Goal: Task Accomplishment & Management: Manage account settings

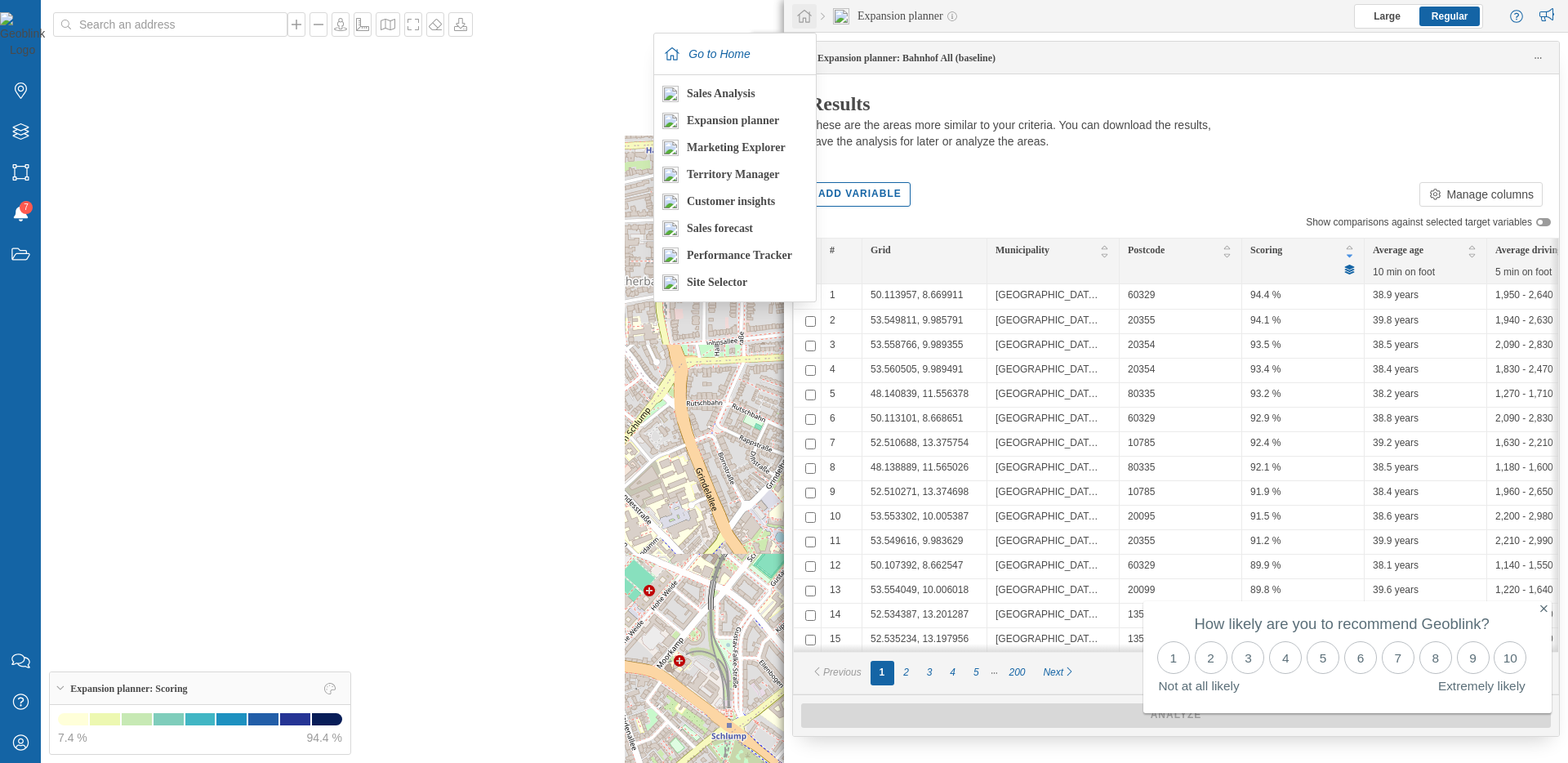
click at [807, 15] on icon at bounding box center [804, 16] width 16 height 15
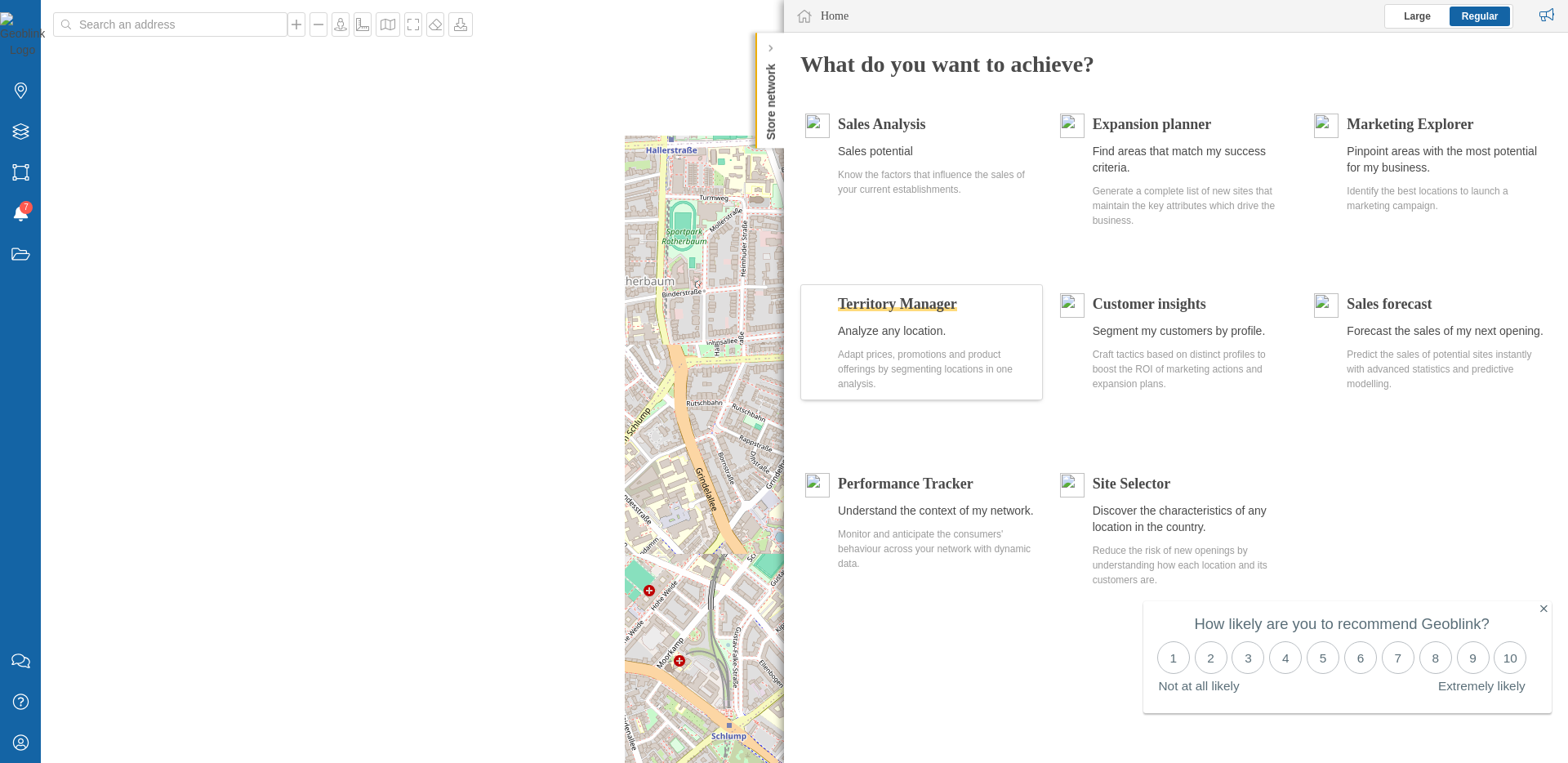
click at [891, 301] on span "Territory Manager" at bounding box center [897, 303] width 119 height 16
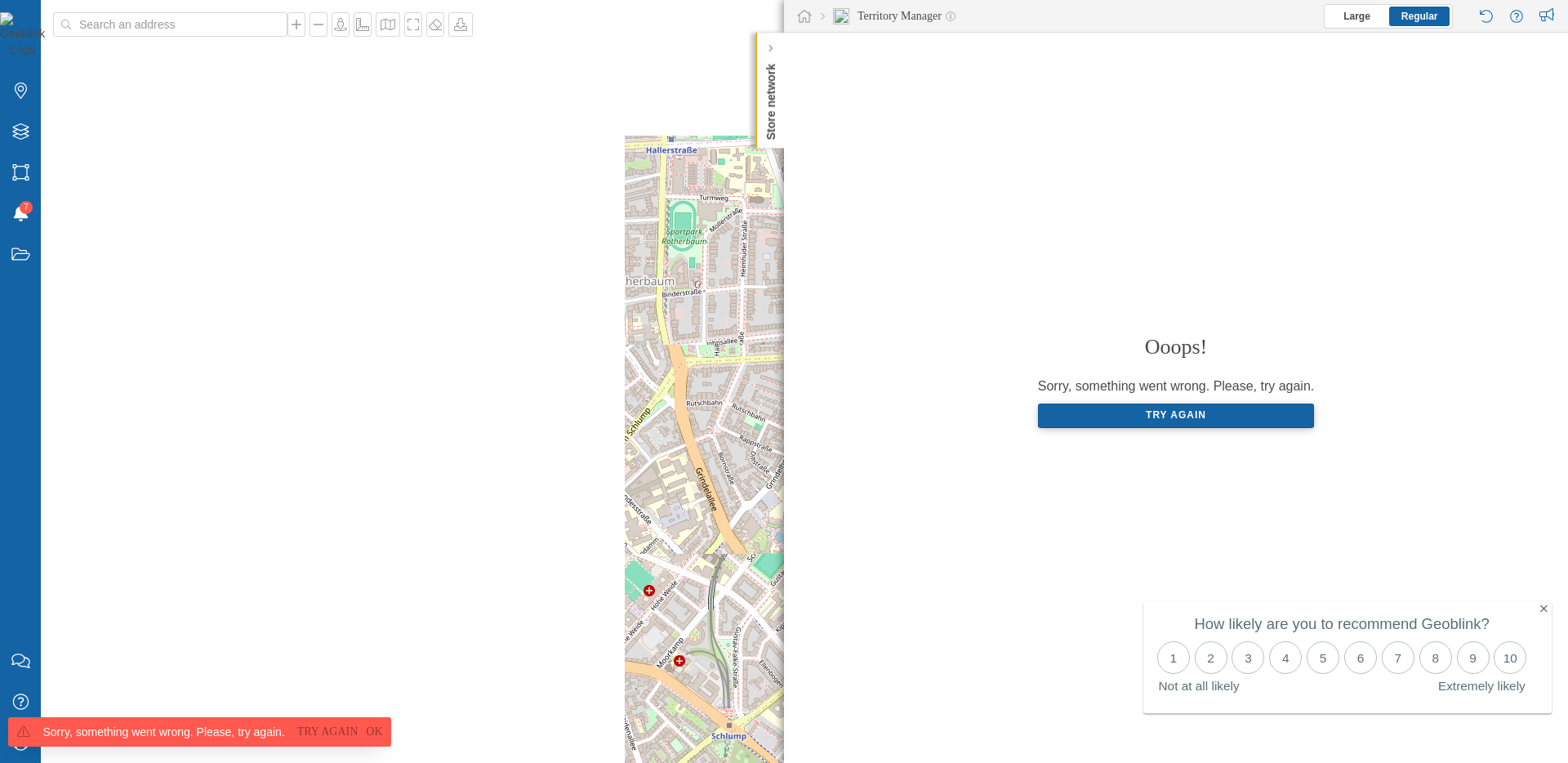
click at [1138, 415] on div "Try again" at bounding box center [1177, 415] width 277 height 25
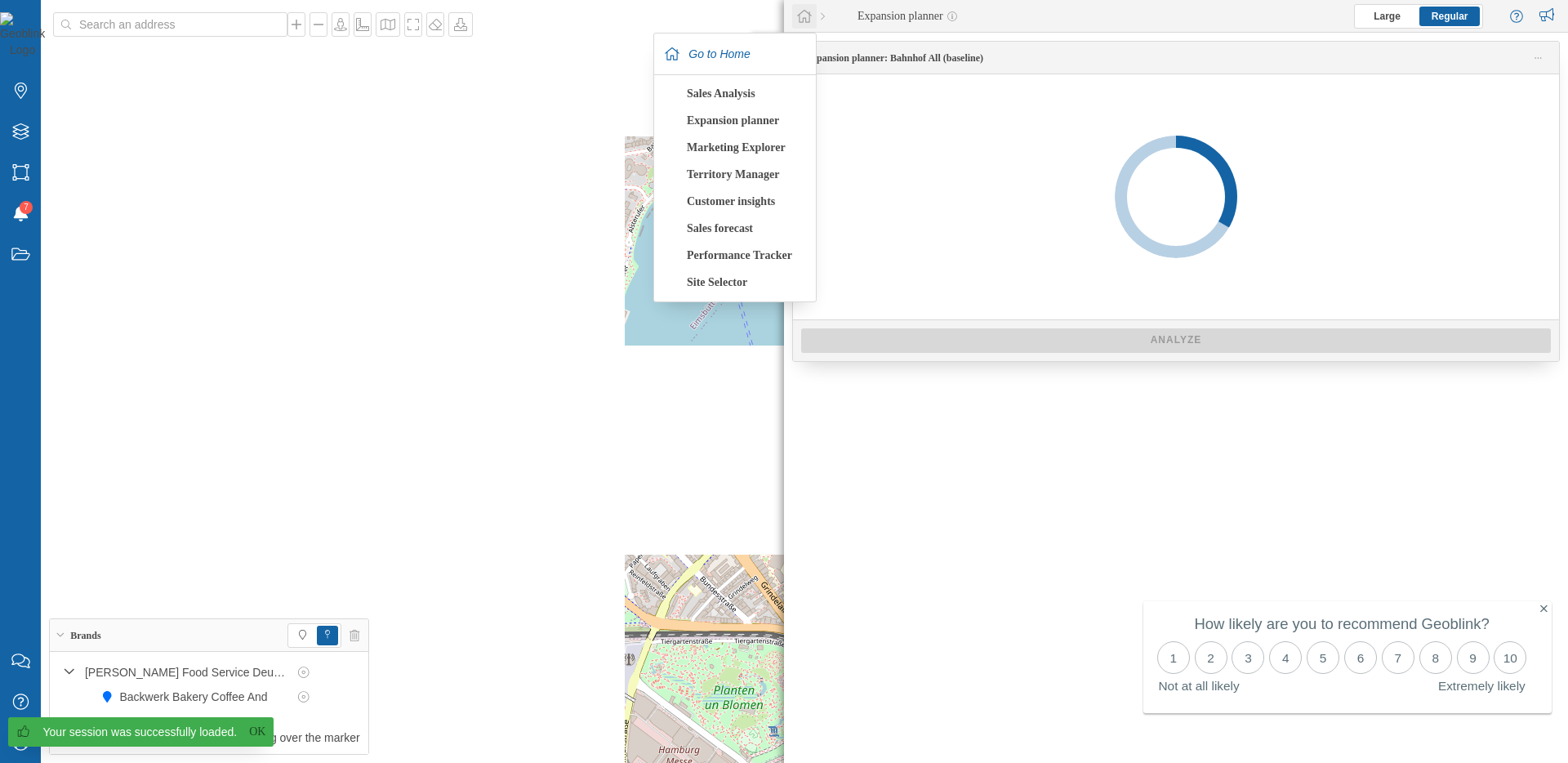
click at [806, 19] on icon at bounding box center [804, 16] width 15 height 13
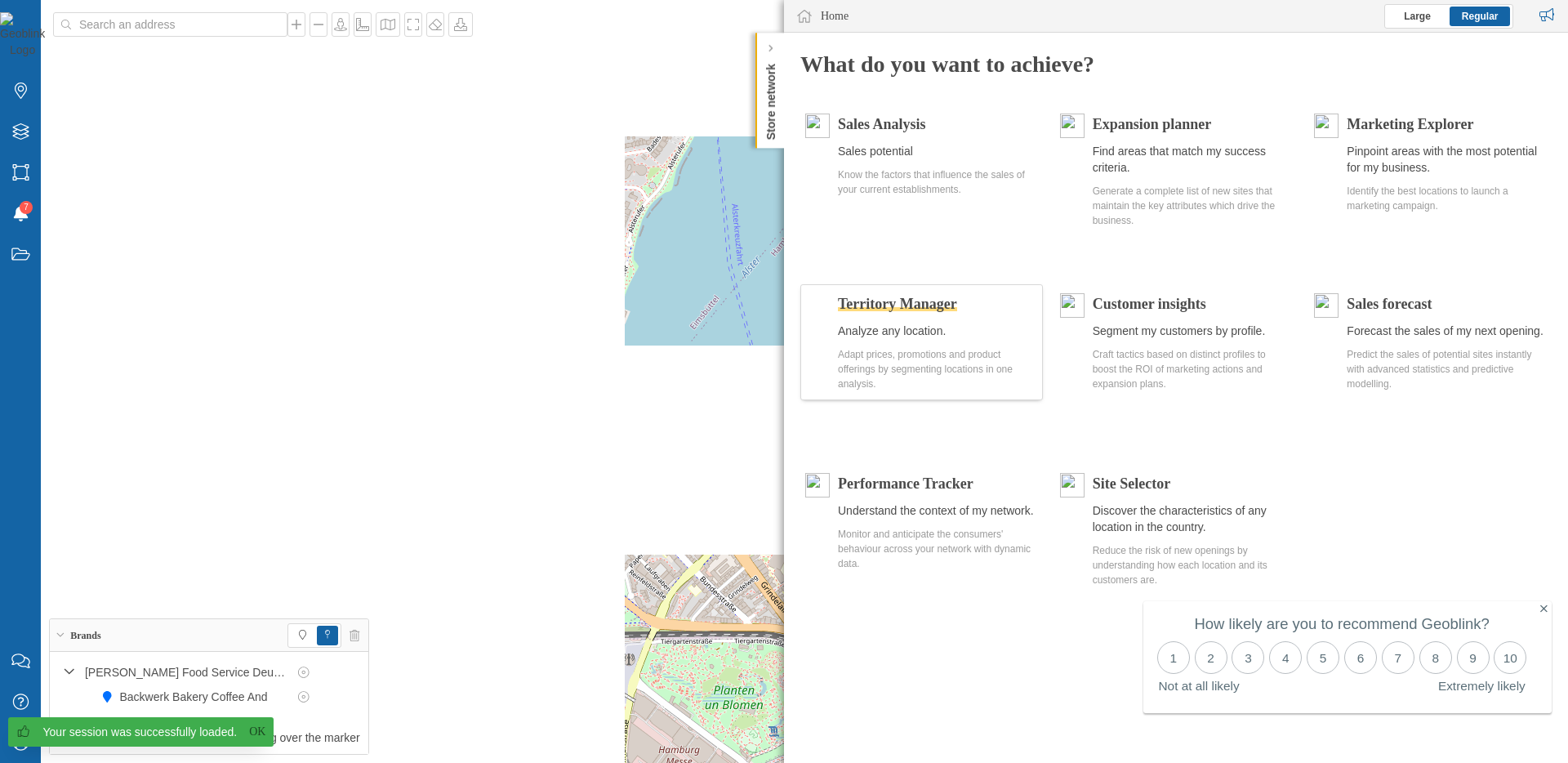
click at [956, 314] on div "Territory Manager Analyze any location. Adapt prices, promotions and product of…" at bounding box center [938, 342] width 200 height 98
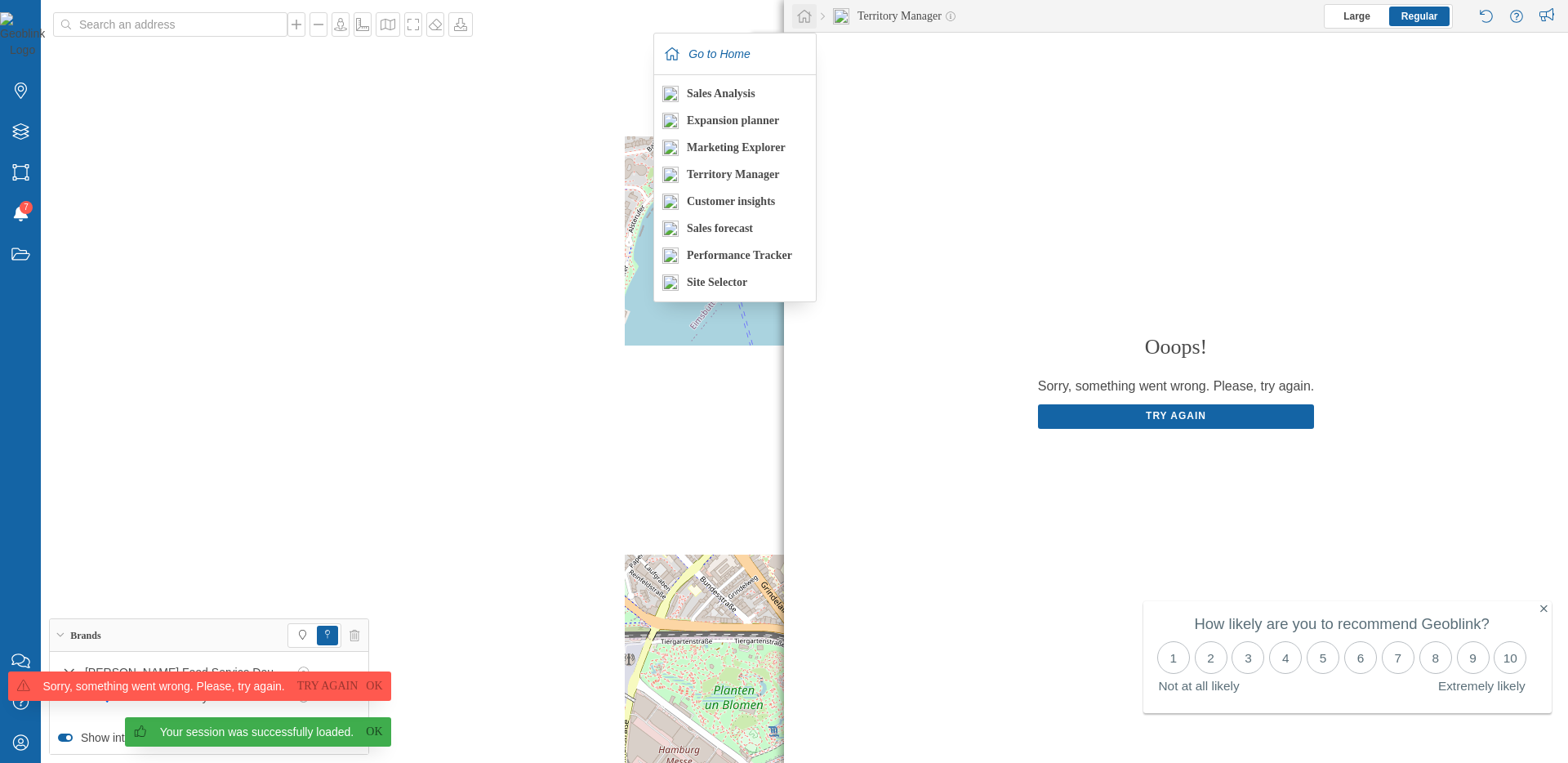
click at [807, 14] on icon at bounding box center [804, 16] width 16 height 15
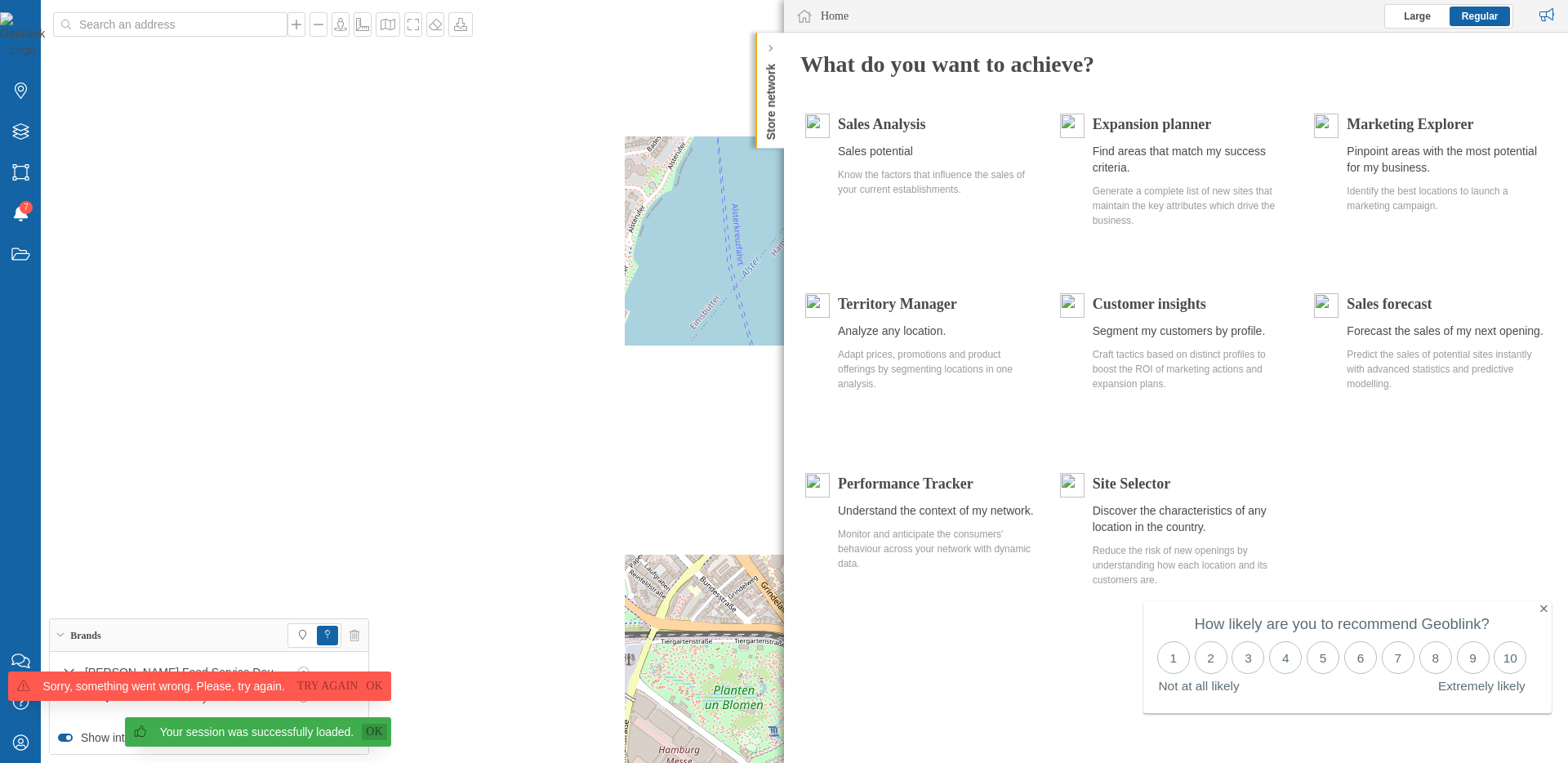
click at [364, 735] on link "Ok" at bounding box center [373, 732] width 25 height 16
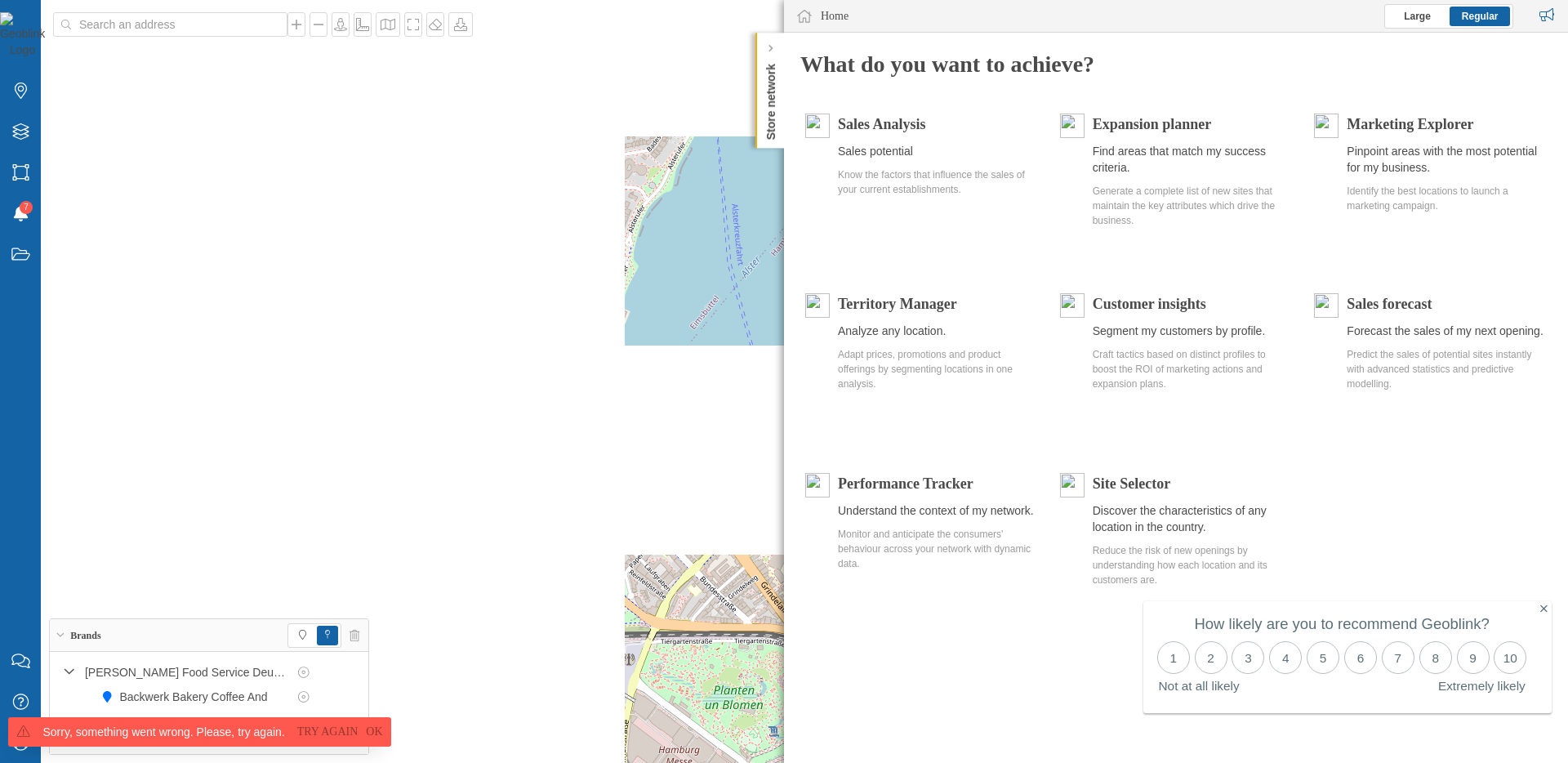
drag, startPoint x: 16, startPoint y: 747, endPoint x: 26, endPoint y: 752, distance: 11.2
click at [21, 749] on span "Sorry, something went wrong. Please, try again. Try again Ok" at bounding box center [195, 740] width 391 height 46
click at [26, 752] on span "Sorry, something went wrong. Please, try again. Try again Ok" at bounding box center [195, 740] width 391 height 46
click at [380, 733] on link "Ok" at bounding box center [373, 732] width 25 height 16
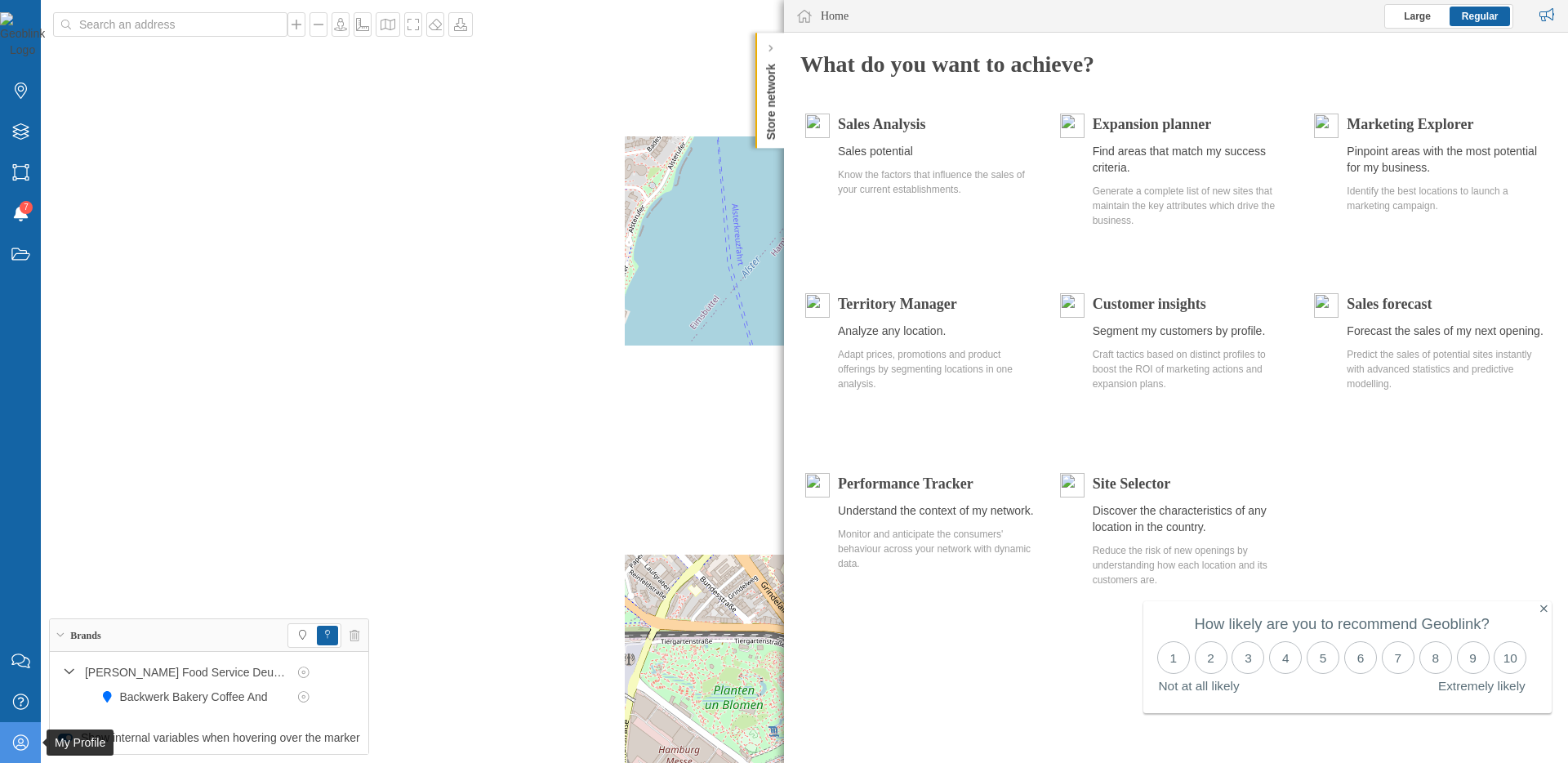
click at [20, 740] on icon "My Profile" at bounding box center [21, 742] width 21 height 16
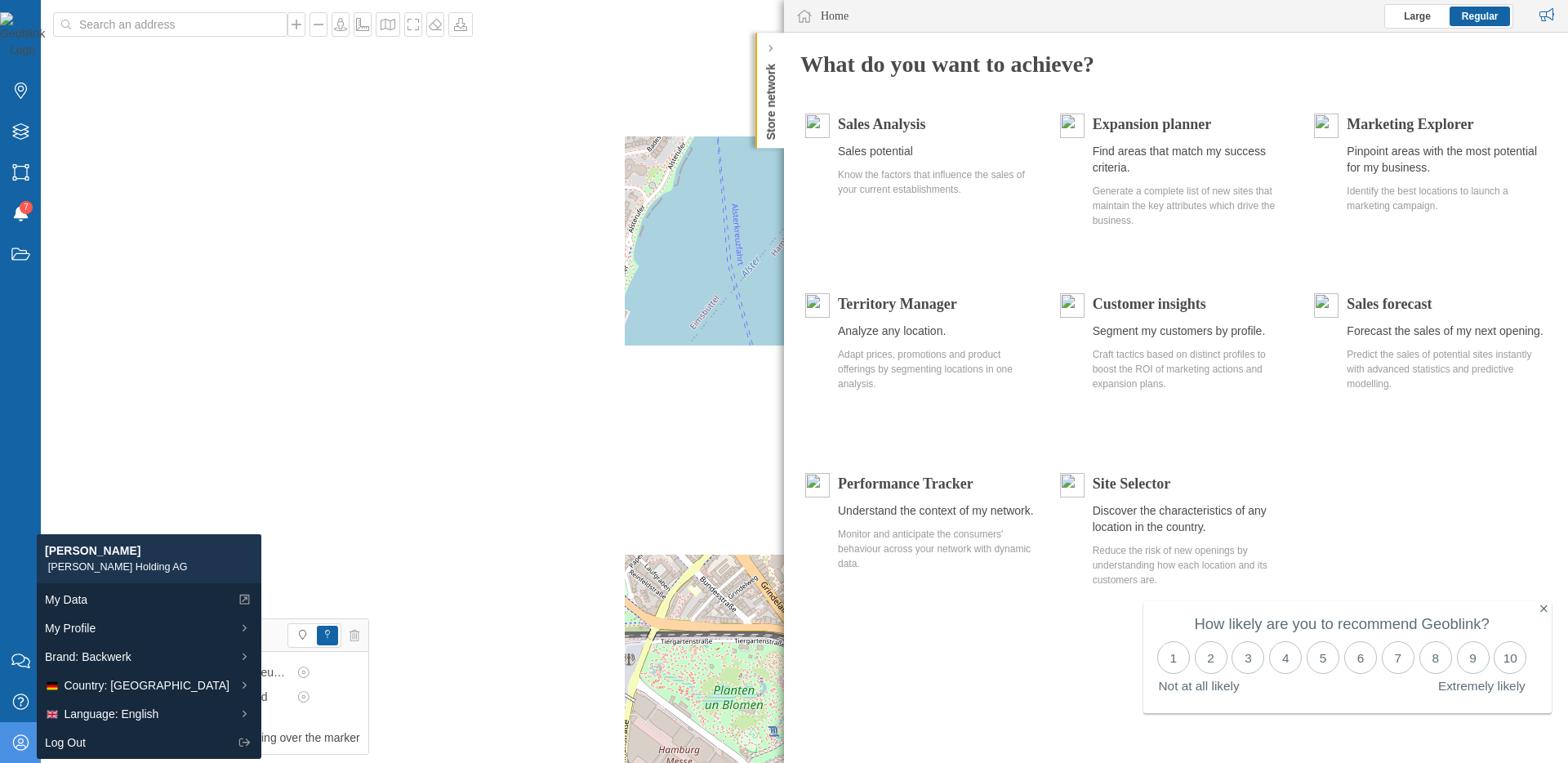
click at [20, 740] on icon "My Profile" at bounding box center [21, 742] width 21 height 16
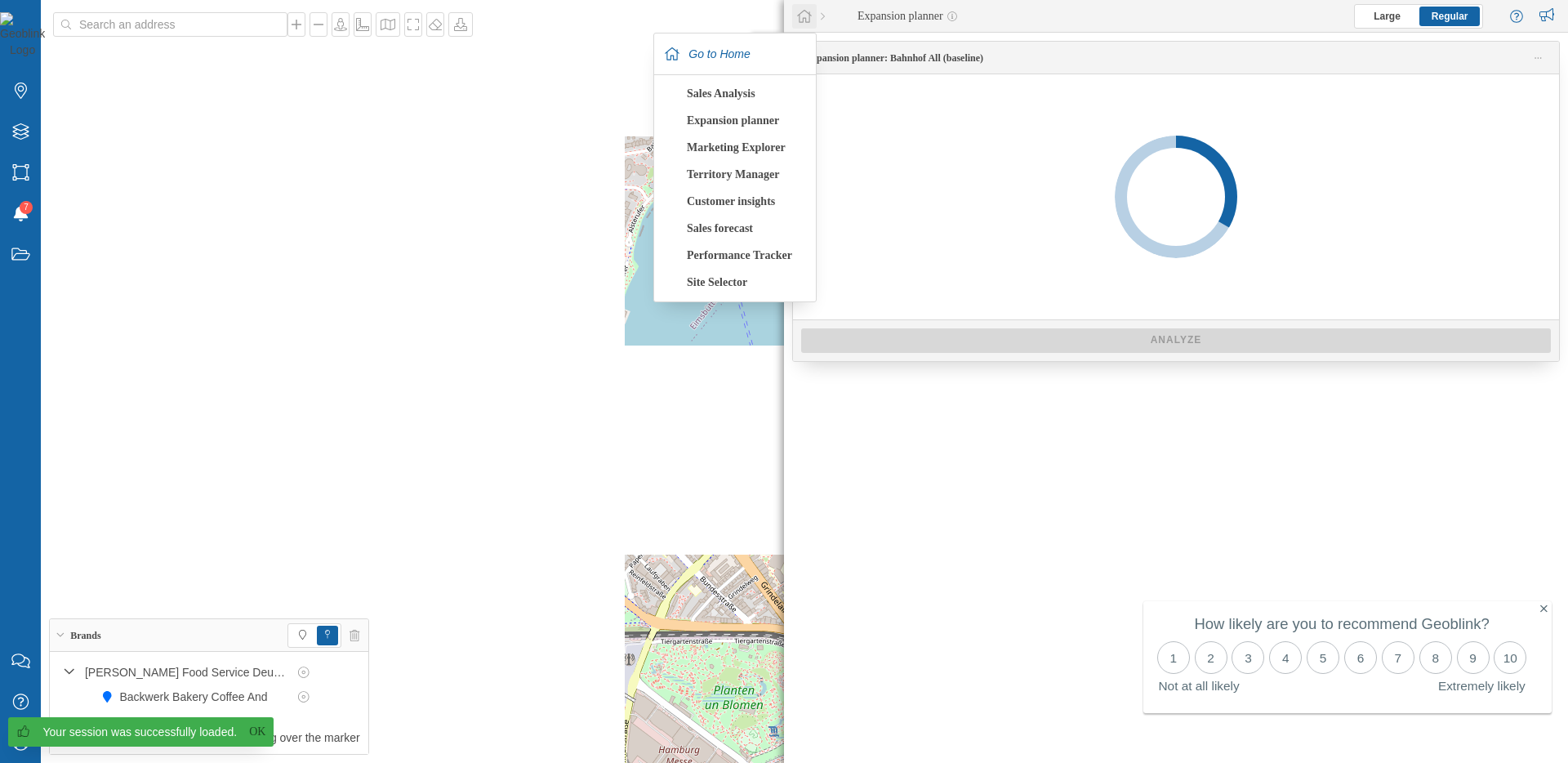
click at [812, 16] on icon at bounding box center [804, 16] width 16 height 15
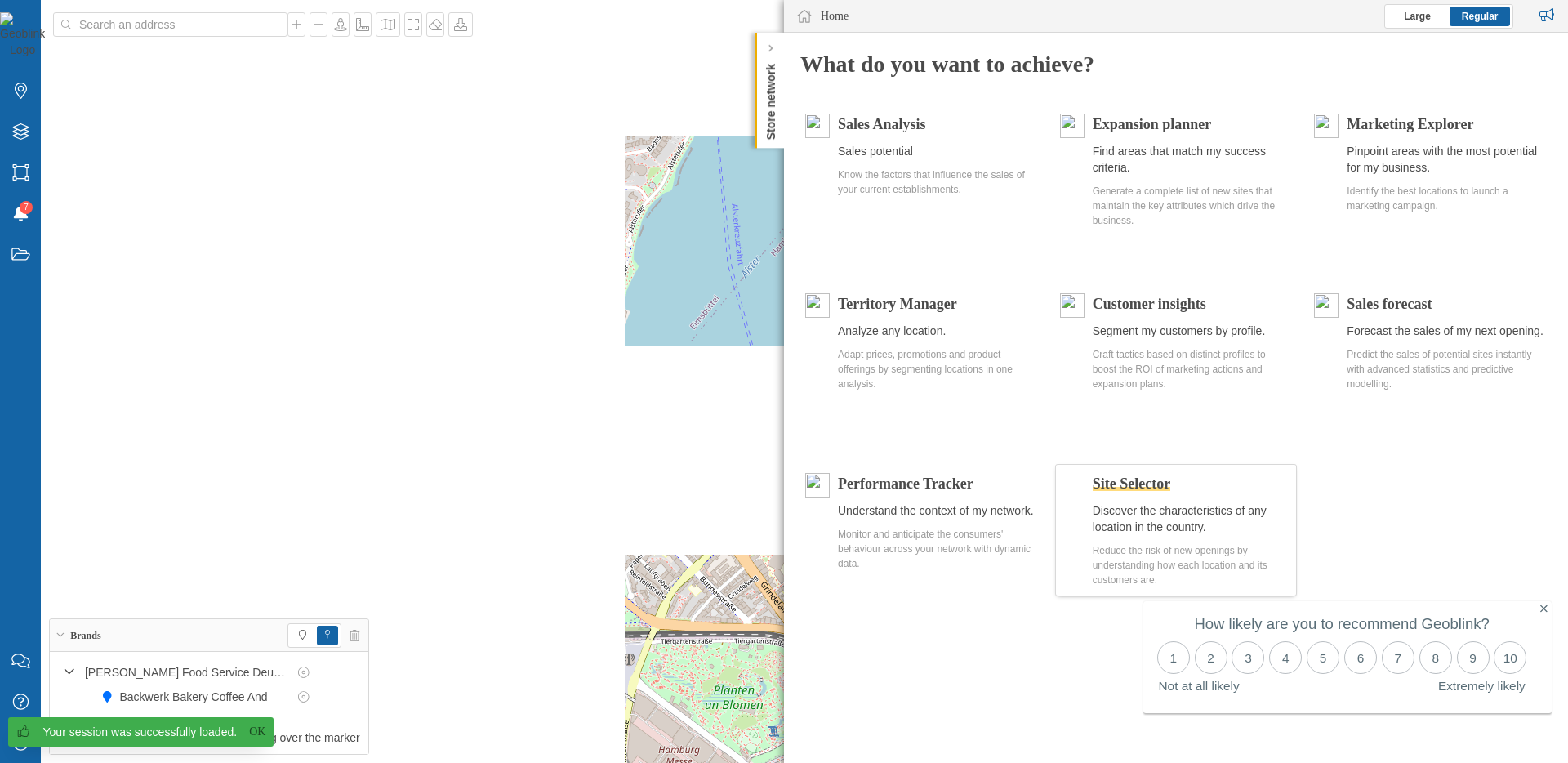
click at [1159, 482] on span "Site Selector" at bounding box center [1131, 484] width 77 height 16
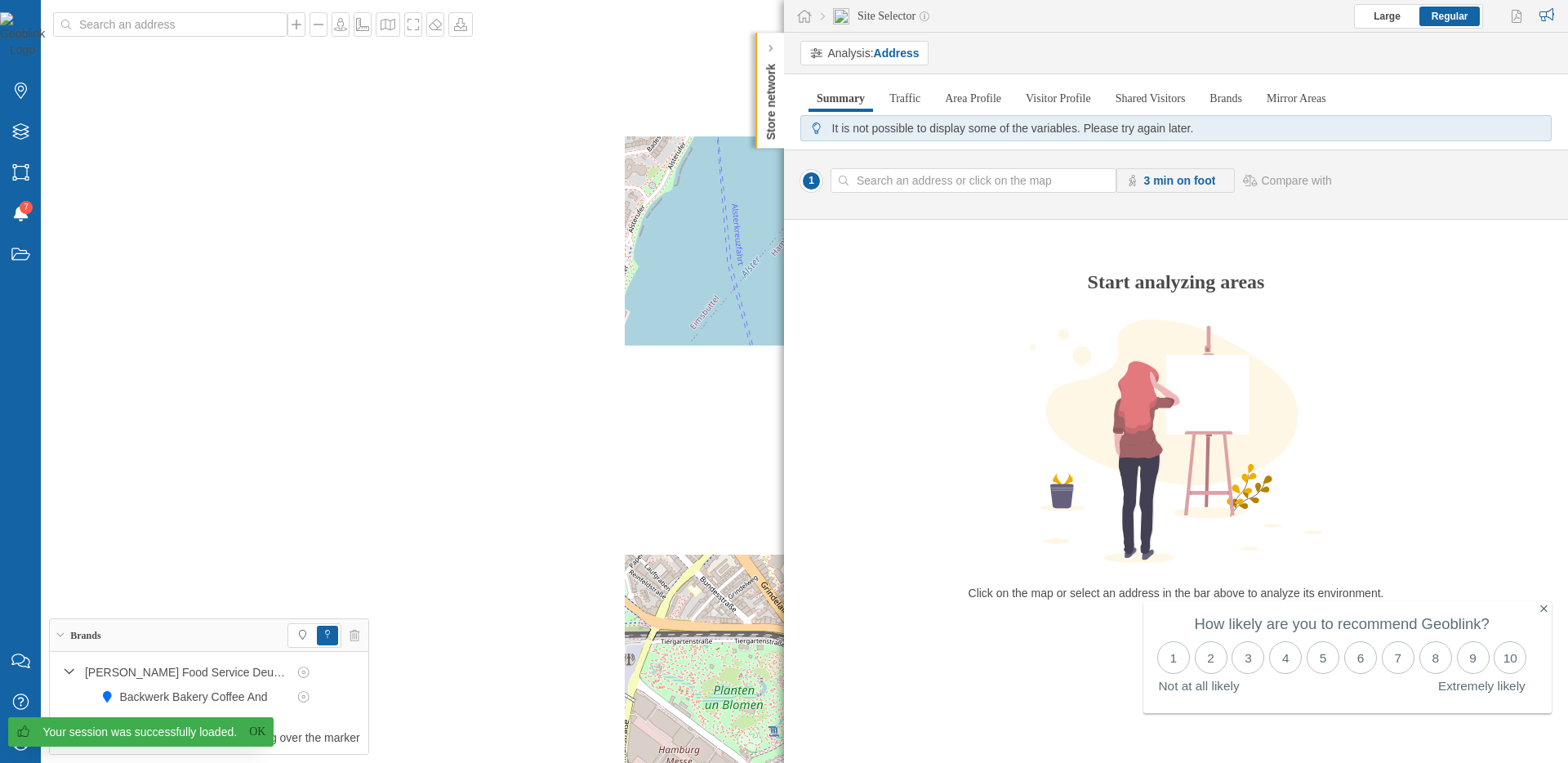
click at [925, 179] on input at bounding box center [974, 180] width 250 height 25
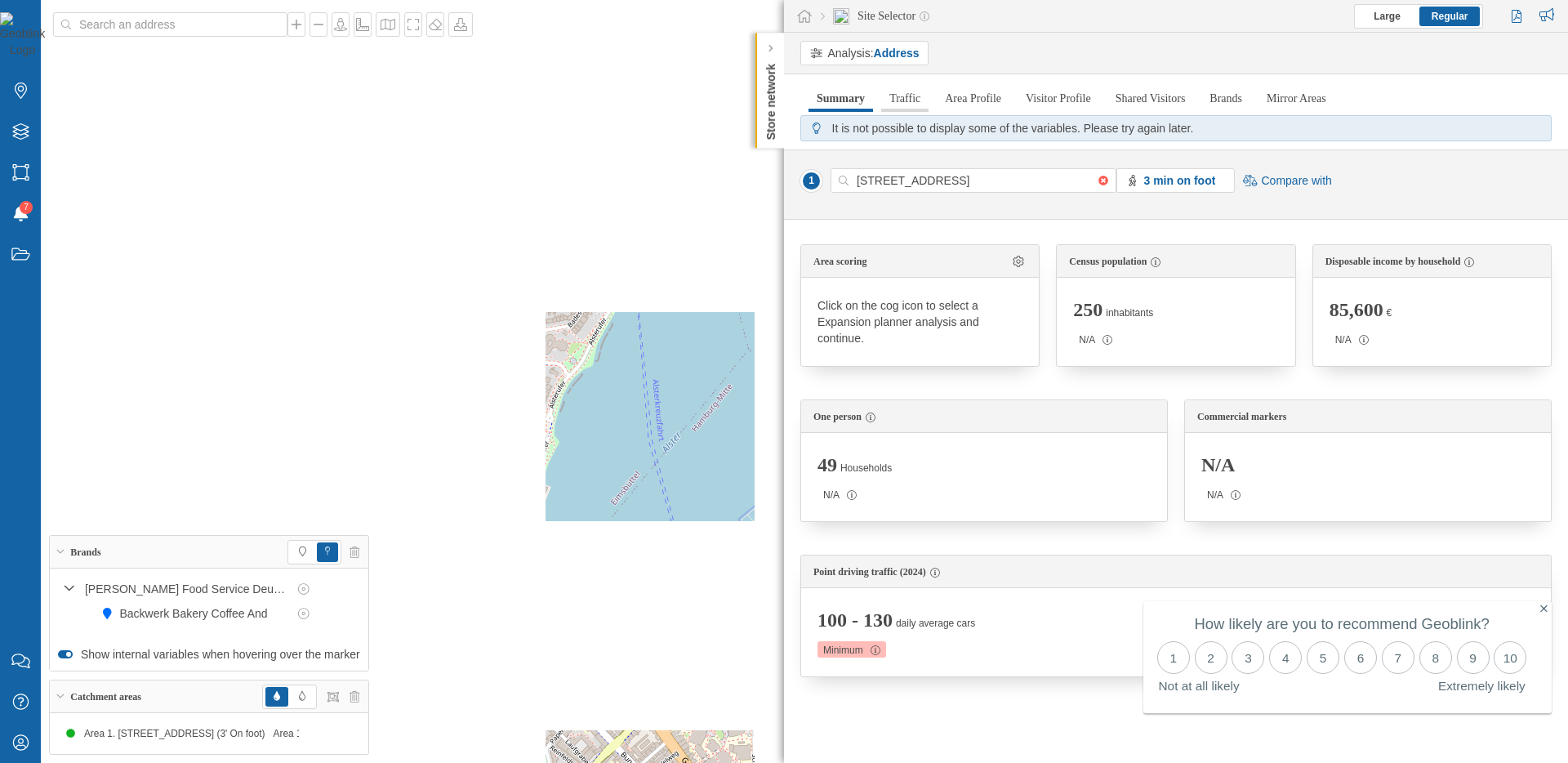
click at [928, 105] on link "Traffic" at bounding box center [905, 99] width 48 height 26
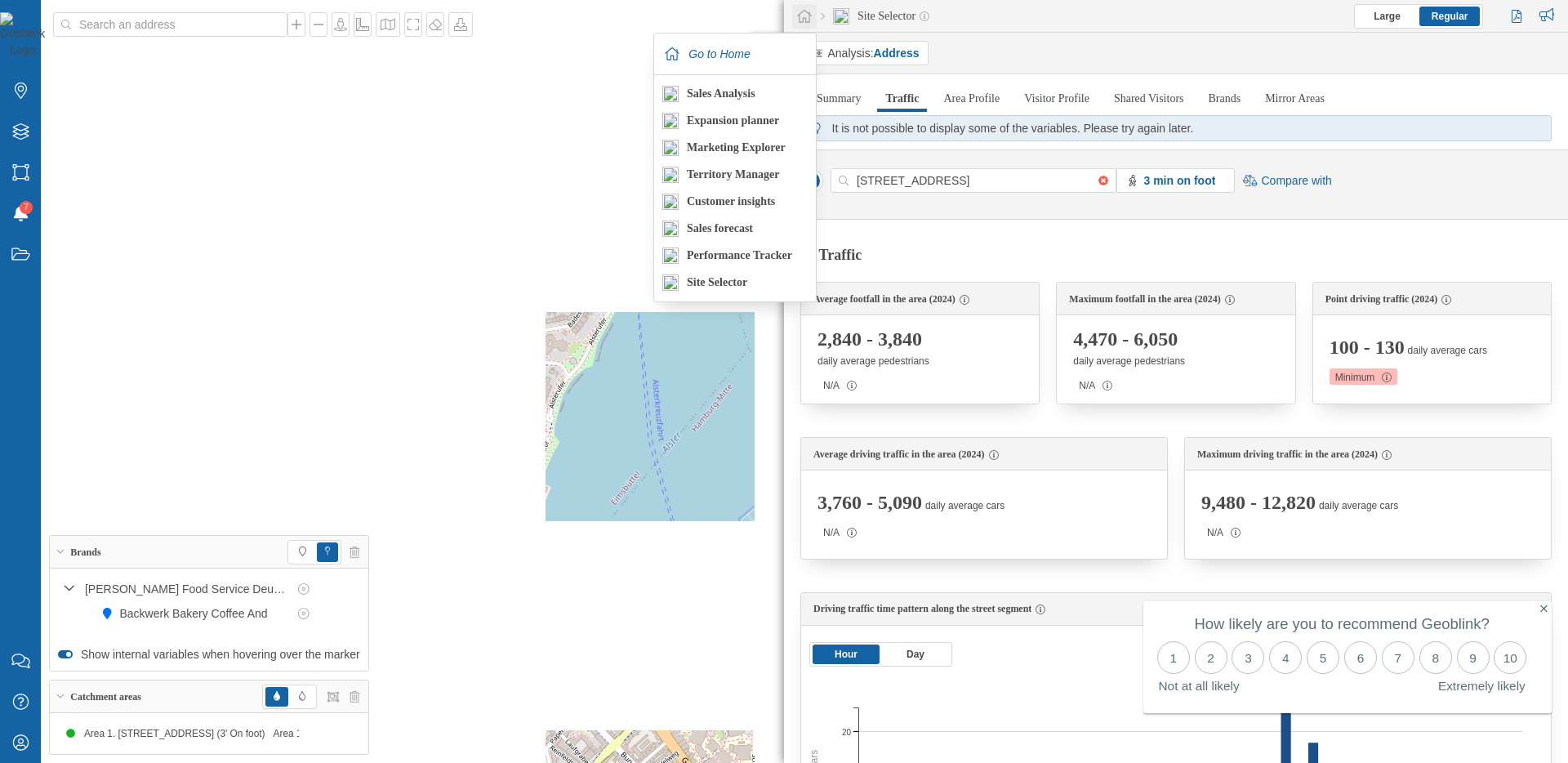
click at [805, 25] on div at bounding box center [804, 16] width 25 height 25
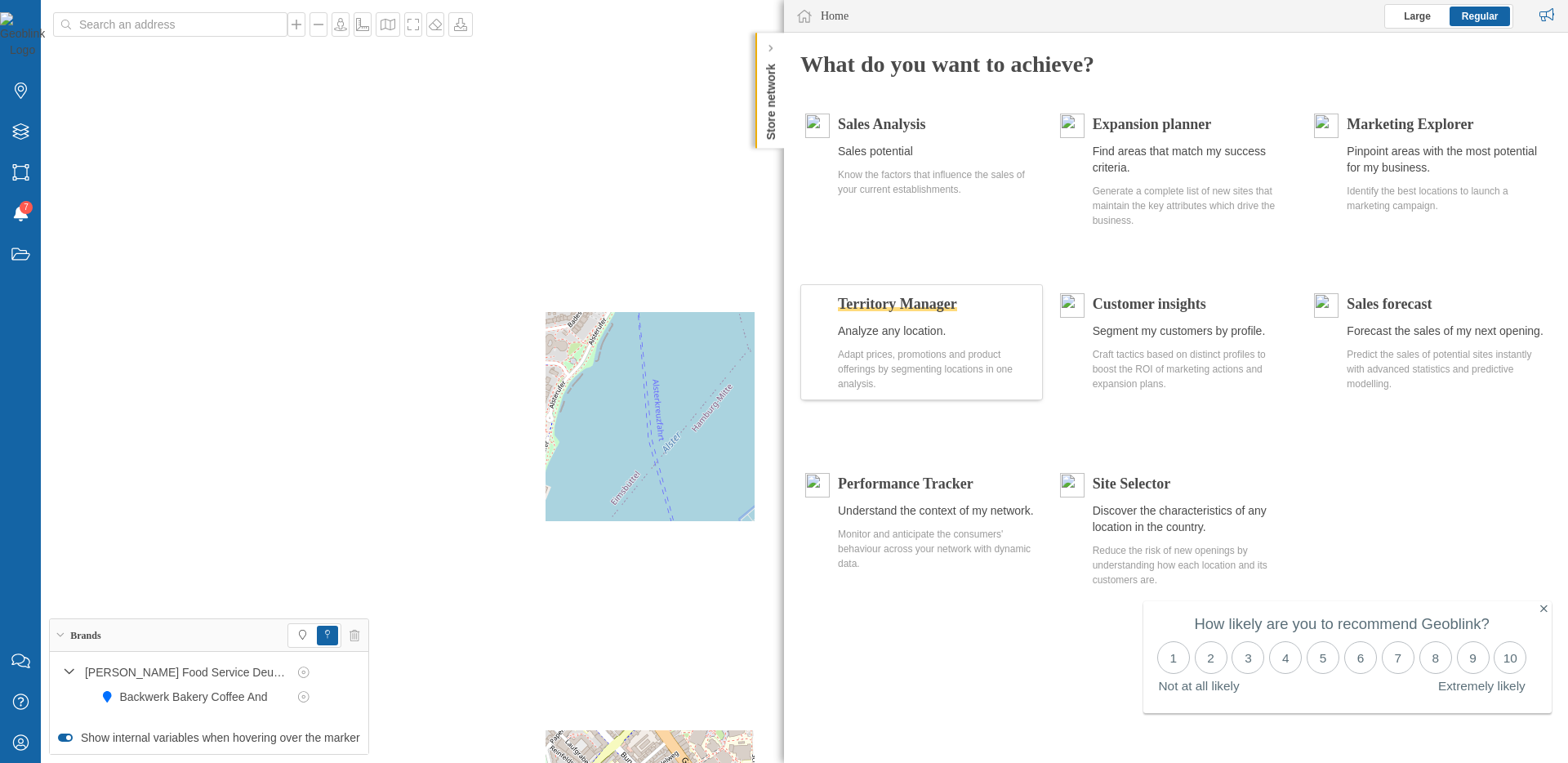
click at [925, 309] on span "Territory Manager" at bounding box center [897, 303] width 119 height 16
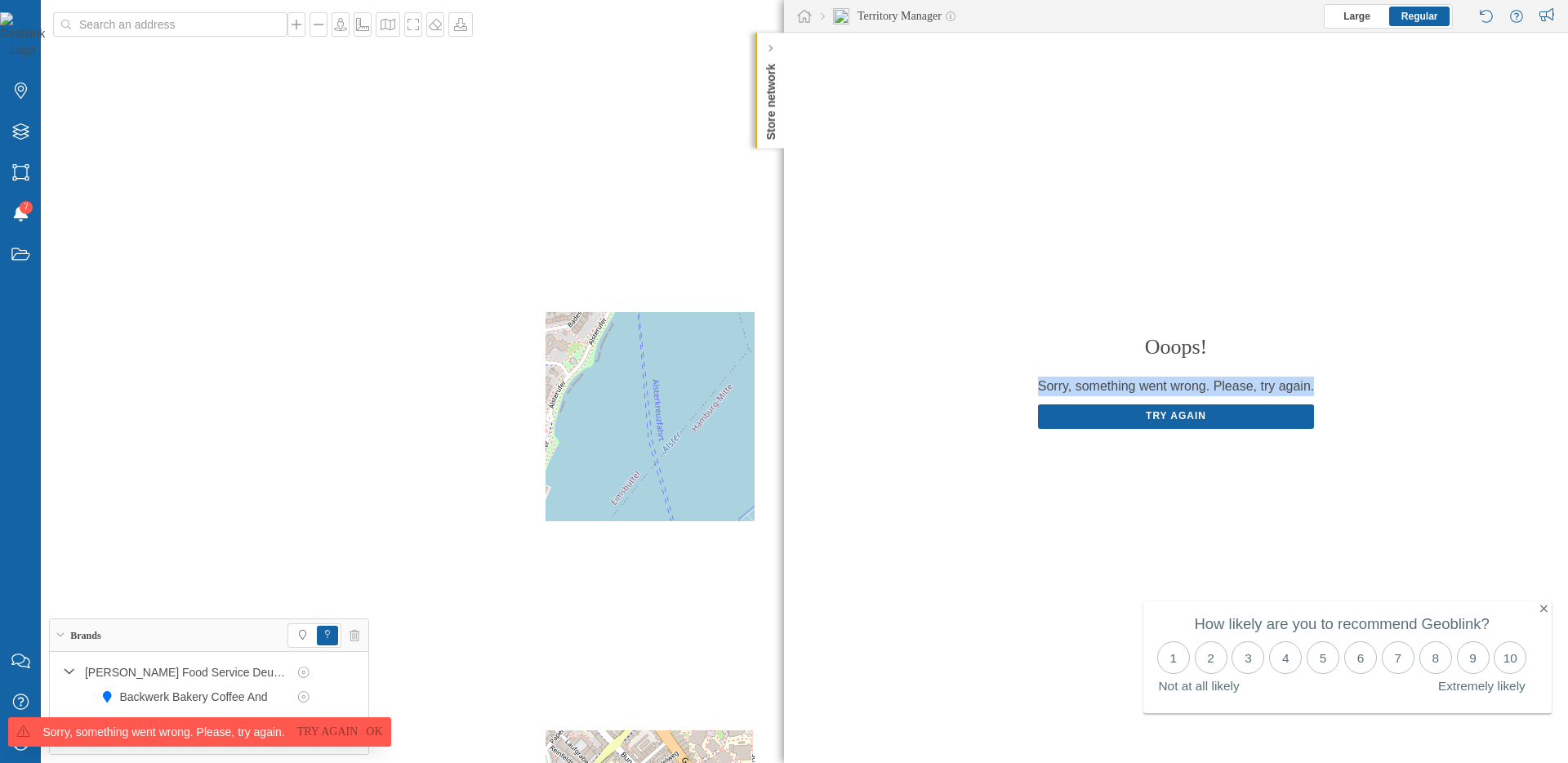
drag, startPoint x: 1039, startPoint y: 387, endPoint x: 1309, endPoint y: 393, distance: 270.1
click at [1309, 393] on div "Ooops! Sorry, something went wrong. Please, try again. Try again" at bounding box center [1177, 397] width 784 height 730
copy p "Sorry, something went wrong. Please, try again."
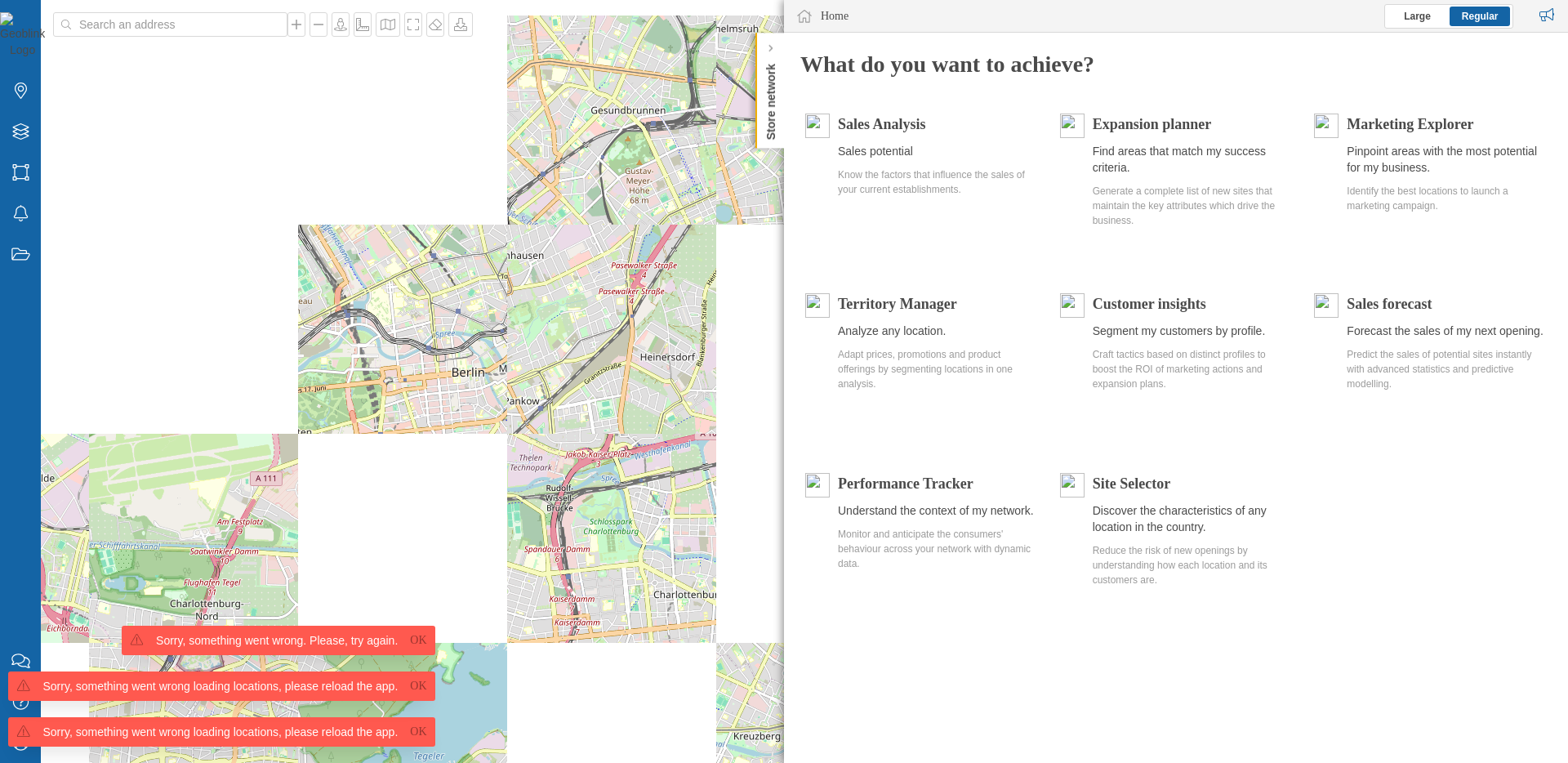
click at [22, 747] on span "Sorry, something went wrong loading locations, please reload the app. Ok Sorry,…" at bounding box center [217, 695] width 435 height 138
drag, startPoint x: 411, startPoint y: 735, endPoint x: 412, endPoint y: 704, distance: 31.0
click at [412, 733] on link "Ok" at bounding box center [418, 732] width 25 height 16
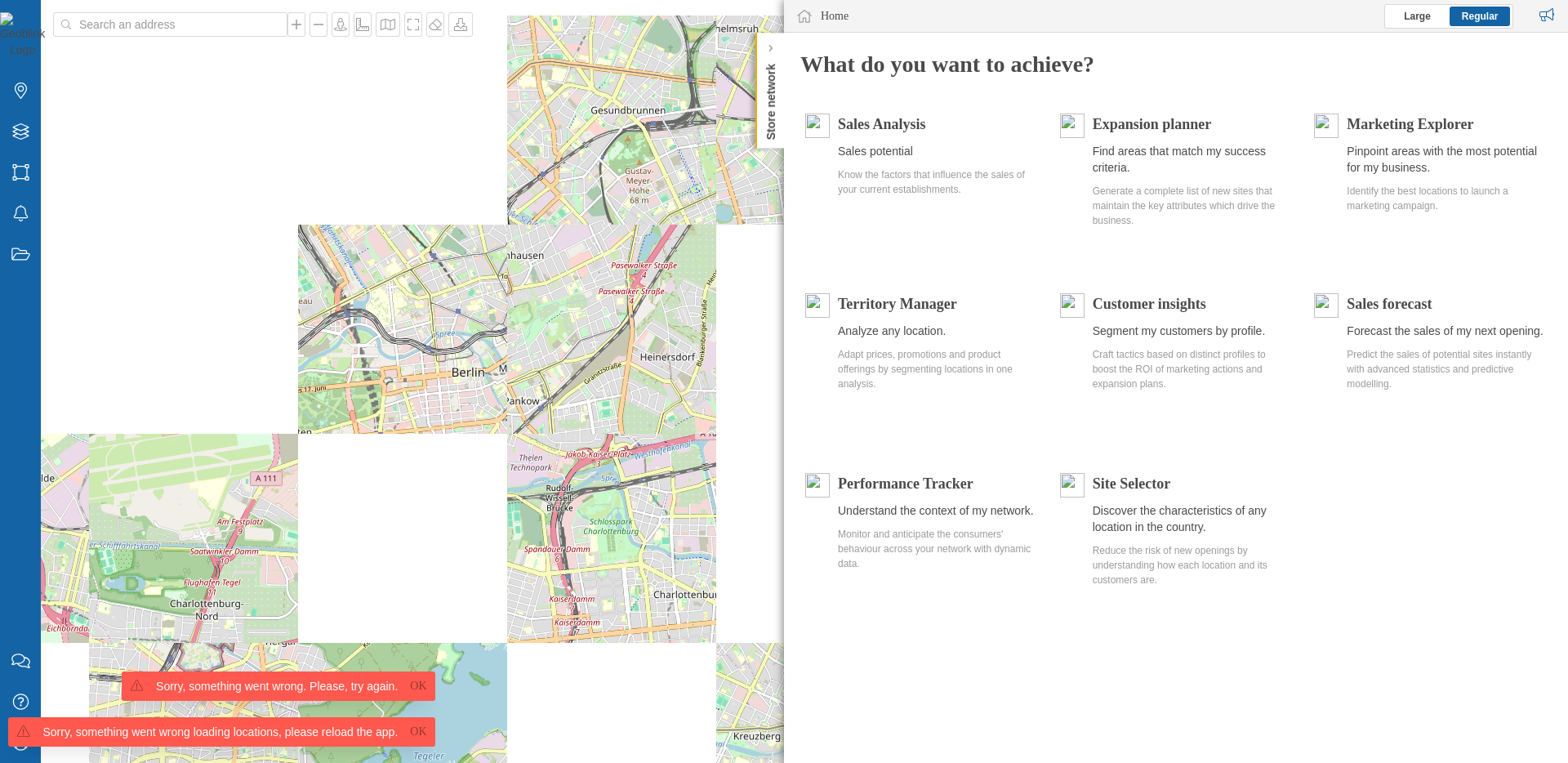
click at [411, 679] on link "Ok" at bounding box center [418, 686] width 25 height 16
drag, startPoint x: 412, startPoint y: 733, endPoint x: 267, endPoint y: 721, distance: 145.5
click at [406, 733] on link "Ok" at bounding box center [418, 732] width 25 height 16
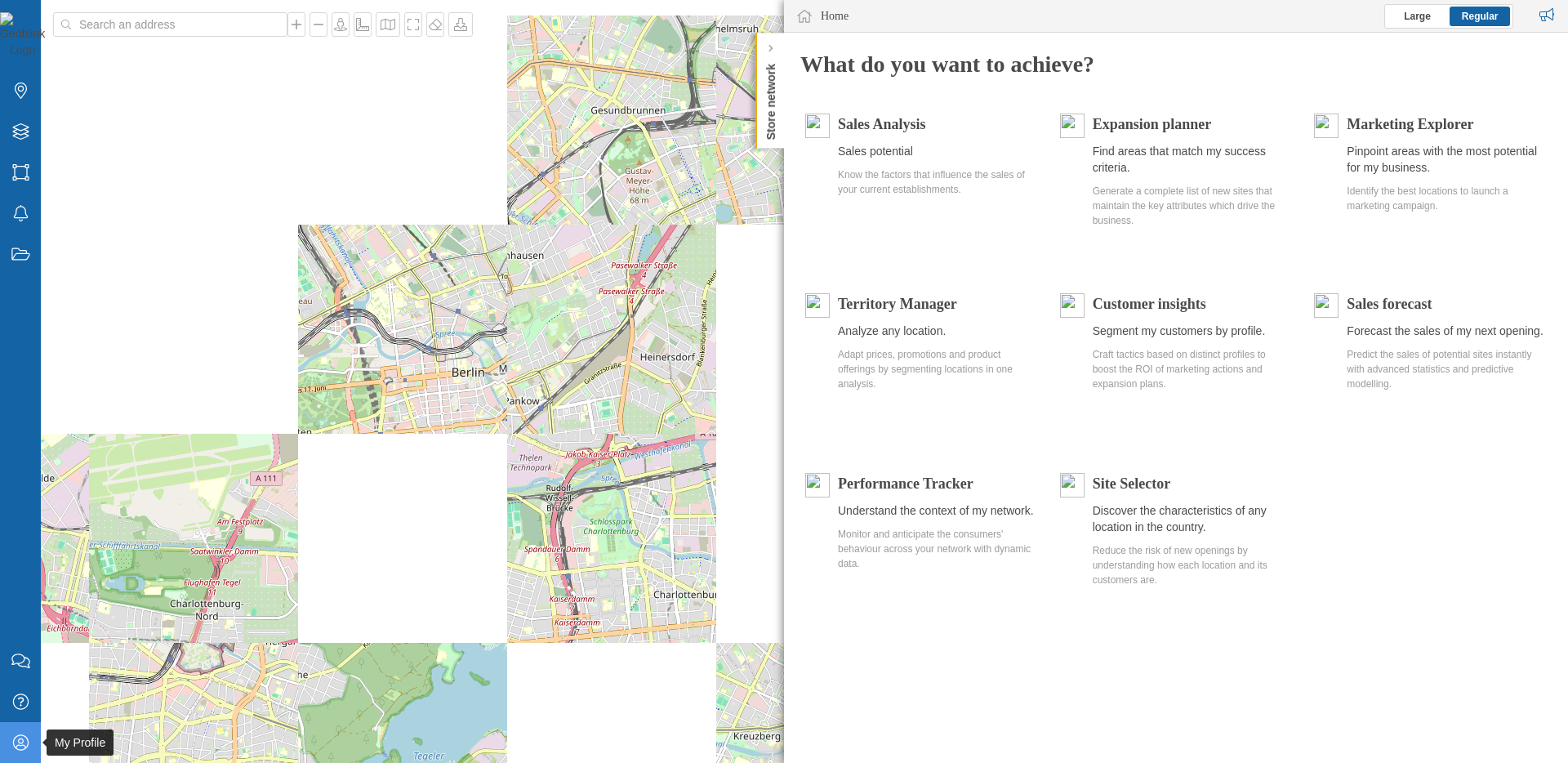
click at [23, 743] on icon "My Profile" at bounding box center [21, 742] width 21 height 16
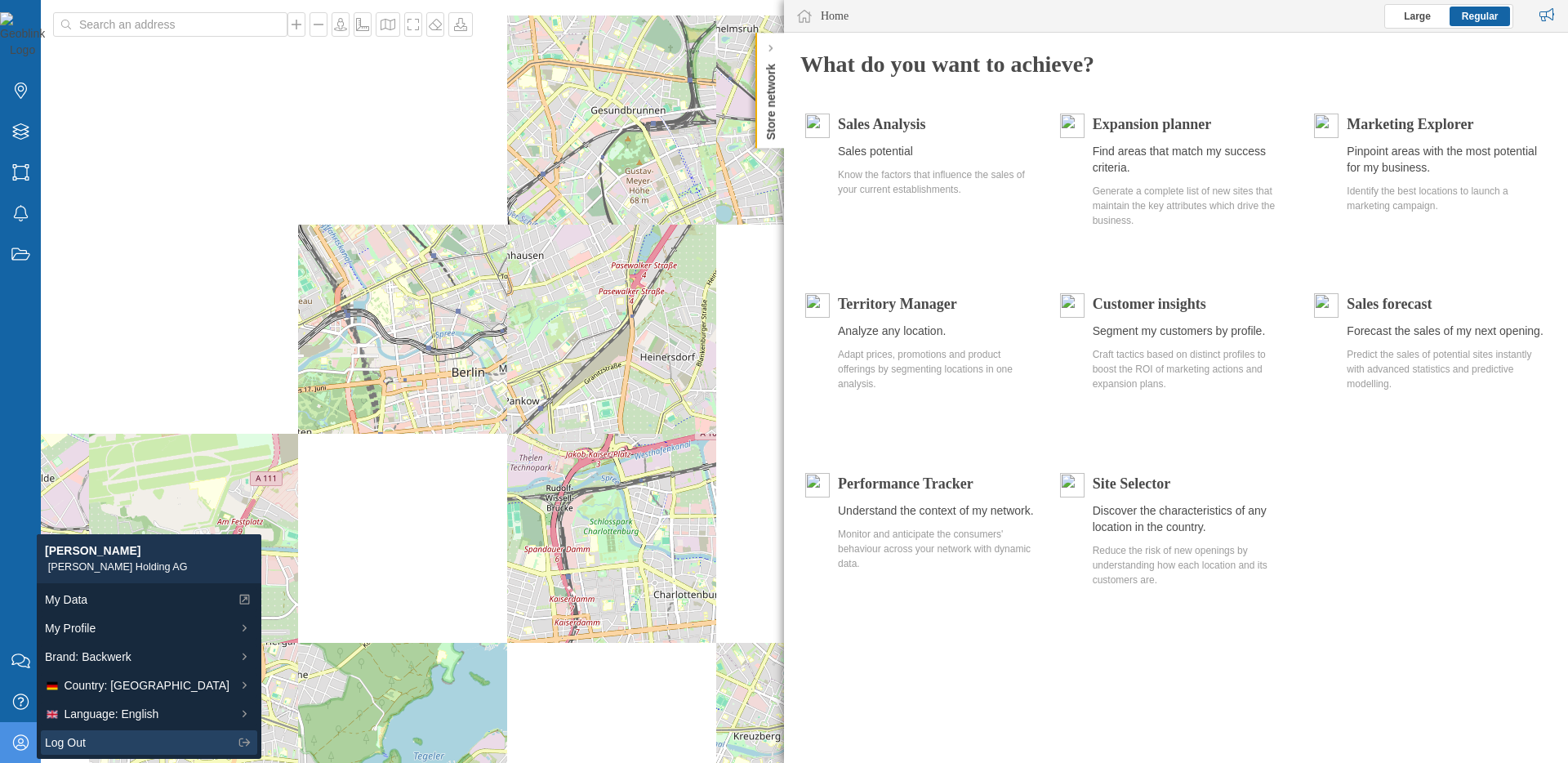
click at [104, 747] on div "Log Out" at bounding box center [137, 742] width 184 height 17
click at [68, 738] on span "Log Out" at bounding box center [64, 742] width 41 height 17
click at [238, 740] on icon at bounding box center [245, 743] width 15 height 12
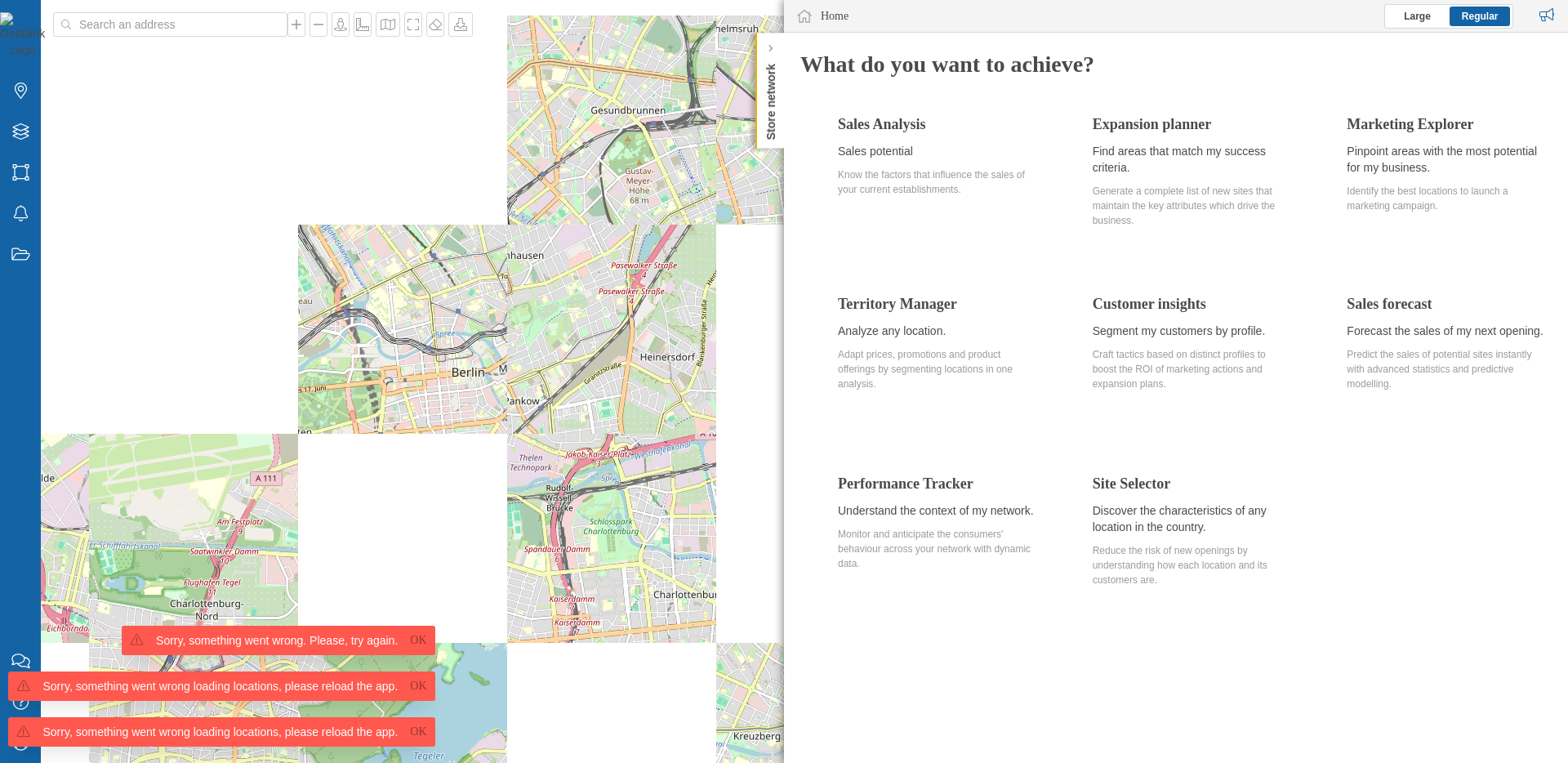
click at [17, 751] on span "Sorry, something went wrong loading locations, please reload the app. Ok Sorry,…" at bounding box center [217, 695] width 435 height 138
click at [16, 747] on span "Sorry, something went wrong loading locations, please reload the app. Ok Sorry,…" at bounding box center [217, 695] width 435 height 138
drag, startPoint x: 403, startPoint y: 642, endPoint x: 406, endPoint y: 658, distance: 16.3
click at [406, 645] on link "Ok" at bounding box center [418, 640] width 25 height 16
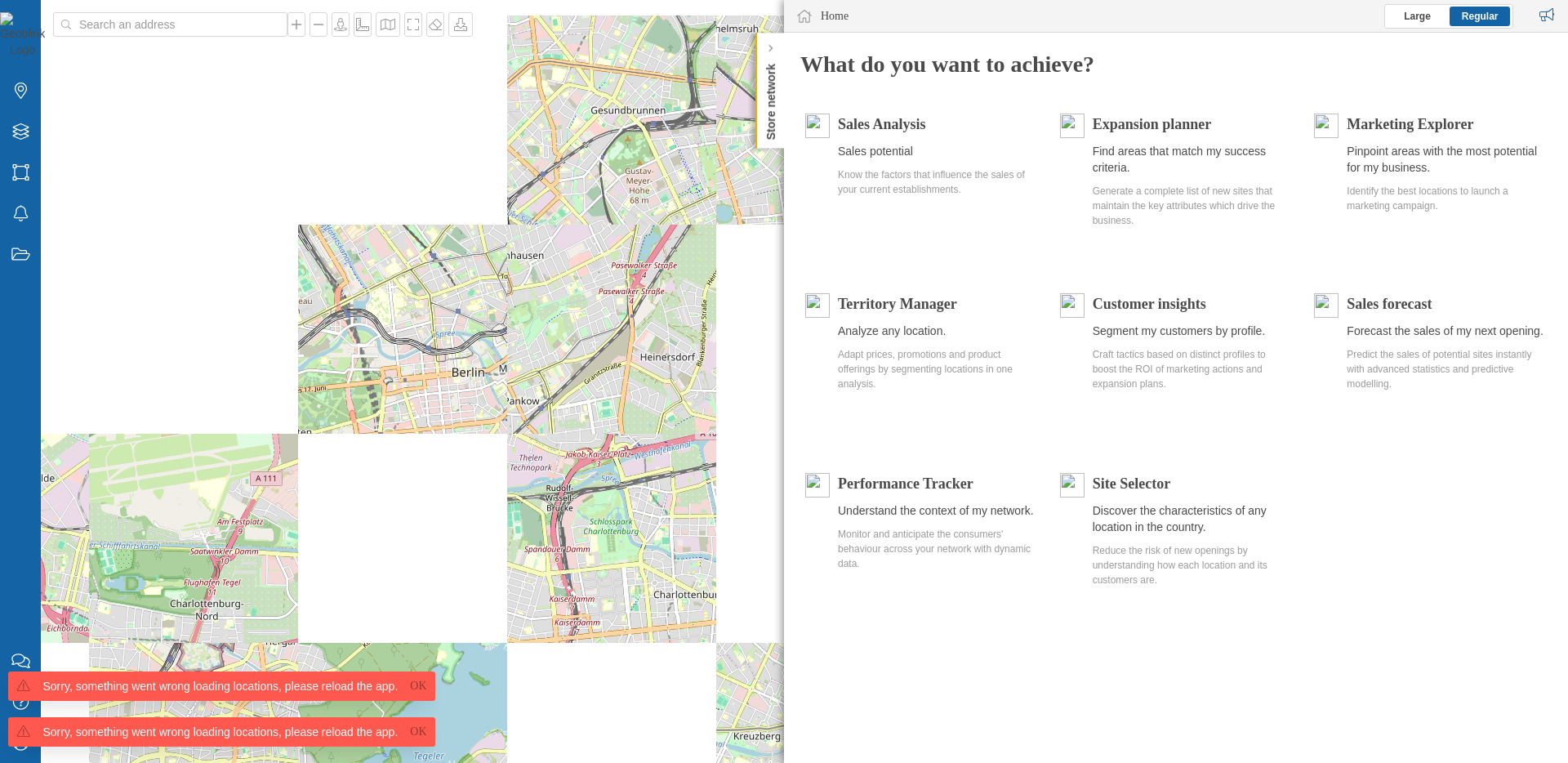
drag, startPoint x: 409, startPoint y: 678, endPoint x: 407, endPoint y: 691, distance: 13.2
click at [406, 681] on link "Ok" at bounding box center [418, 686] width 25 height 16
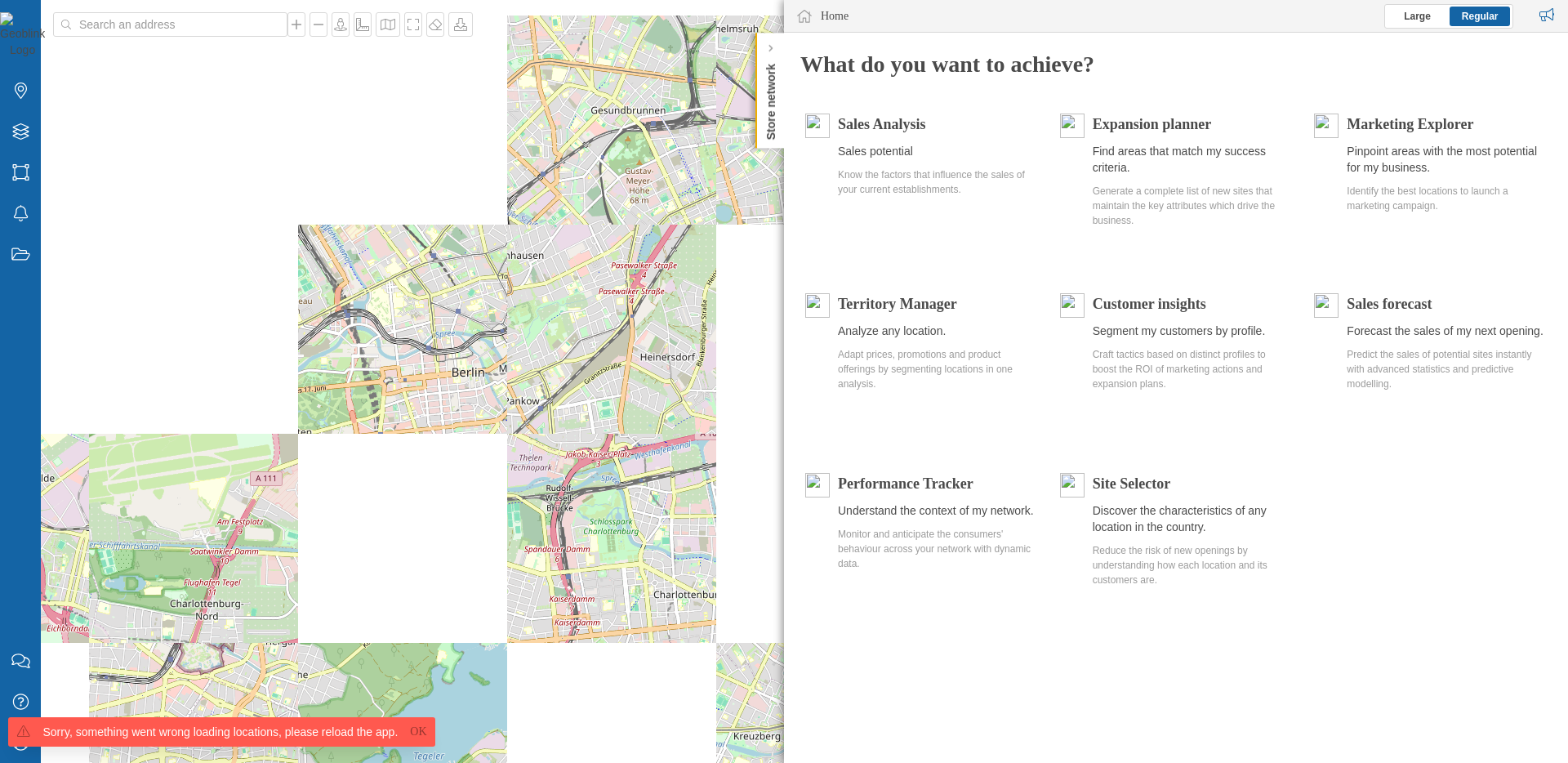
drag, startPoint x: 411, startPoint y: 734, endPoint x: 327, endPoint y: 728, distance: 84.2
click at [406, 731] on link "Ok" at bounding box center [418, 732] width 25 height 16
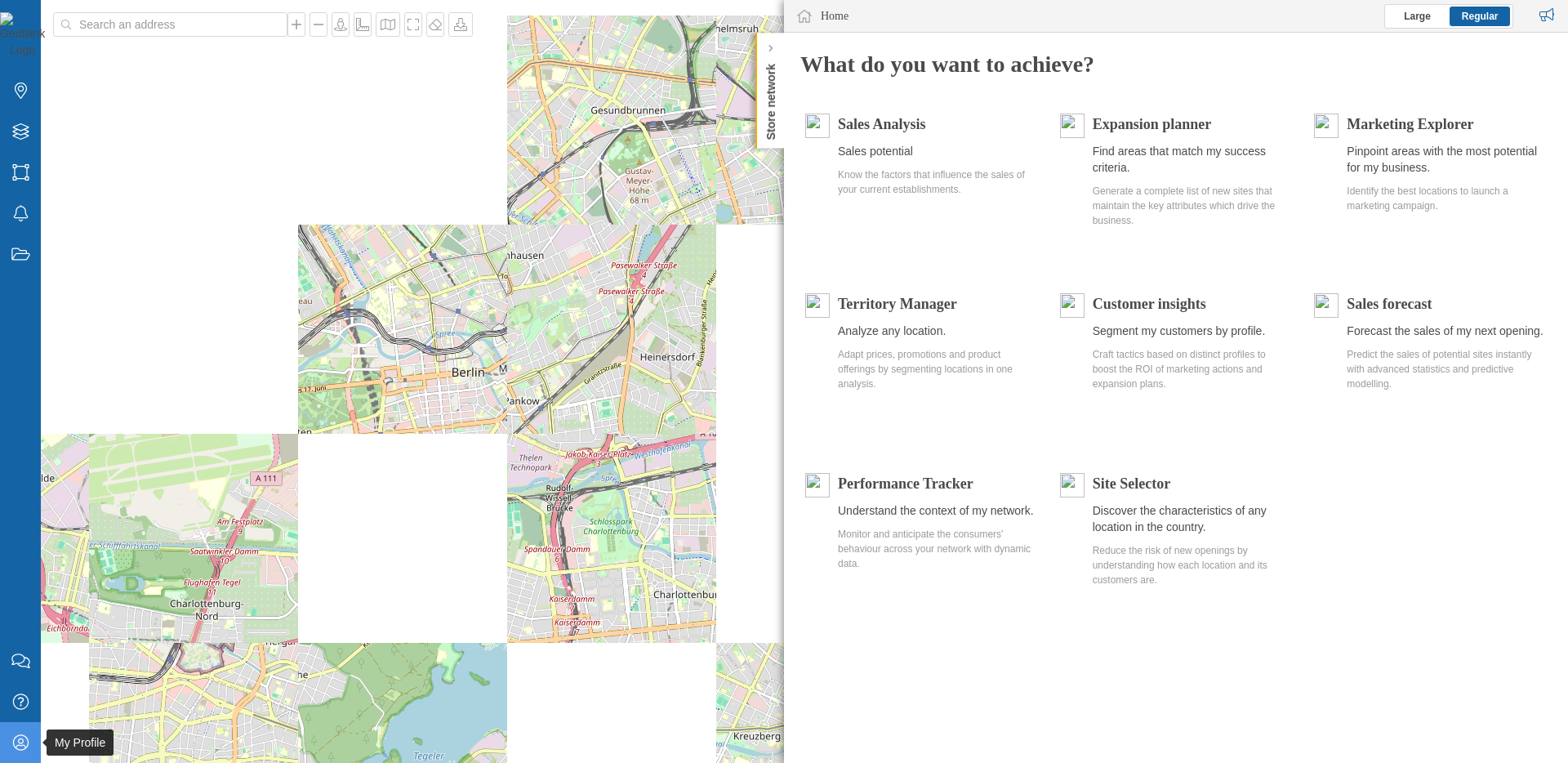
click at [27, 743] on icon at bounding box center [20, 742] width 16 height 16
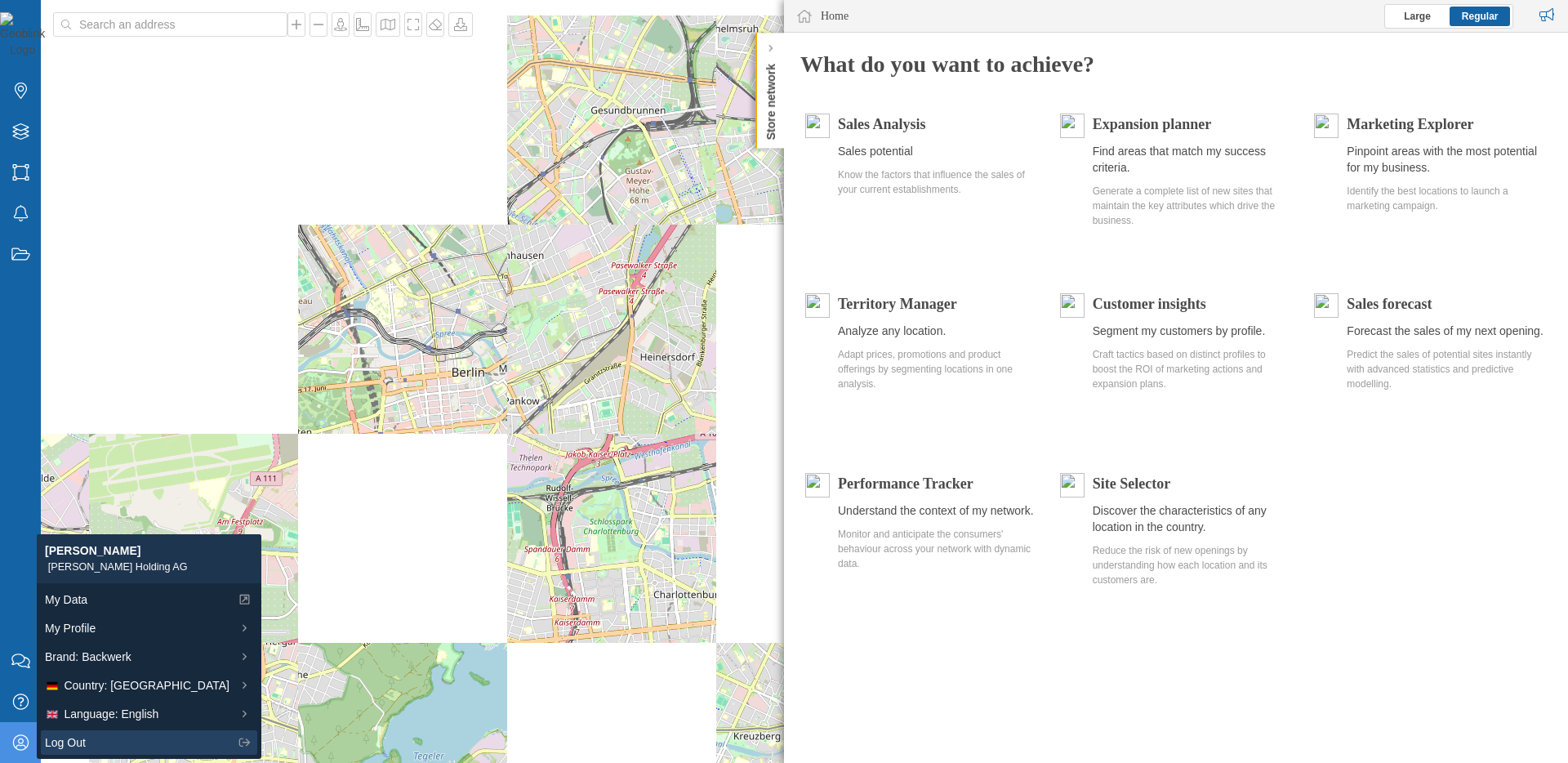
click at [123, 736] on div "Log Out" at bounding box center [137, 742] width 184 height 17
click at [57, 738] on span "Log Out" at bounding box center [64, 742] width 41 height 17
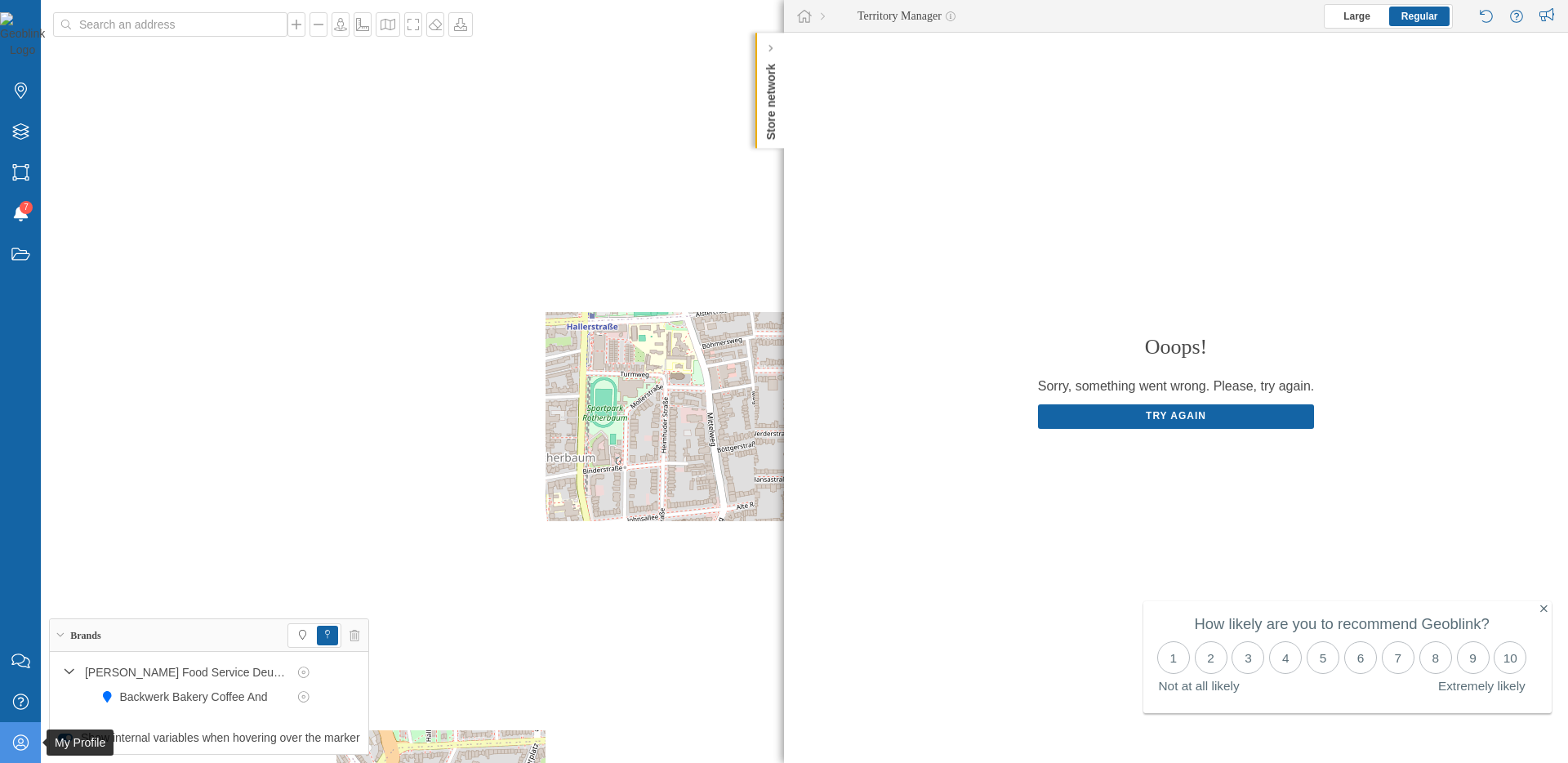
click at [13, 742] on icon at bounding box center [20, 742] width 16 height 16
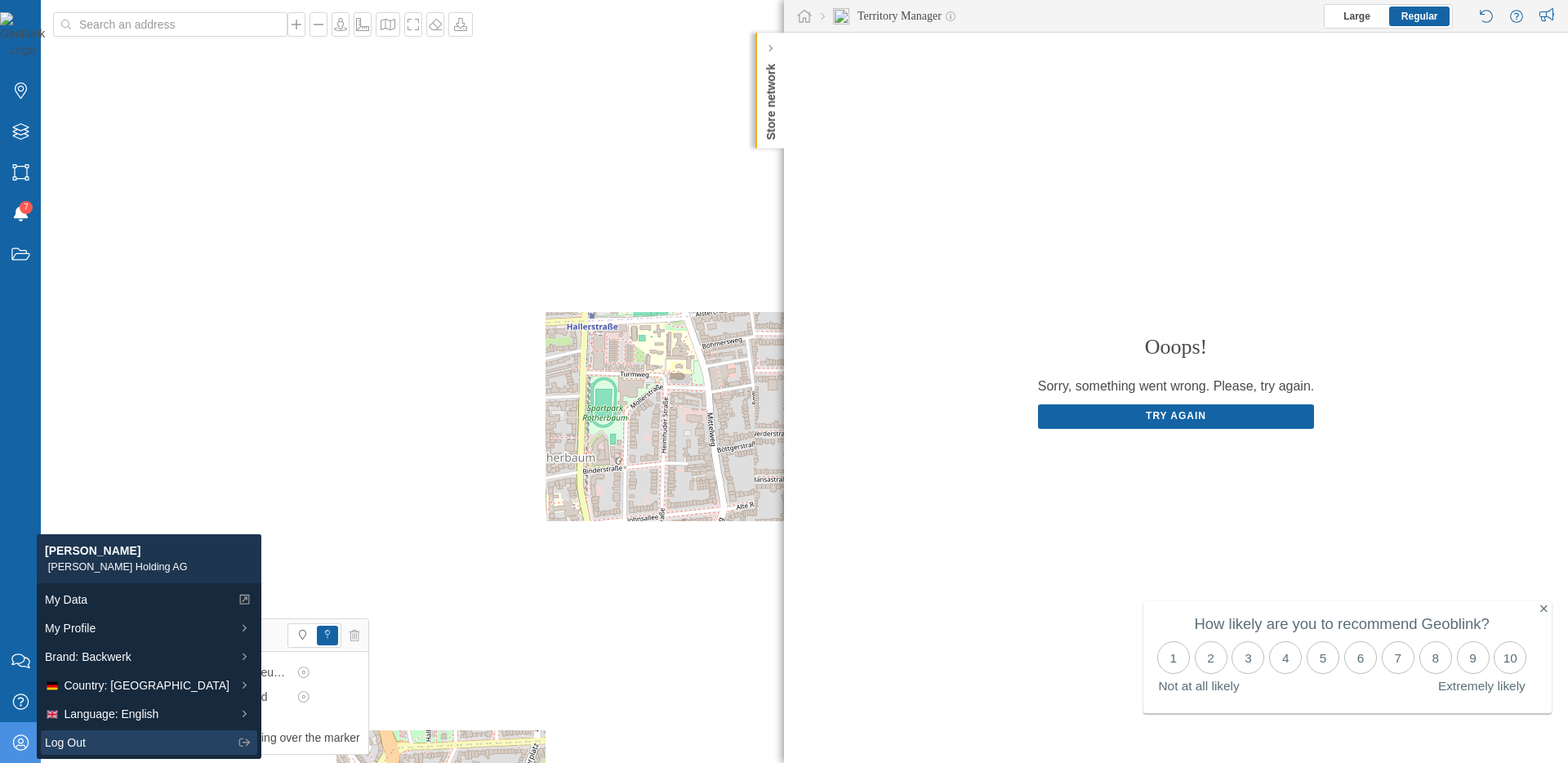
click at [72, 738] on span "Log Out" at bounding box center [64, 742] width 41 height 17
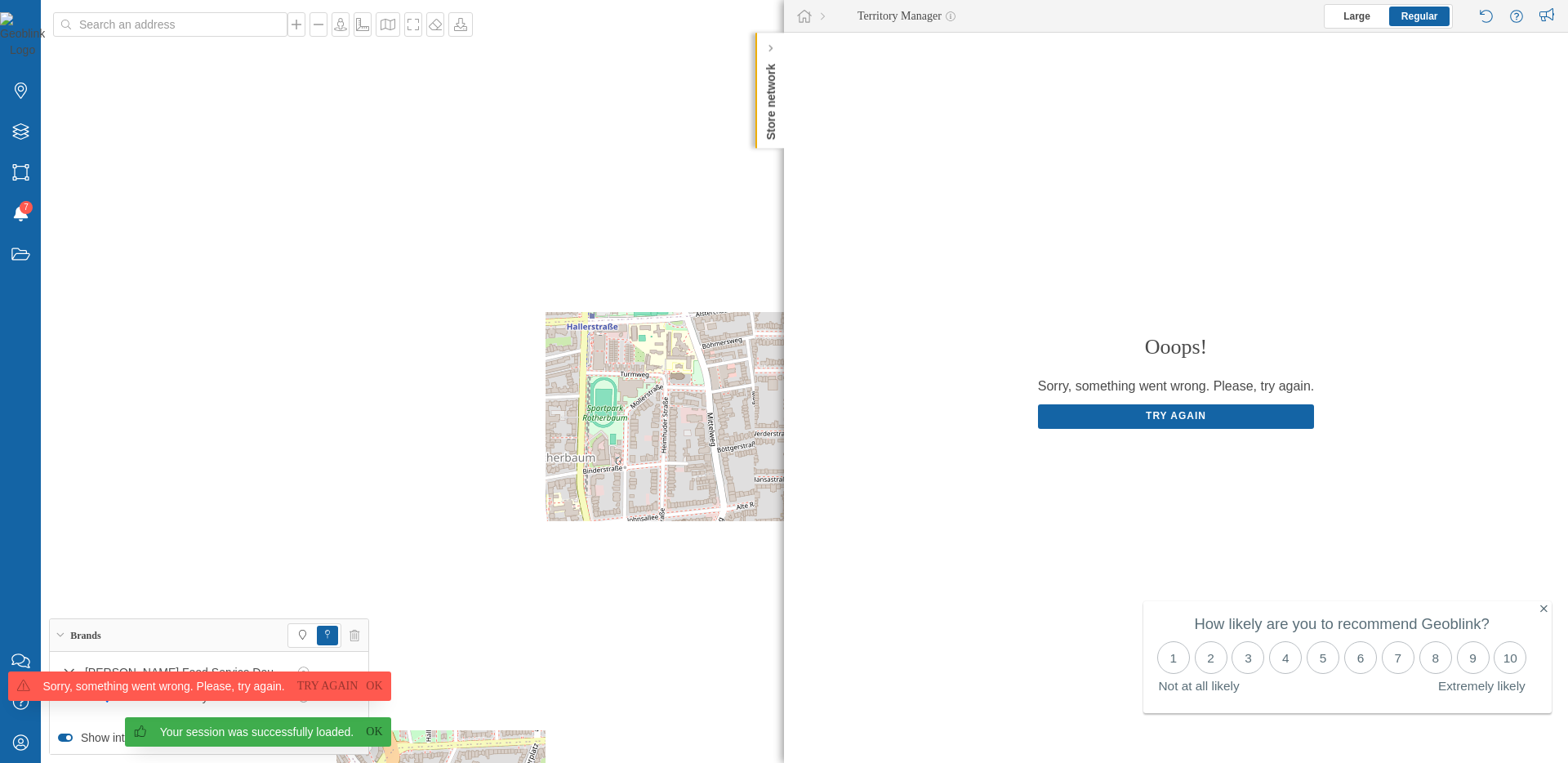
drag, startPoint x: 22, startPoint y: 742, endPoint x: 14, endPoint y: 742, distance: 8.0
click at [16, 742] on span "Your session was successfully loaded. Ok Sorry, something went wrong. Please, t…" at bounding box center [195, 717] width 391 height 91
click at [23, 744] on span "Your session was successfully loaded. Ok Sorry, something went wrong. Please, t…" at bounding box center [195, 717] width 391 height 91
click at [370, 732] on link "Ok" at bounding box center [373, 732] width 25 height 16
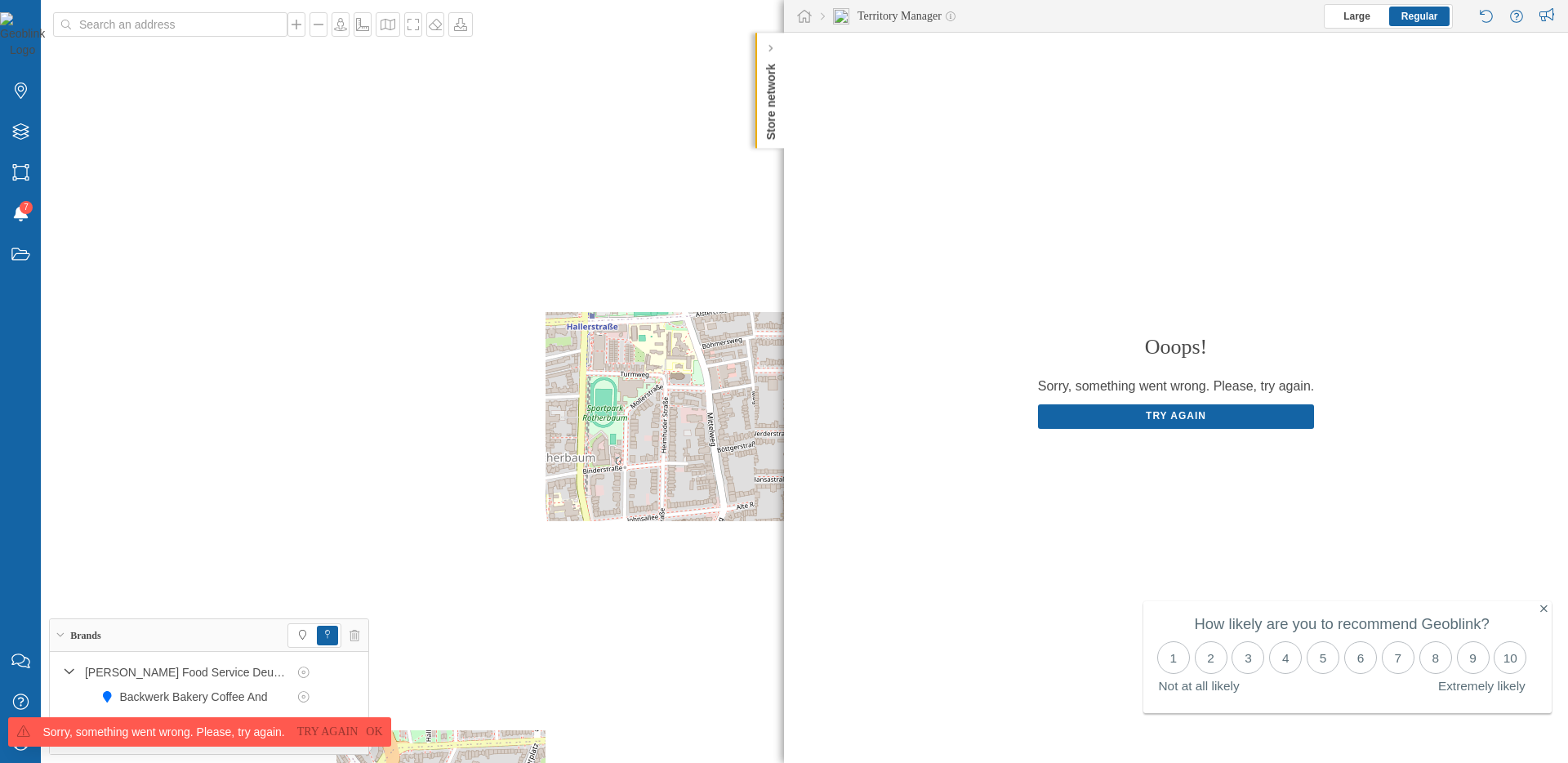
click at [337, 736] on link "Try again" at bounding box center [328, 732] width 69 height 16
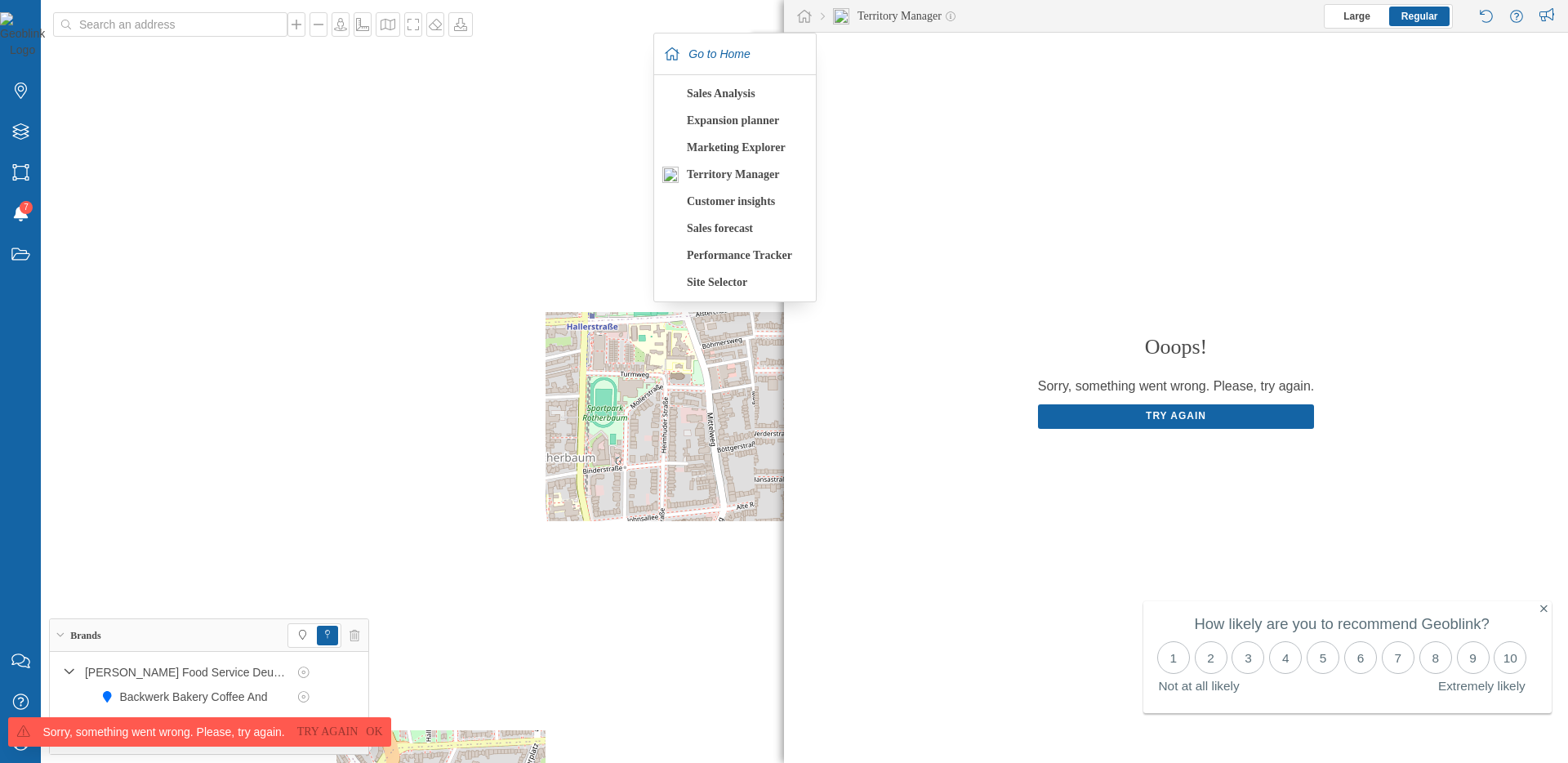
drag, startPoint x: 807, startPoint y: 12, endPoint x: 833, endPoint y: 26, distance: 29.5
click at [808, 13] on icon at bounding box center [804, 16] width 15 height 13
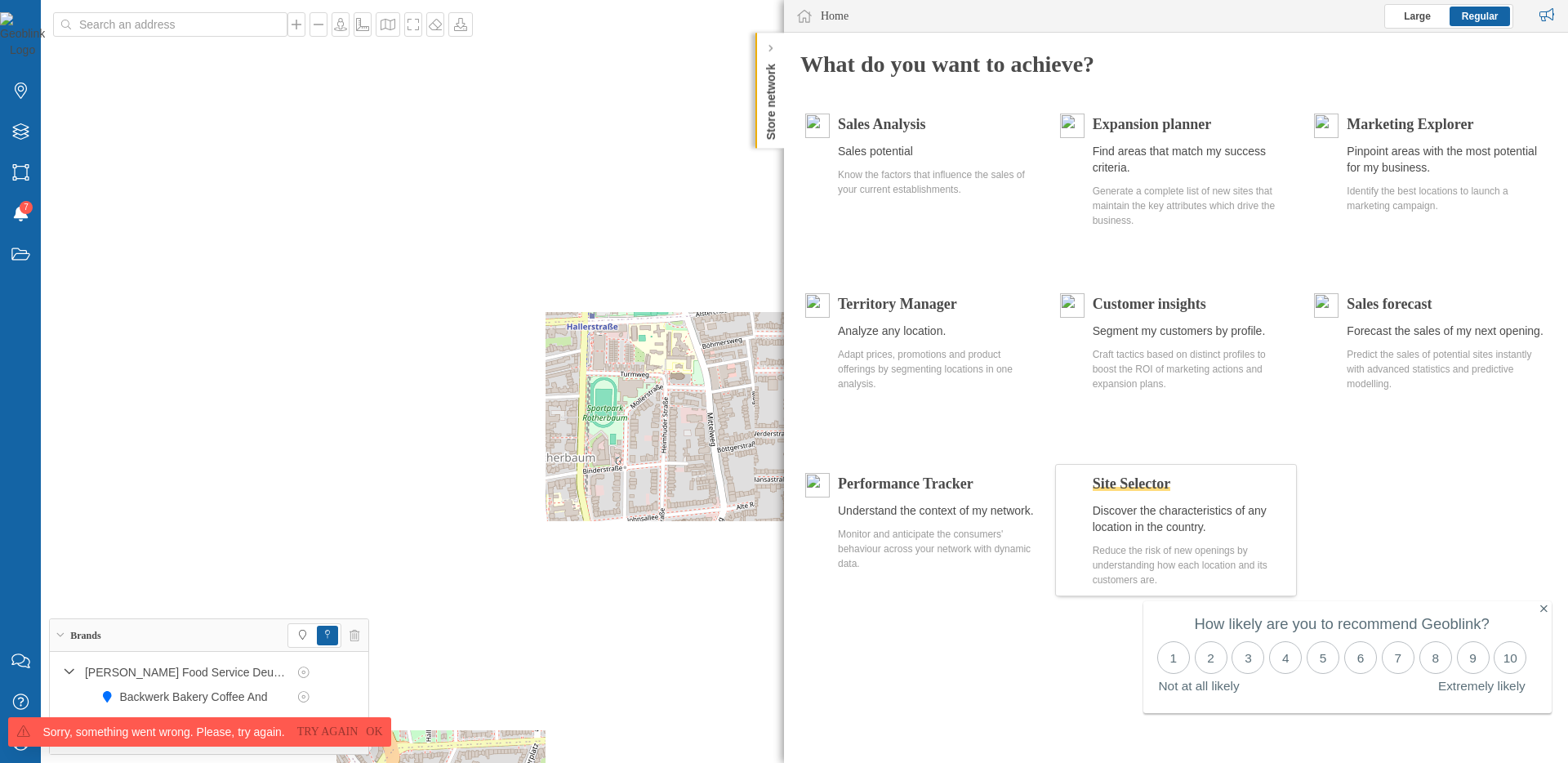
click at [1171, 479] on span "Site Selector" at bounding box center [1131, 484] width 77 height 16
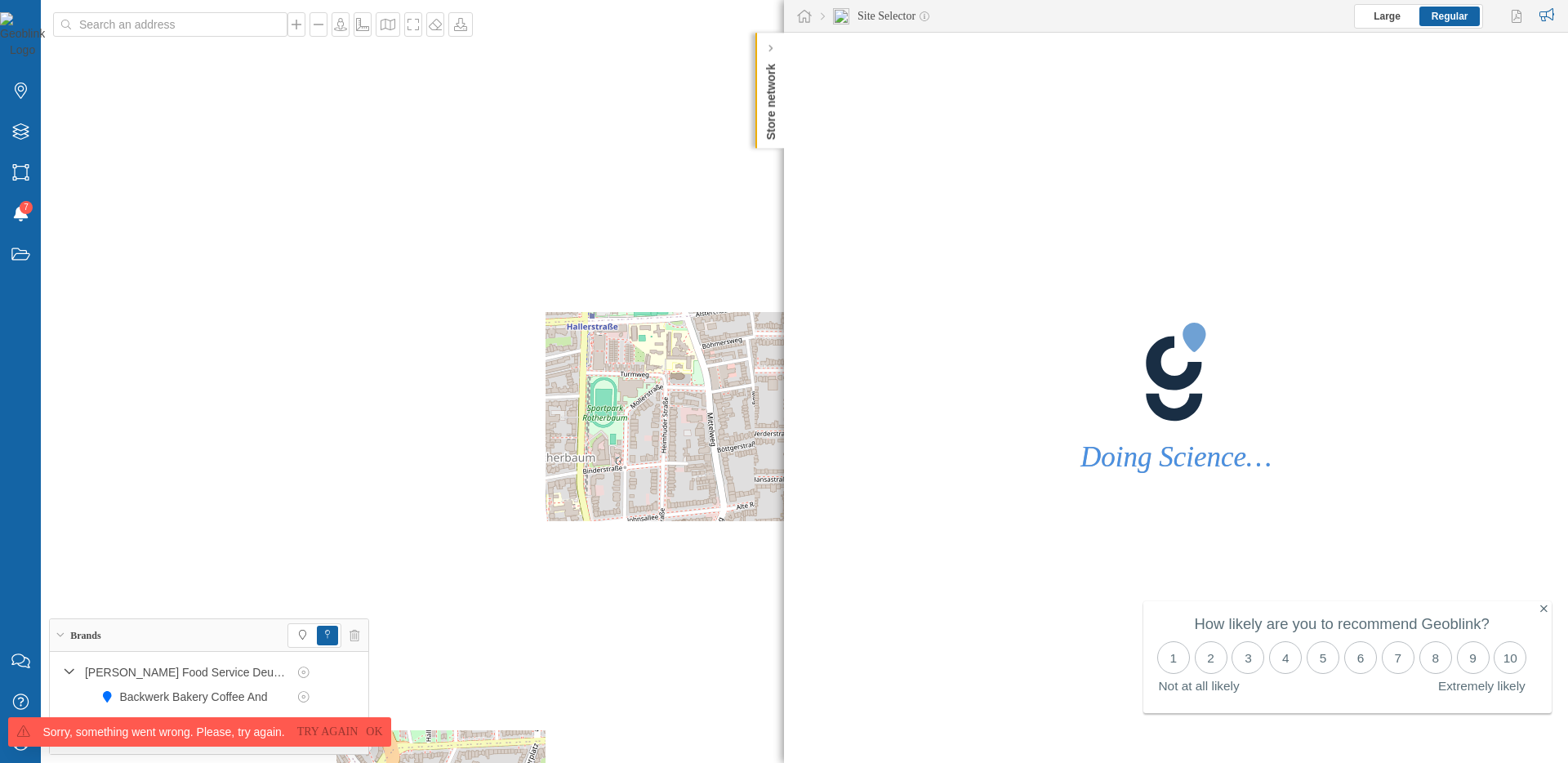
click at [21, 751] on span "Sorry, something went wrong. Please, try again. Try again Ok" at bounding box center [195, 740] width 391 height 46
drag, startPoint x: 366, startPoint y: 727, endPoint x: 321, endPoint y: 732, distance: 45.3
click at [364, 727] on link "Ok" at bounding box center [373, 732] width 25 height 16
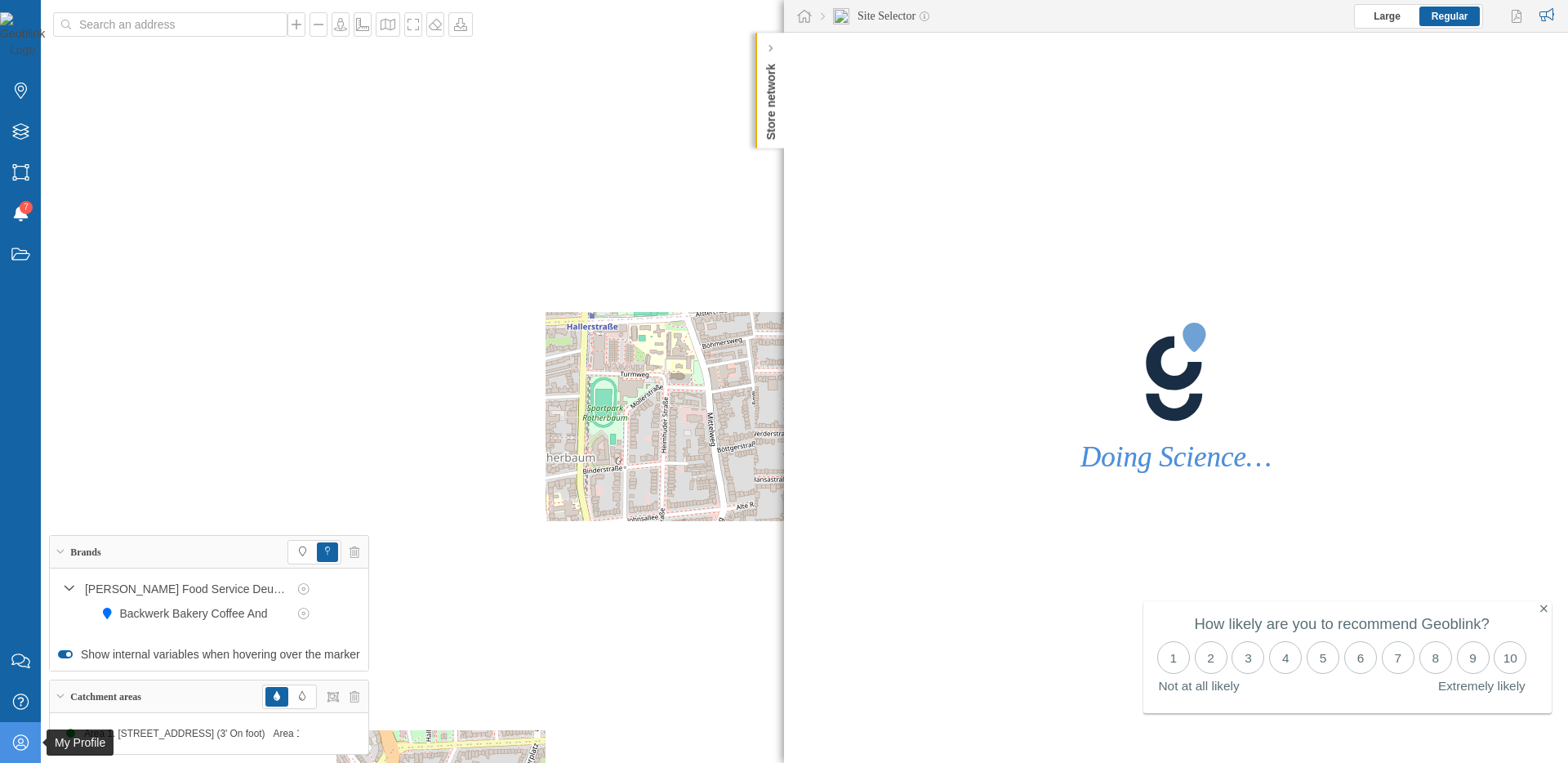
click at [9, 743] on div "My Profile" at bounding box center [20, 742] width 41 height 41
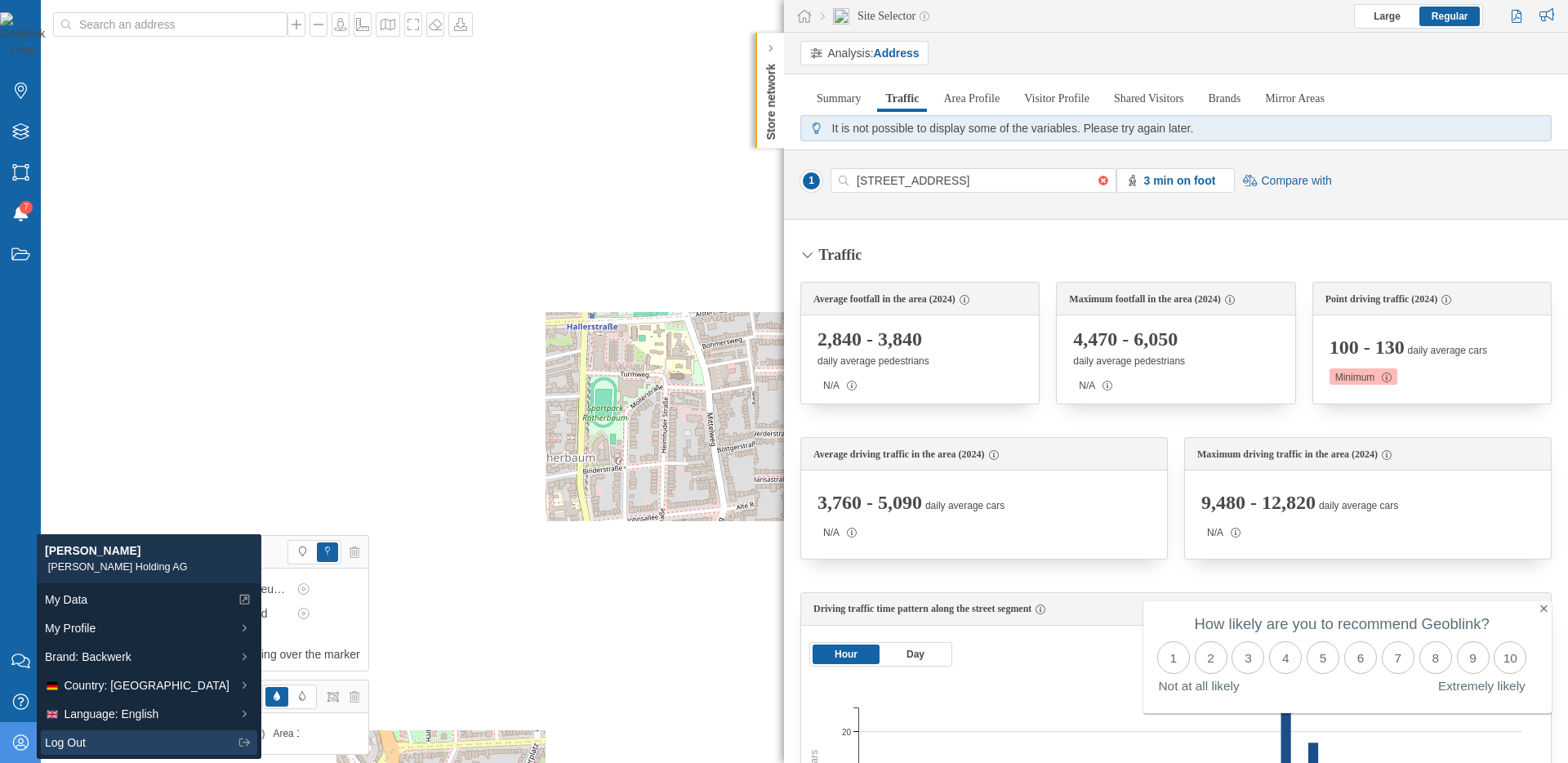
click at [160, 738] on div "Log Out" at bounding box center [137, 742] width 184 height 17
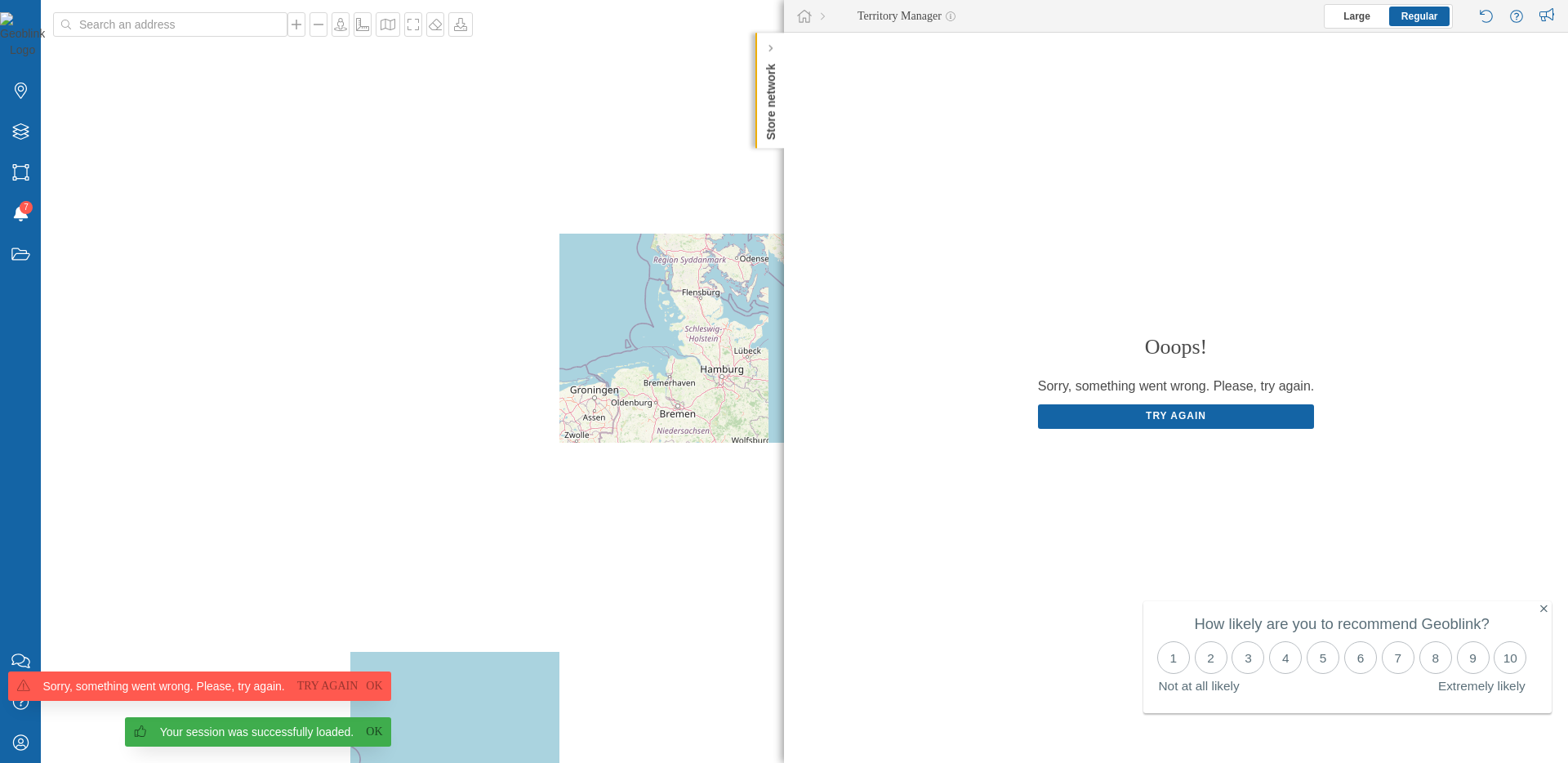
click at [24, 746] on span "Your session was successfully loaded. Ok Sorry, something went wrong. Please, t…" at bounding box center [195, 717] width 391 height 91
click at [21, 747] on span "Your session was successfully loaded. Ok Sorry, something went wrong. Please, t…" at bounding box center [195, 717] width 391 height 91
drag, startPoint x: 319, startPoint y: 733, endPoint x: 328, endPoint y: 733, distance: 9.0
click at [323, 733] on div "Your session was successfully loaded." at bounding box center [258, 732] width 194 height 16
click at [369, 734] on link "Ok" at bounding box center [373, 732] width 25 height 16
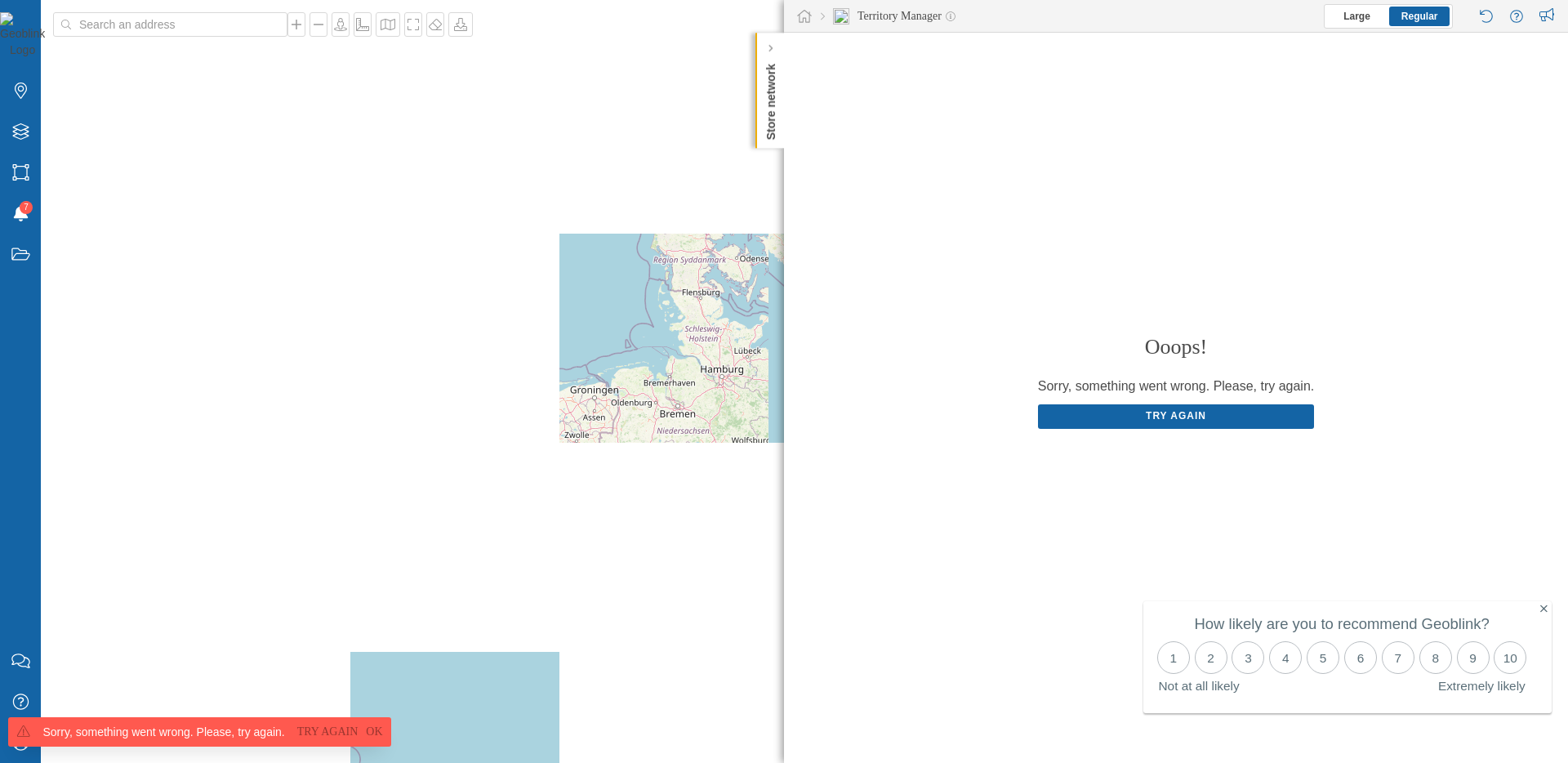
drag, startPoint x: 364, startPoint y: 733, endPoint x: 247, endPoint y: 734, distance: 117.0
click at [363, 733] on link "Ok" at bounding box center [373, 732] width 25 height 16
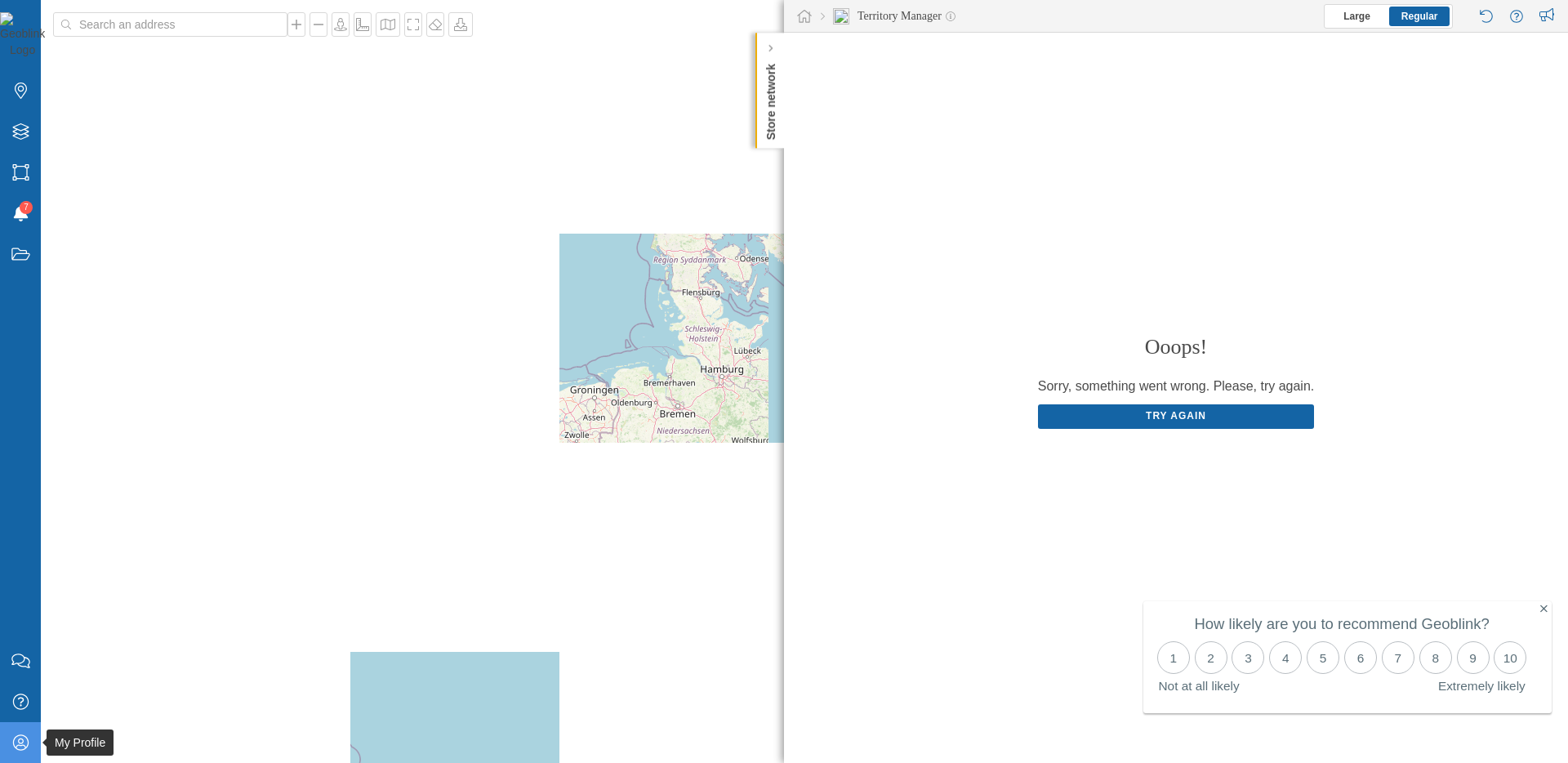
click at [14, 738] on icon at bounding box center [20, 742] width 16 height 16
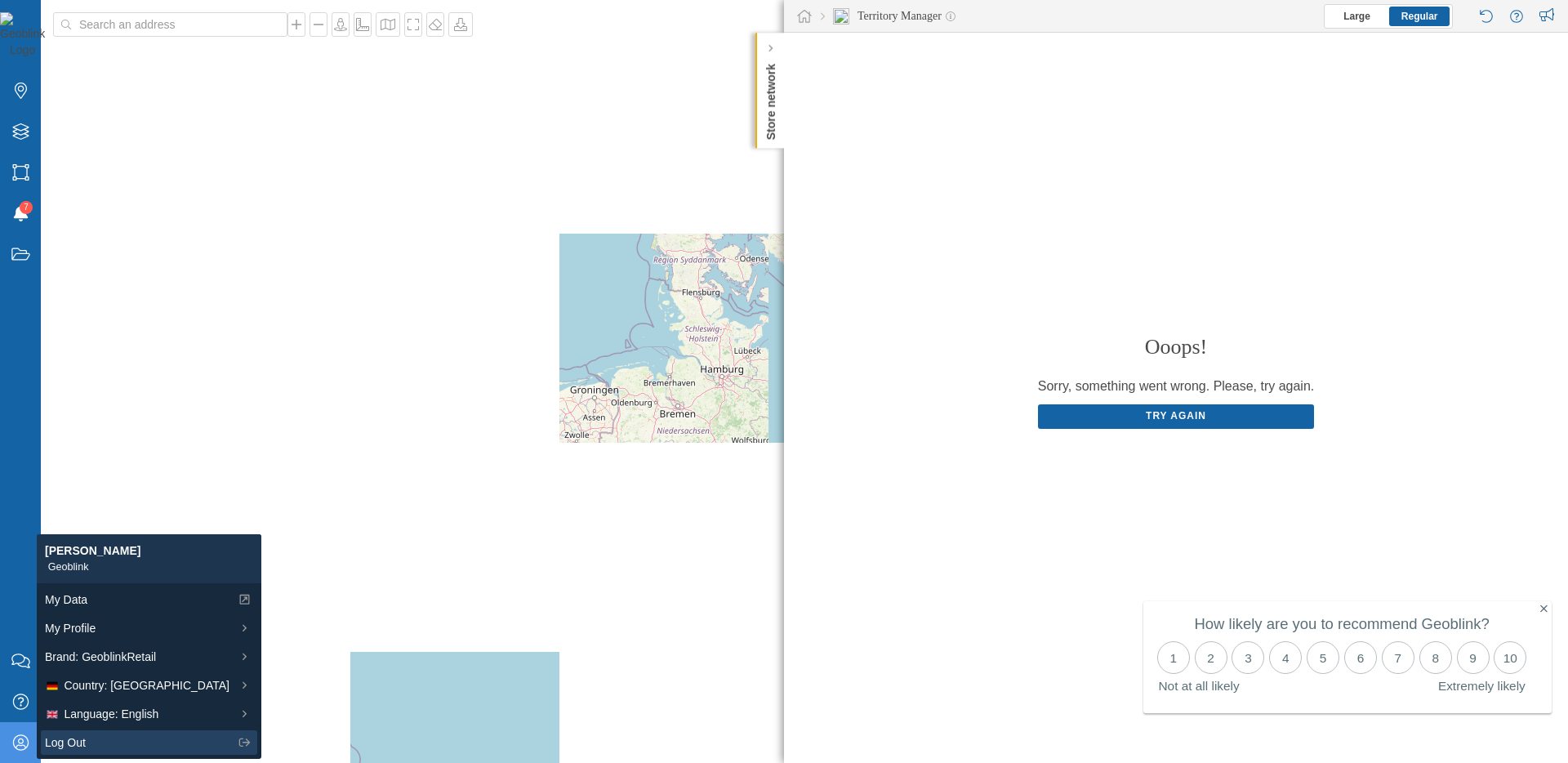
click at [90, 748] on div "Log Out" at bounding box center [137, 742] width 184 height 17
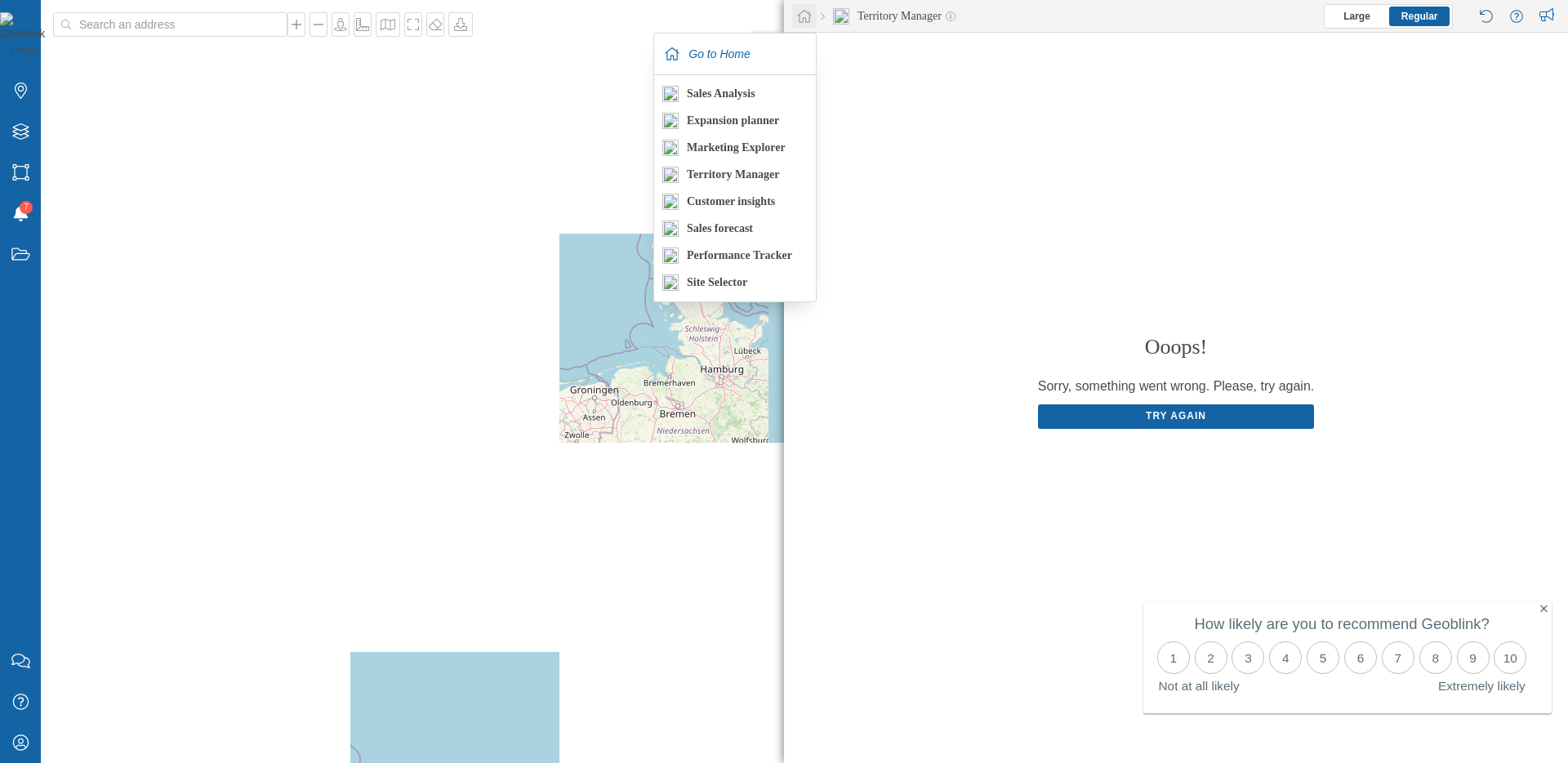
click at [806, 21] on icon at bounding box center [804, 16] width 16 height 15
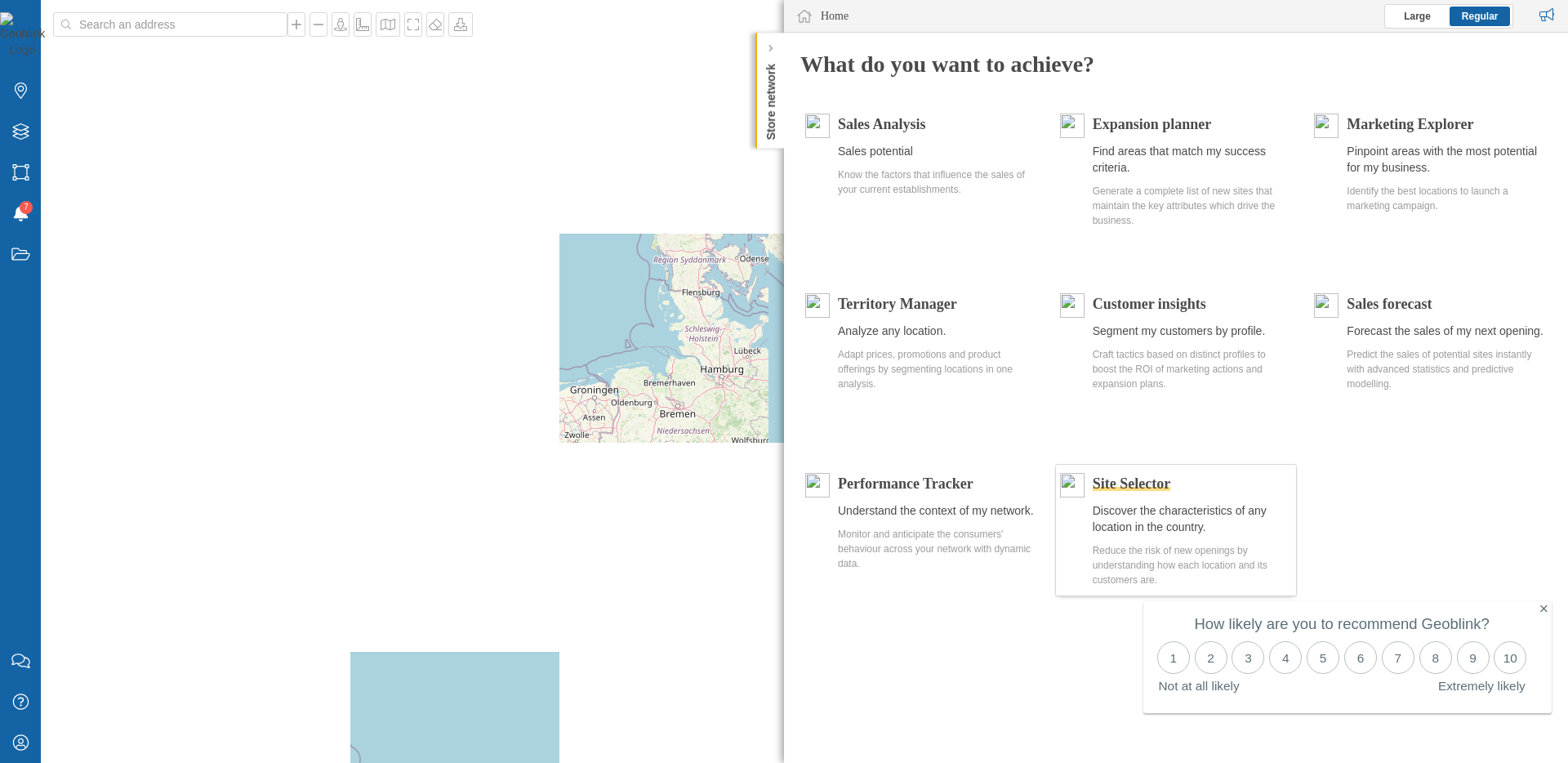
click at [1129, 473] on div "Site Selector" at bounding box center [1193, 483] width 200 height 21
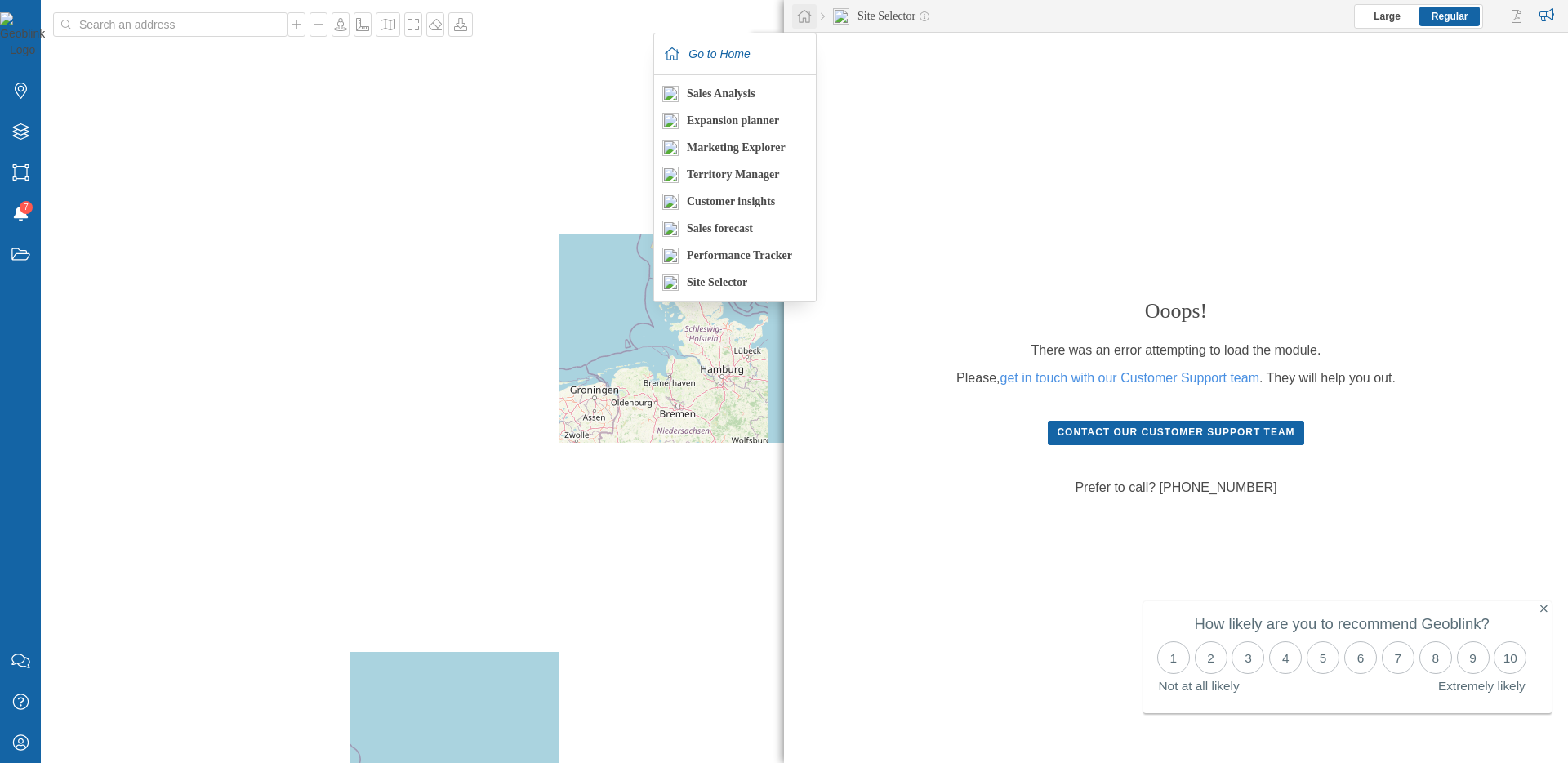
click at [802, 16] on icon at bounding box center [804, 16] width 16 height 15
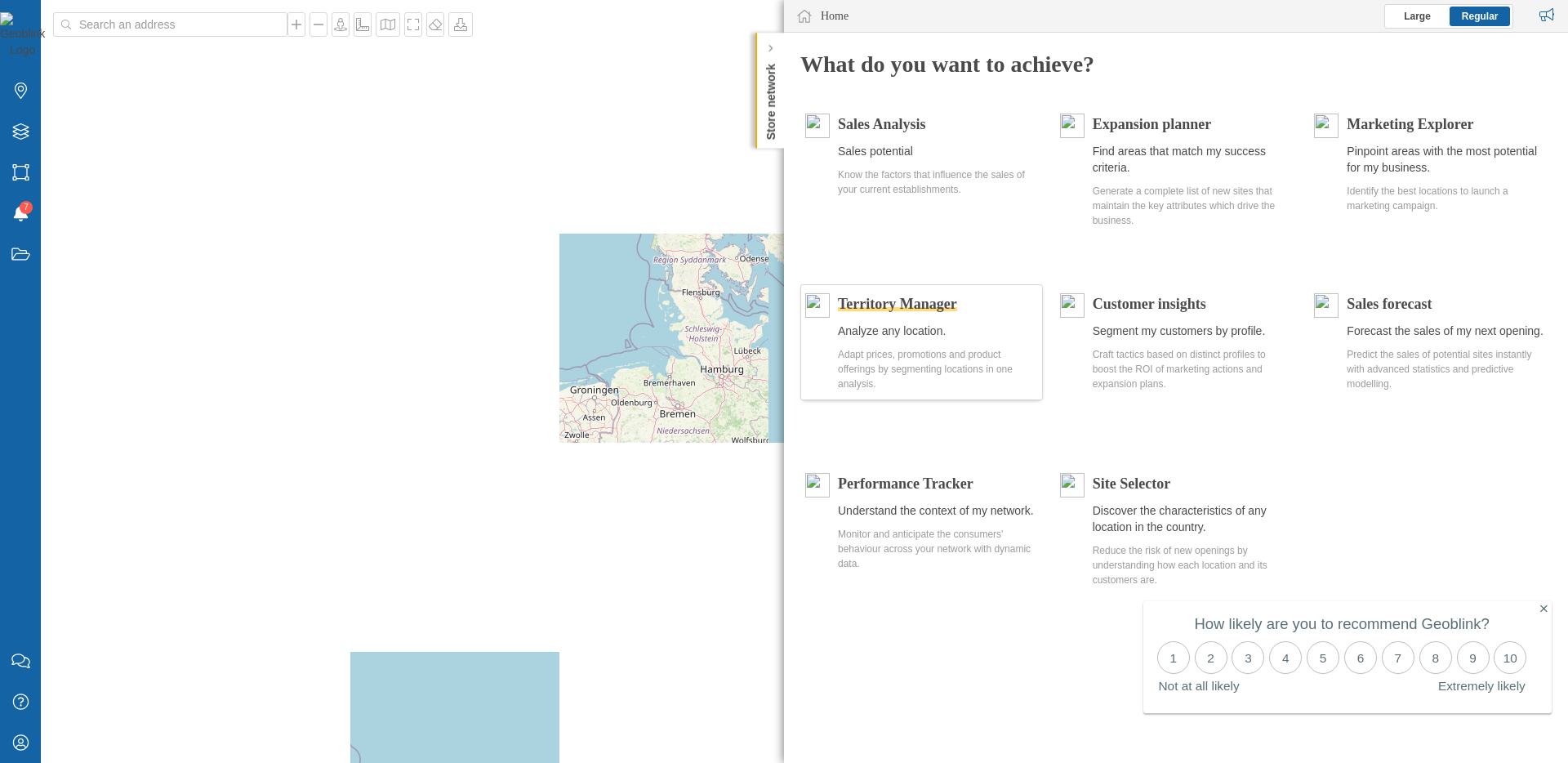
click at [925, 301] on span "Territory Manager" at bounding box center [897, 303] width 119 height 16
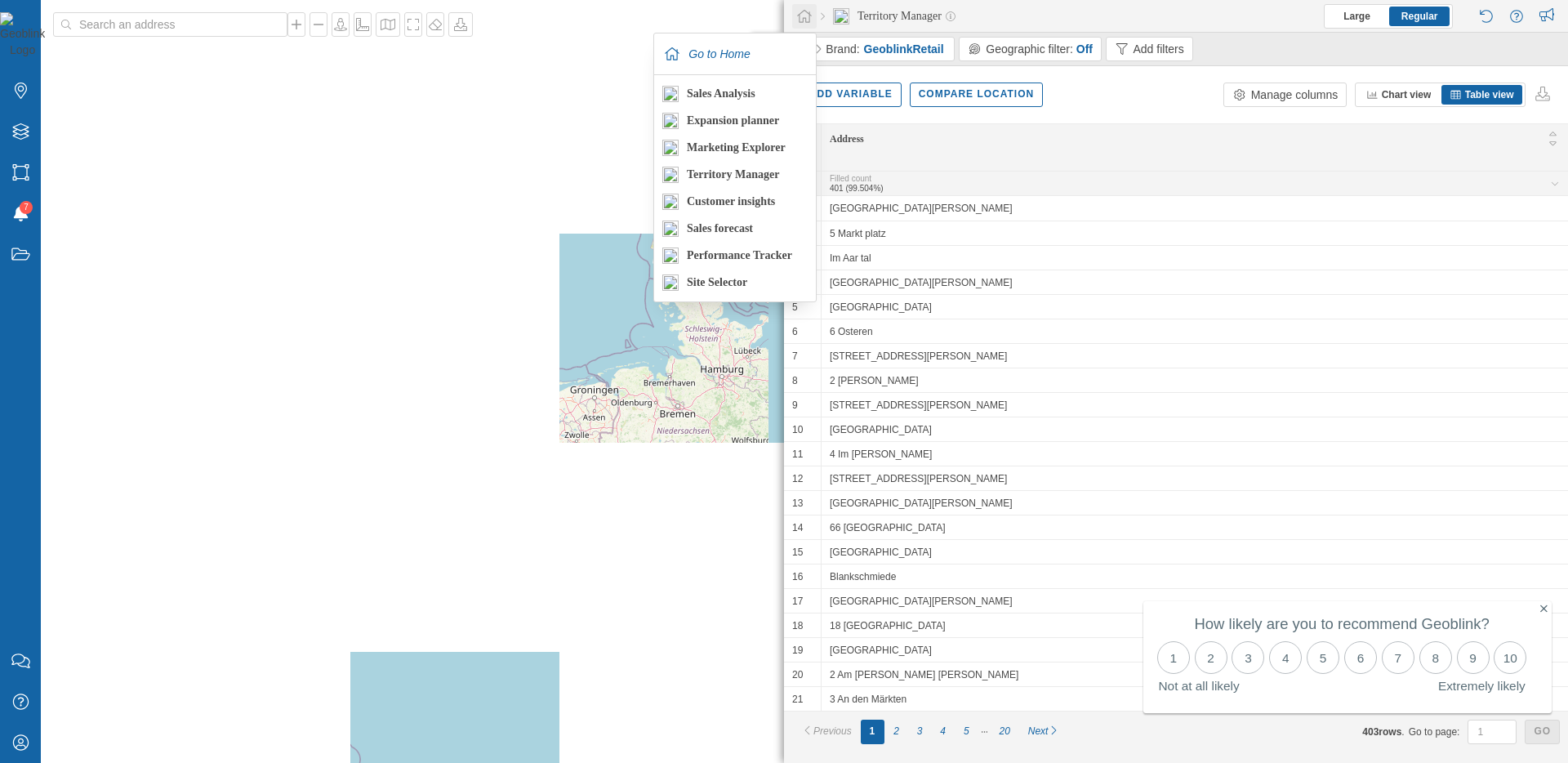
click at [801, 18] on icon at bounding box center [804, 16] width 16 height 15
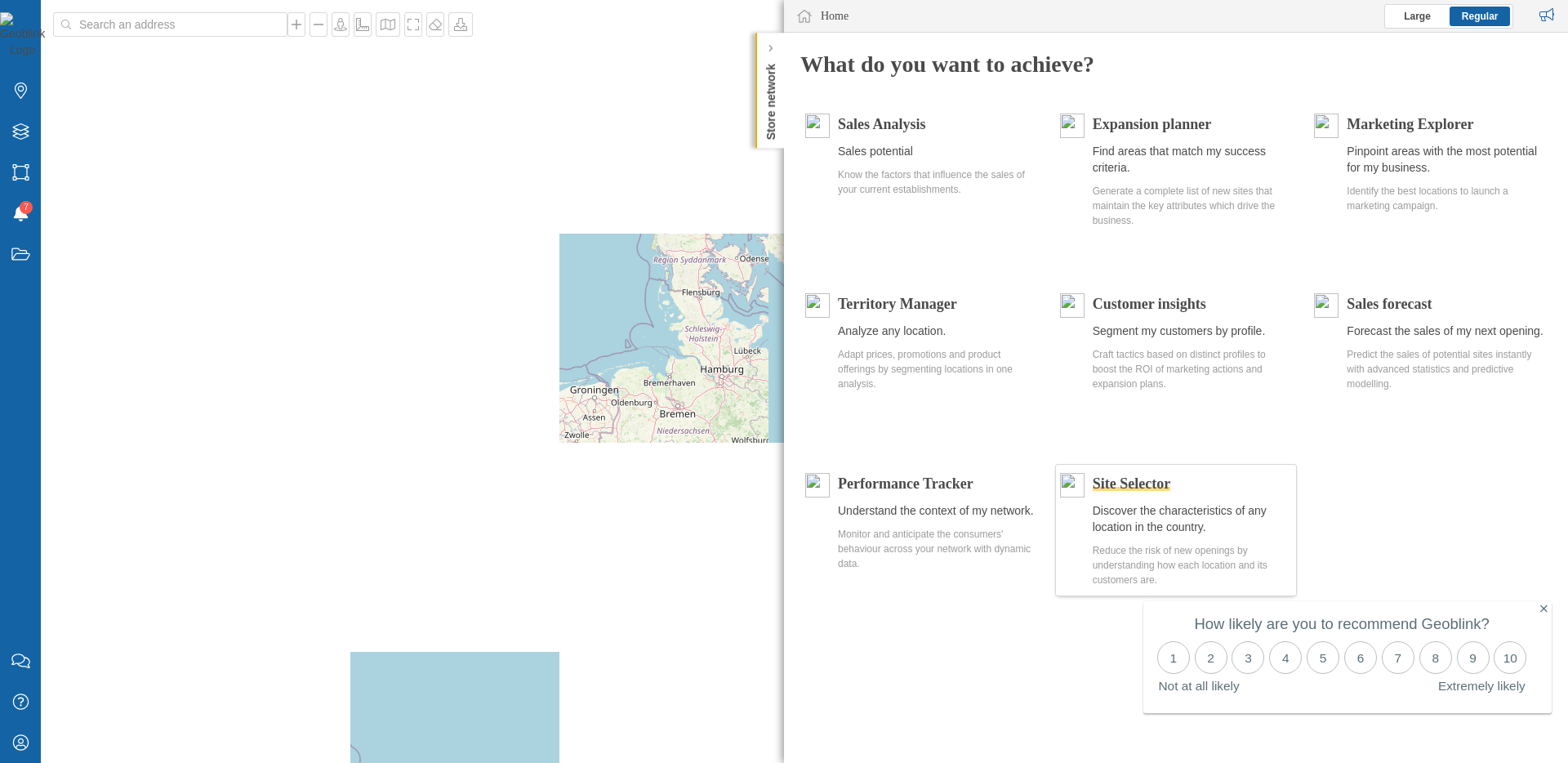
click at [1157, 483] on span "Site Selector" at bounding box center [1131, 484] width 77 height 16
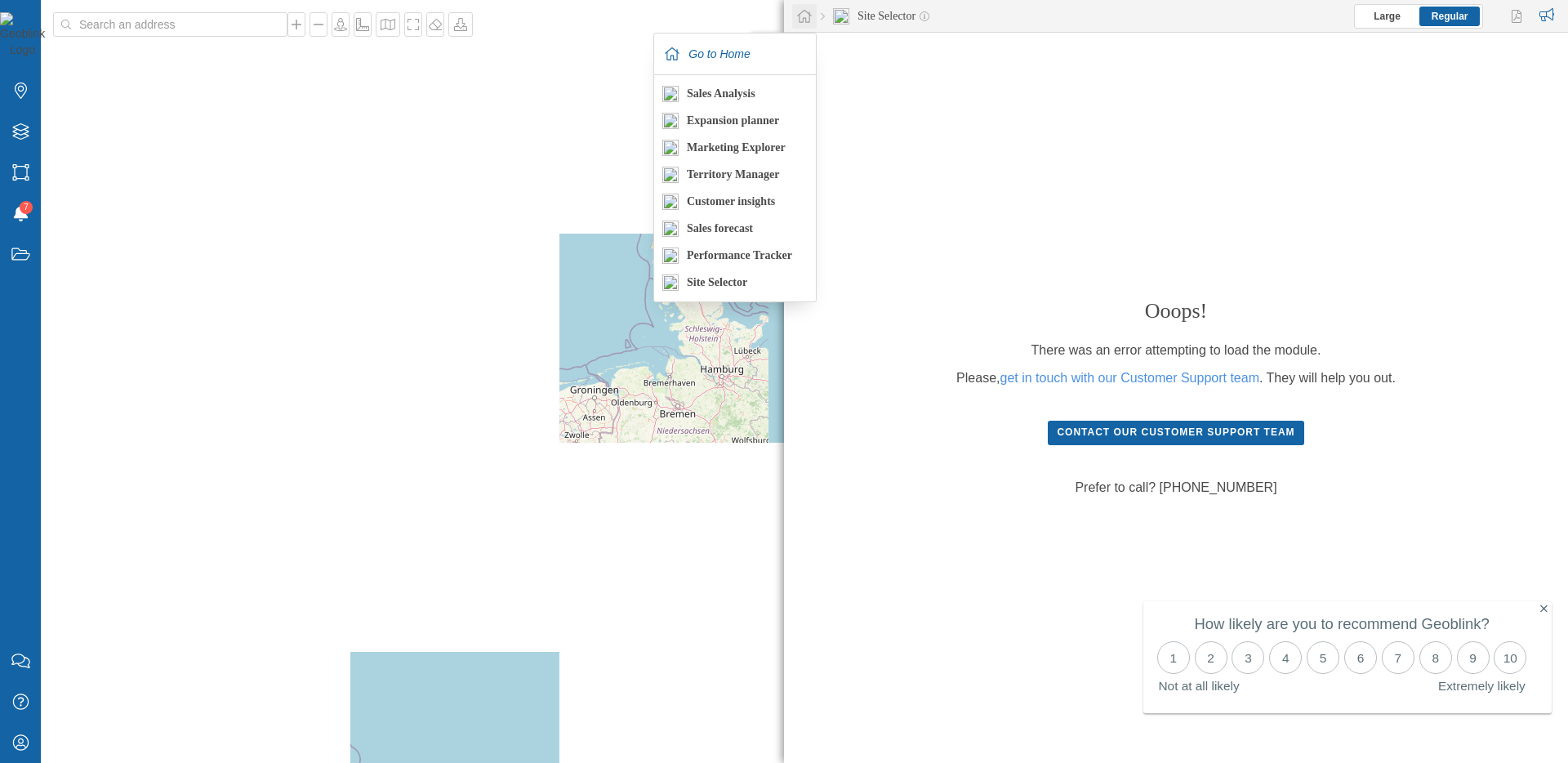
click at [809, 16] on icon at bounding box center [804, 16] width 15 height 13
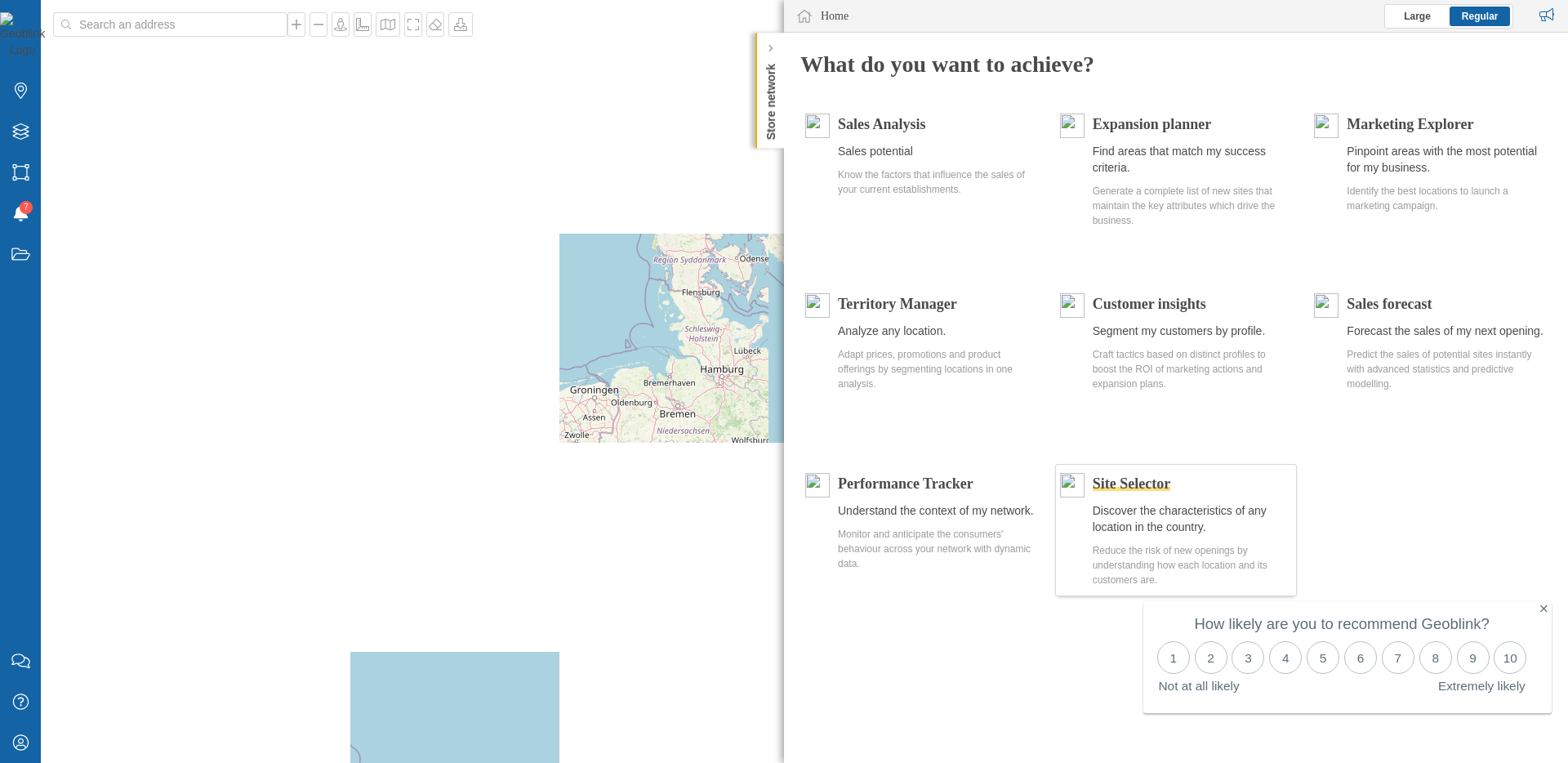
click at [1128, 477] on span "Site Selector" at bounding box center [1131, 484] width 77 height 16
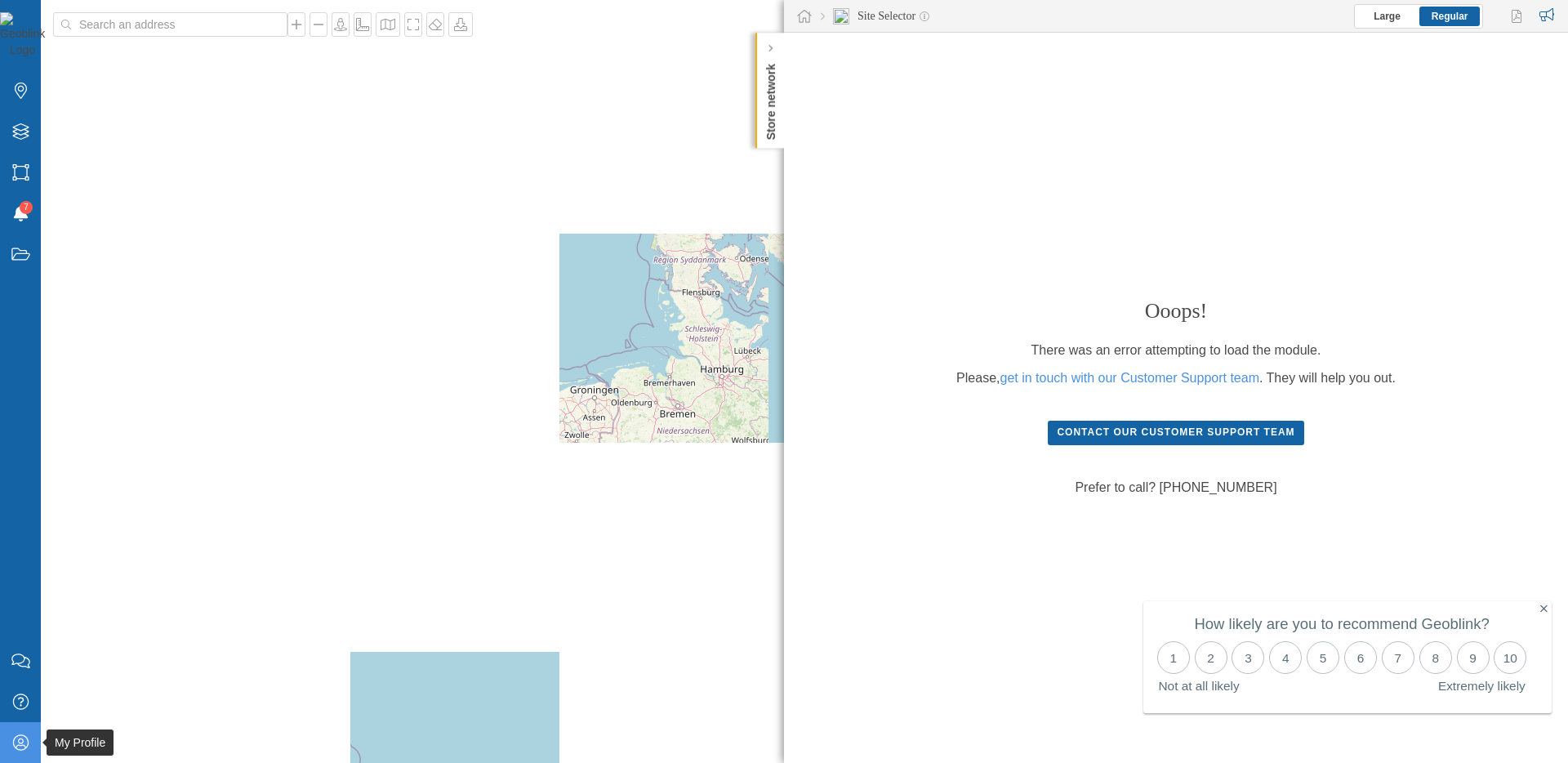
click at [20, 749] on icon at bounding box center [20, 742] width 16 height 16
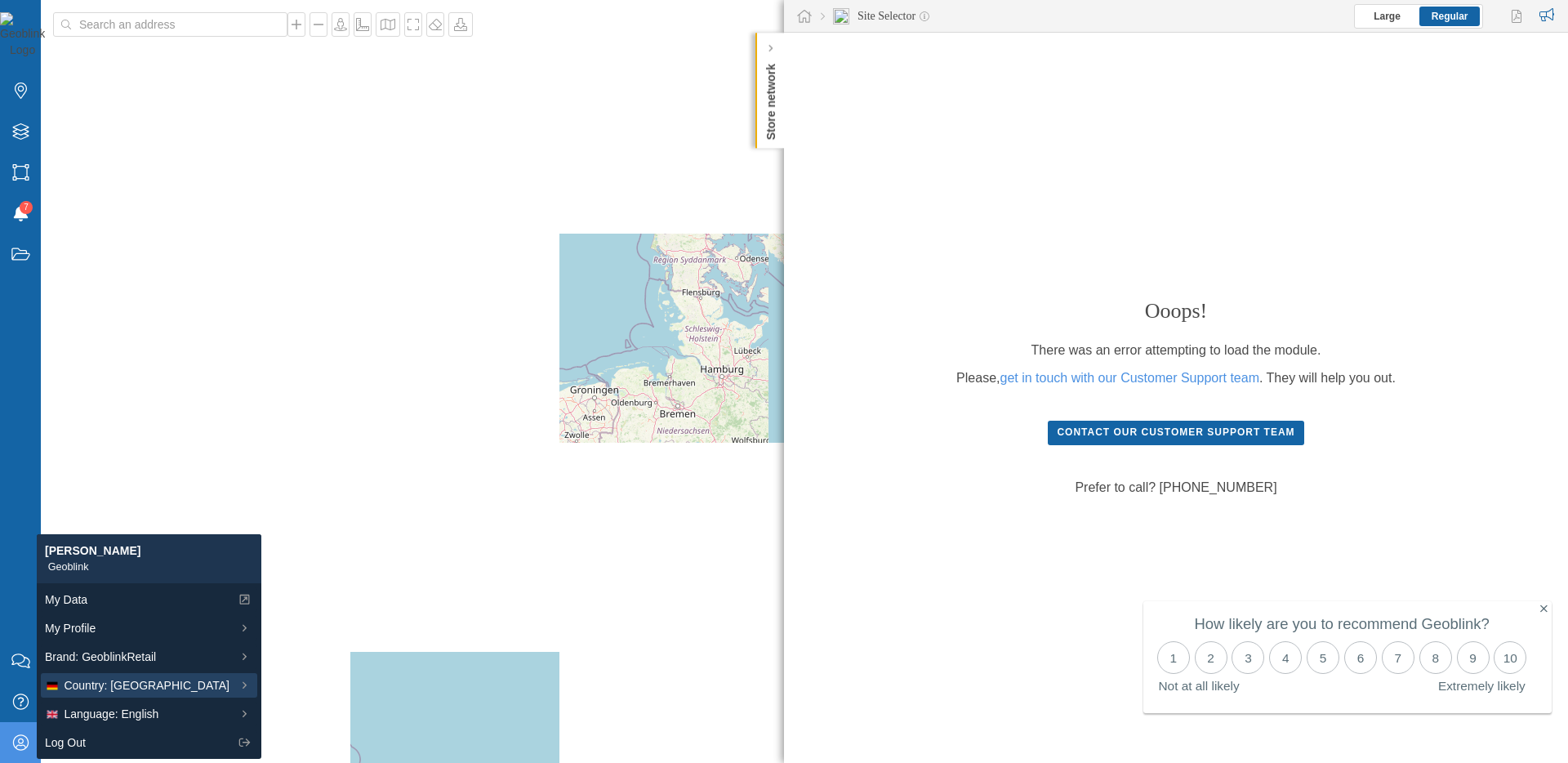
click at [106, 680] on span "Country: [GEOGRAPHIC_DATA]" at bounding box center [146, 686] width 165 height 17
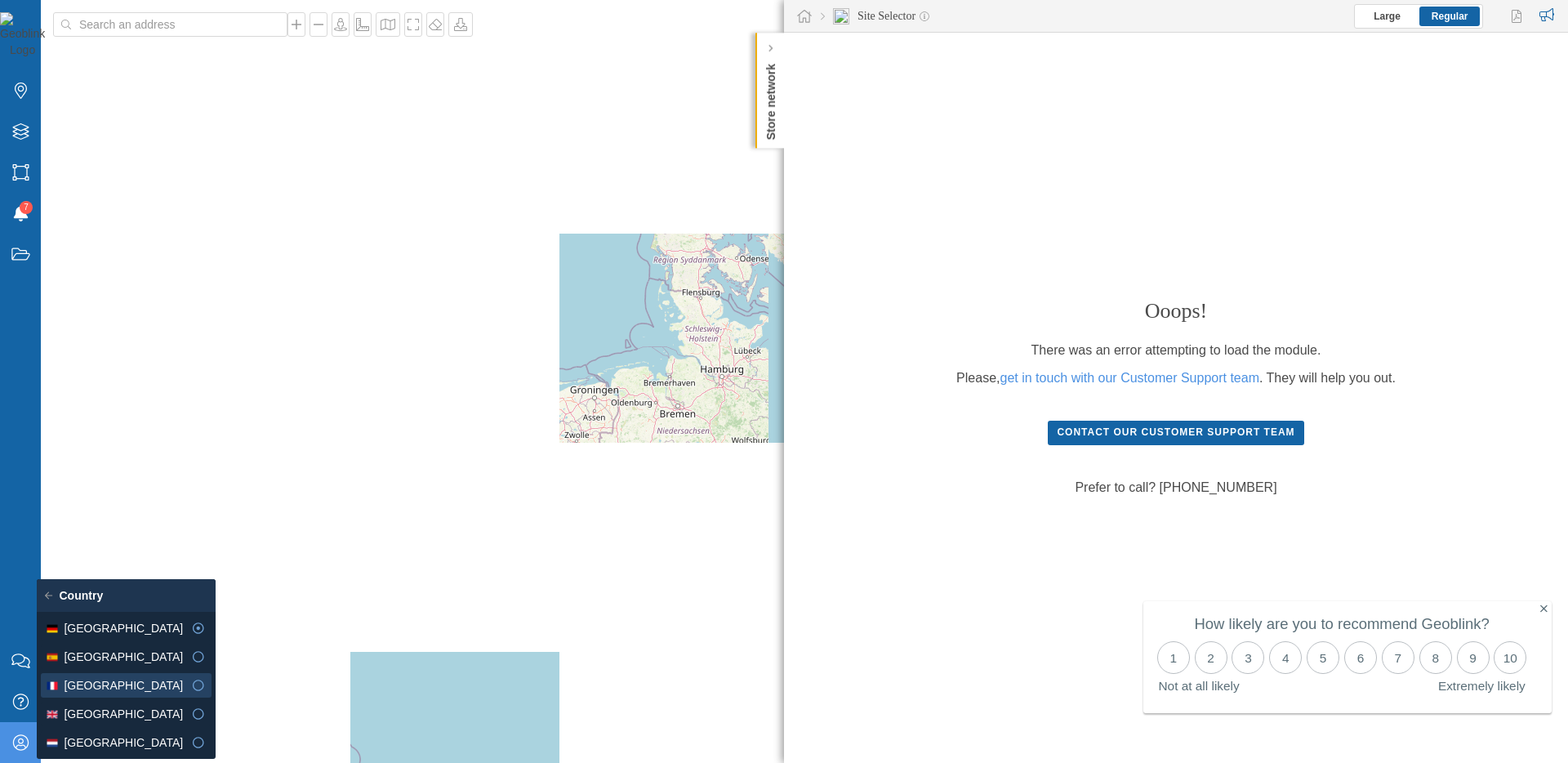
click at [88, 682] on span "[GEOGRAPHIC_DATA]" at bounding box center [123, 686] width 119 height 17
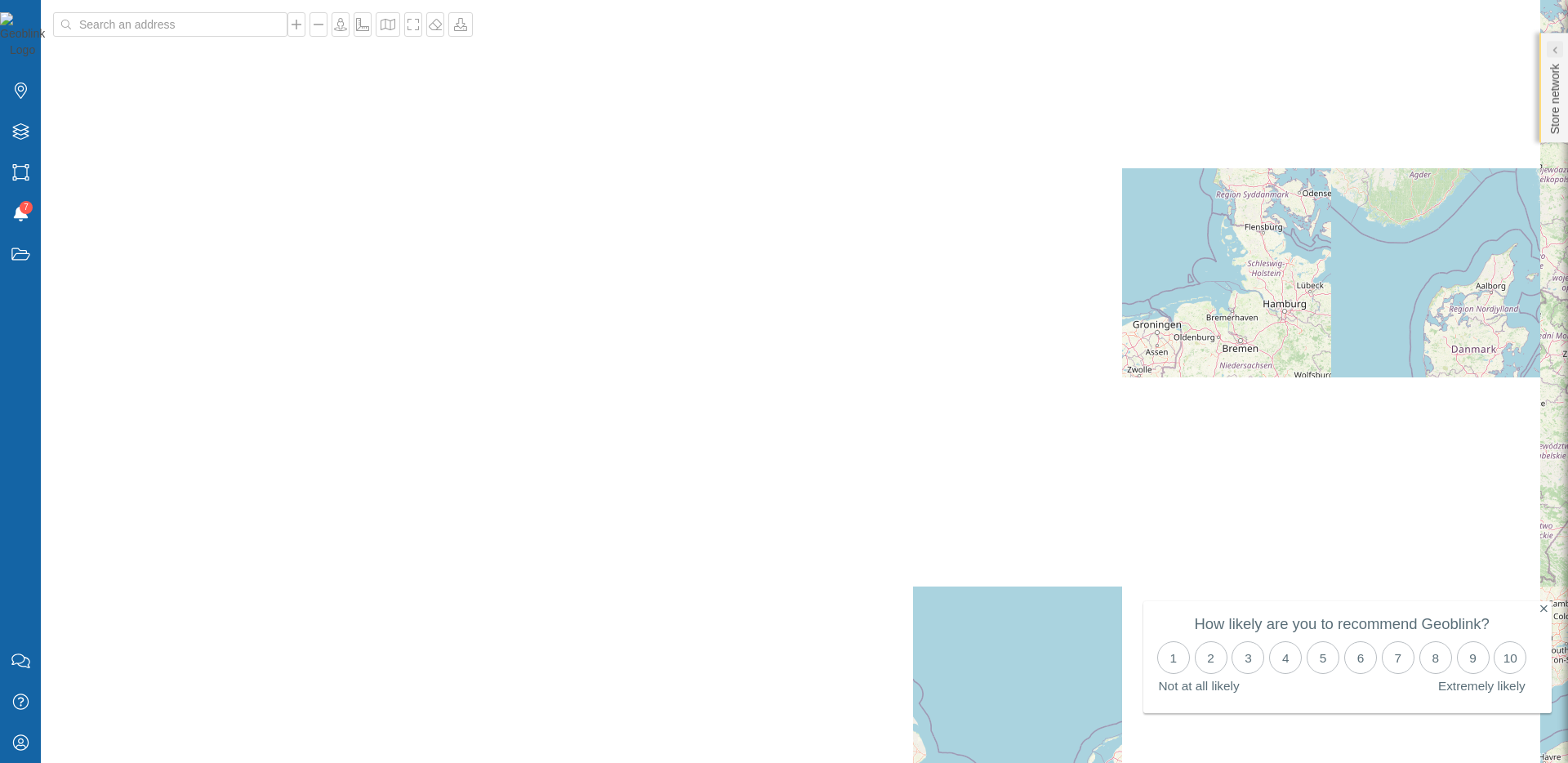
click at [1554, 49] on icon at bounding box center [1554, 50] width 5 height 8
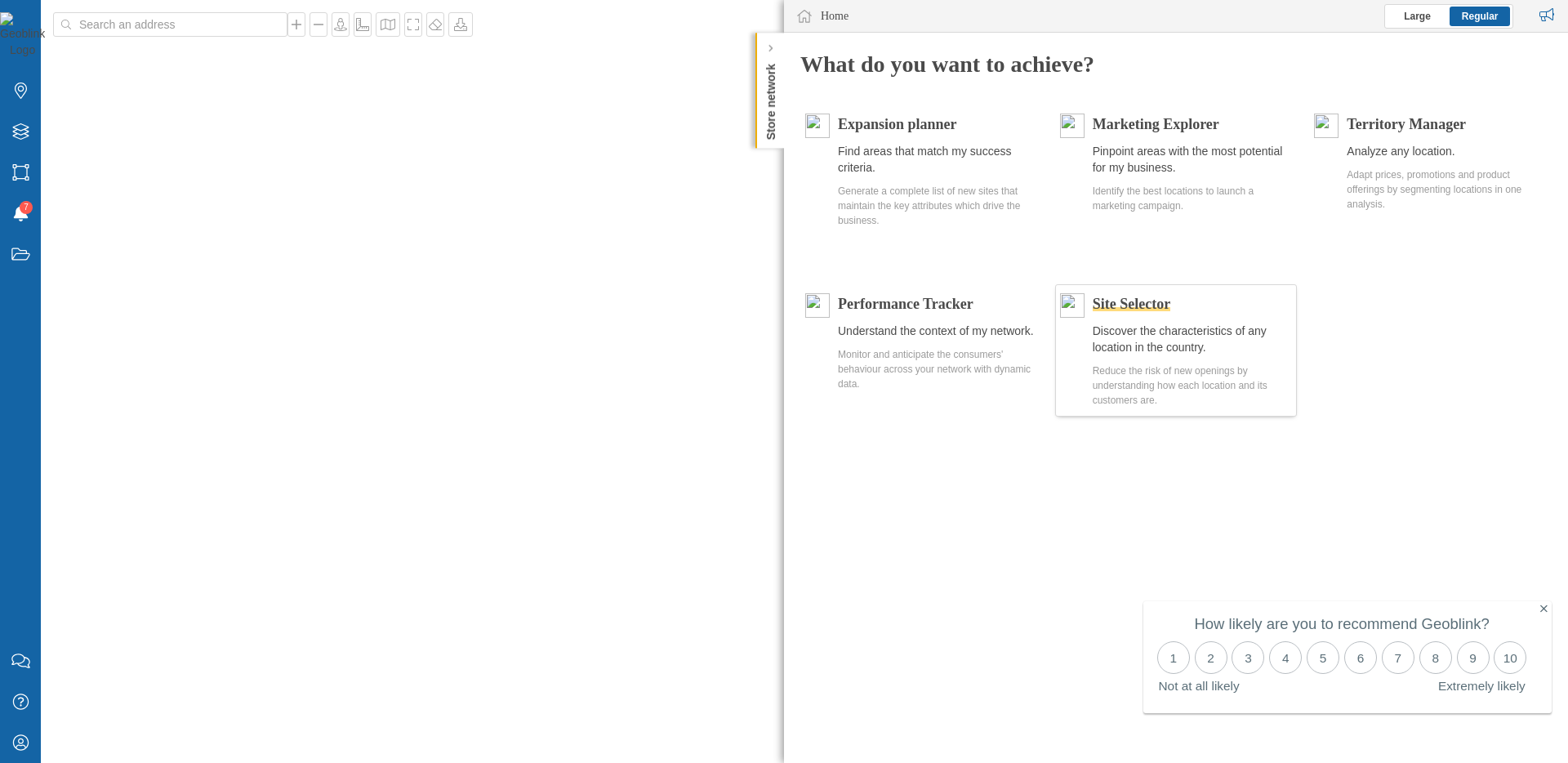
click at [1152, 305] on span "Site Selector" at bounding box center [1131, 303] width 77 height 16
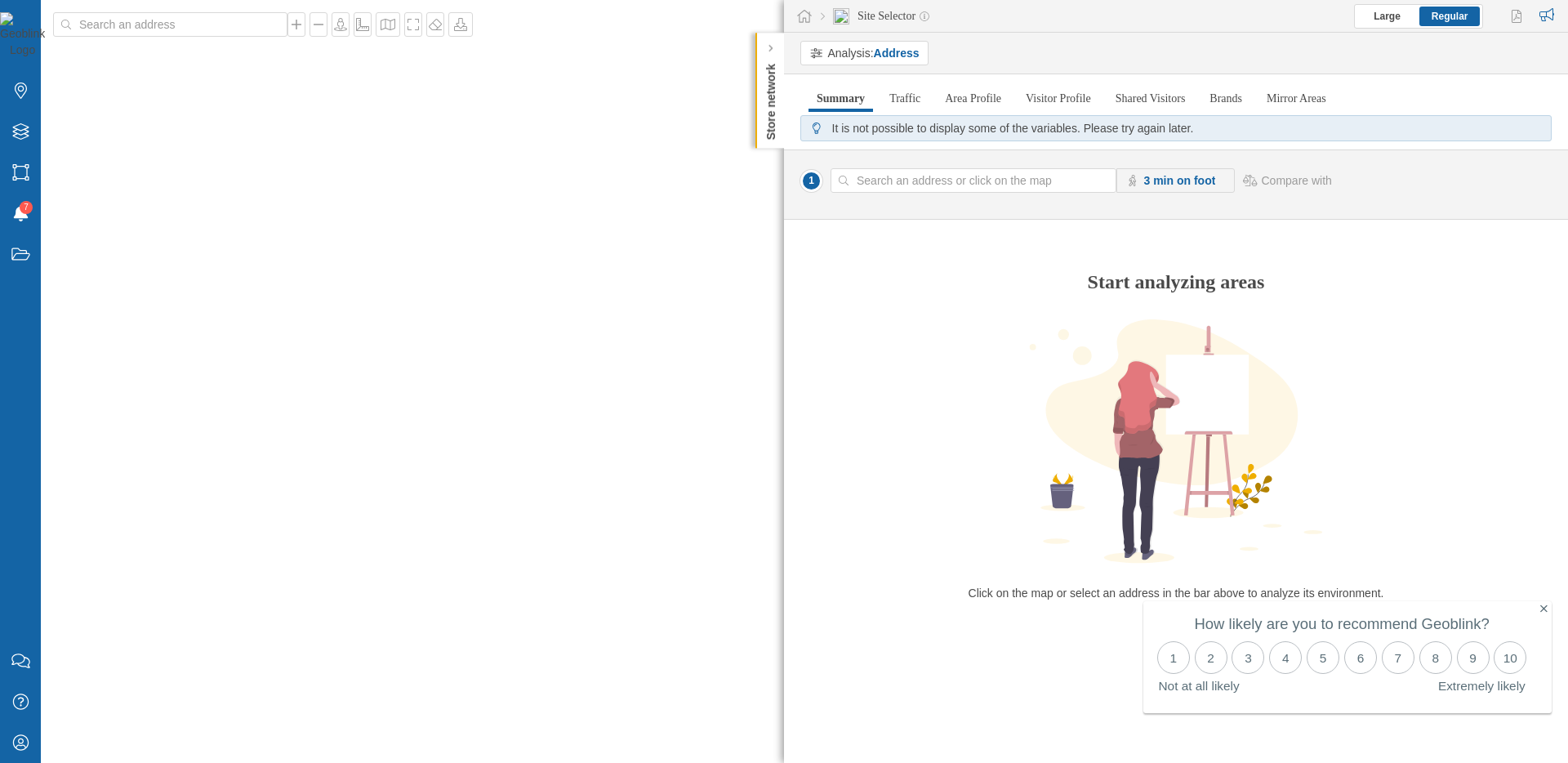
click at [700, 392] on div "© Mapbox © OpenStreetMap Improve this map" at bounding box center [784, 382] width 1568 height 763
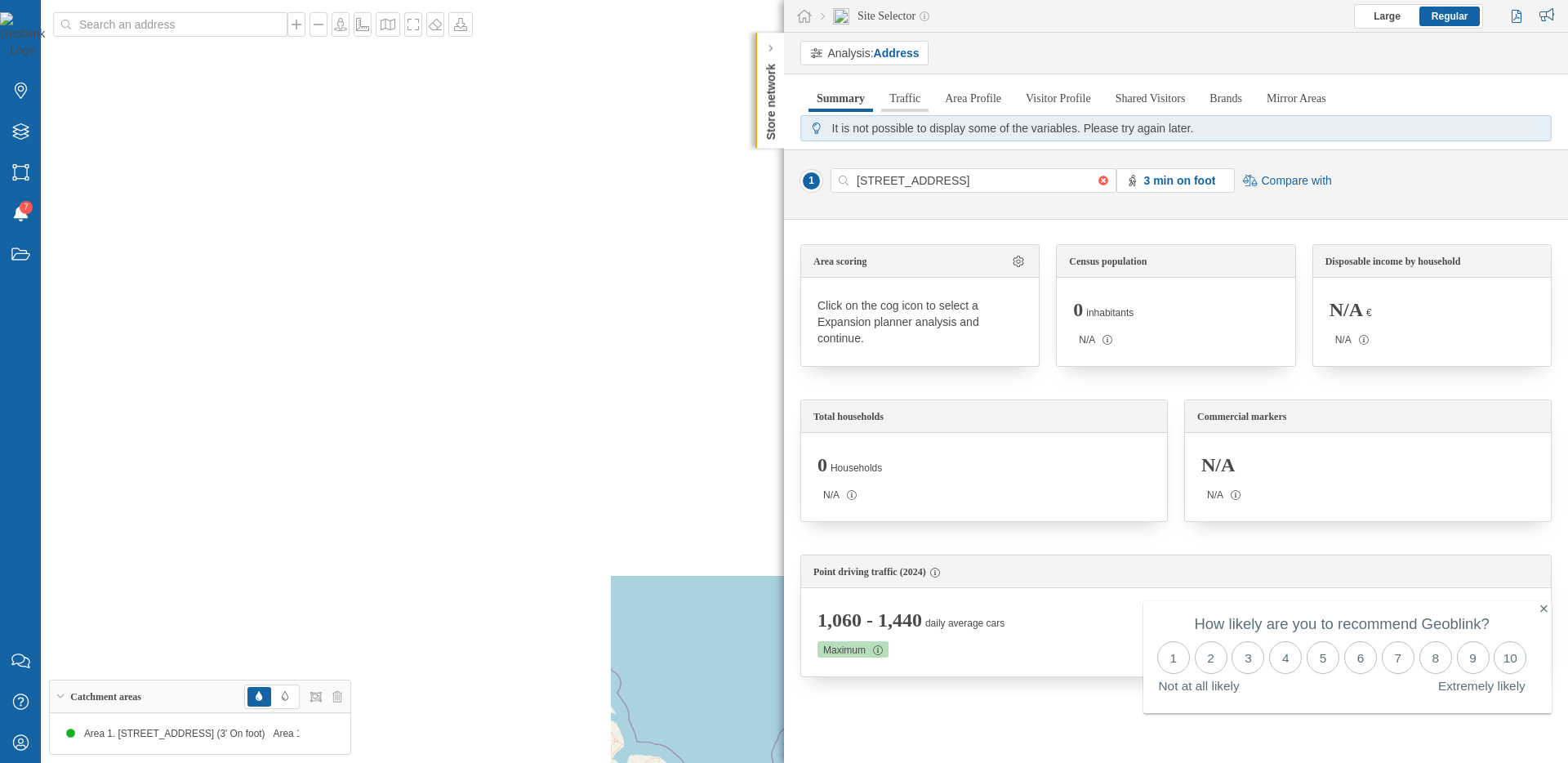
click at [914, 109] on link "Traffic" at bounding box center [905, 99] width 48 height 26
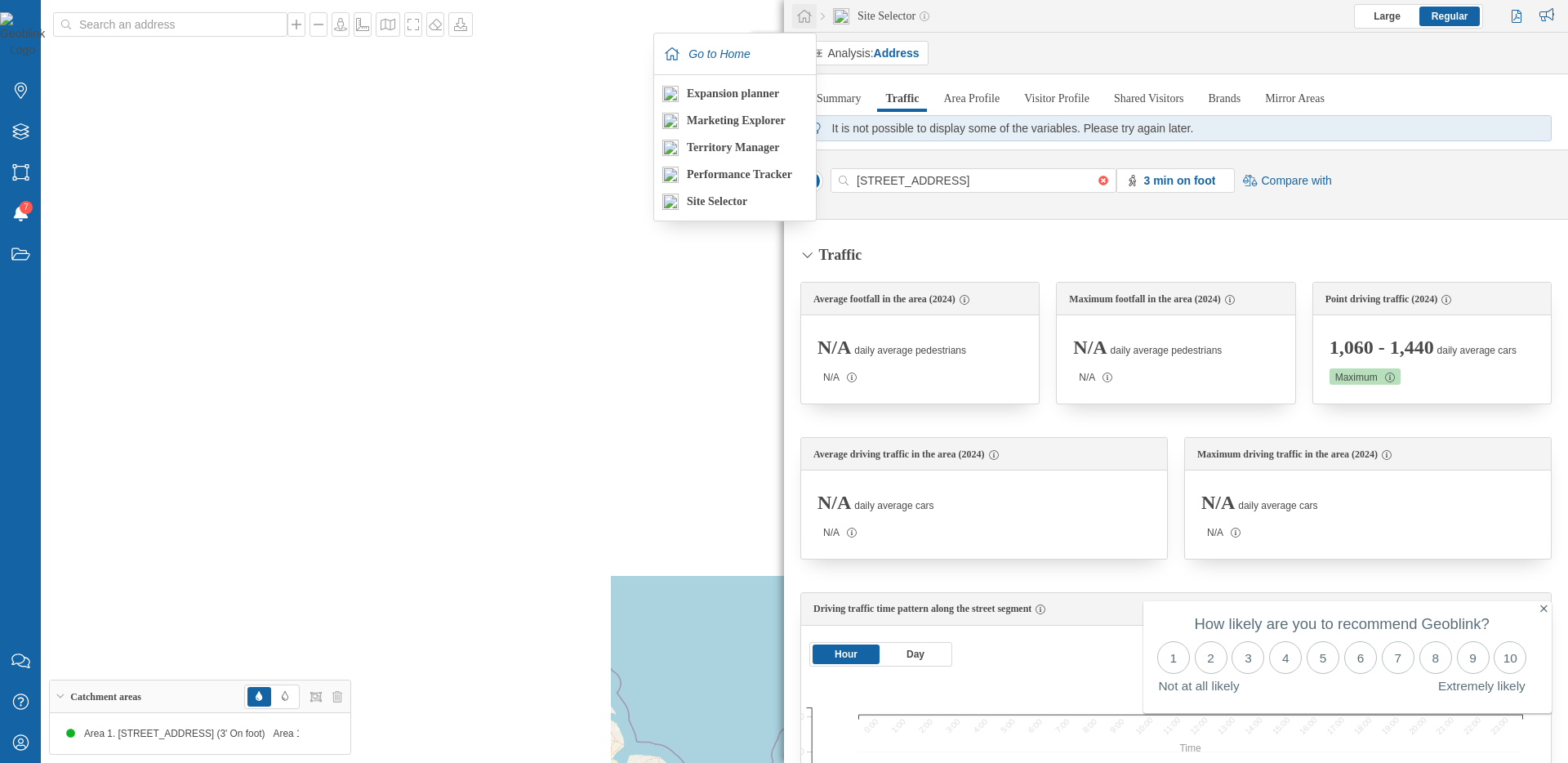
click at [802, 18] on icon at bounding box center [804, 16] width 15 height 13
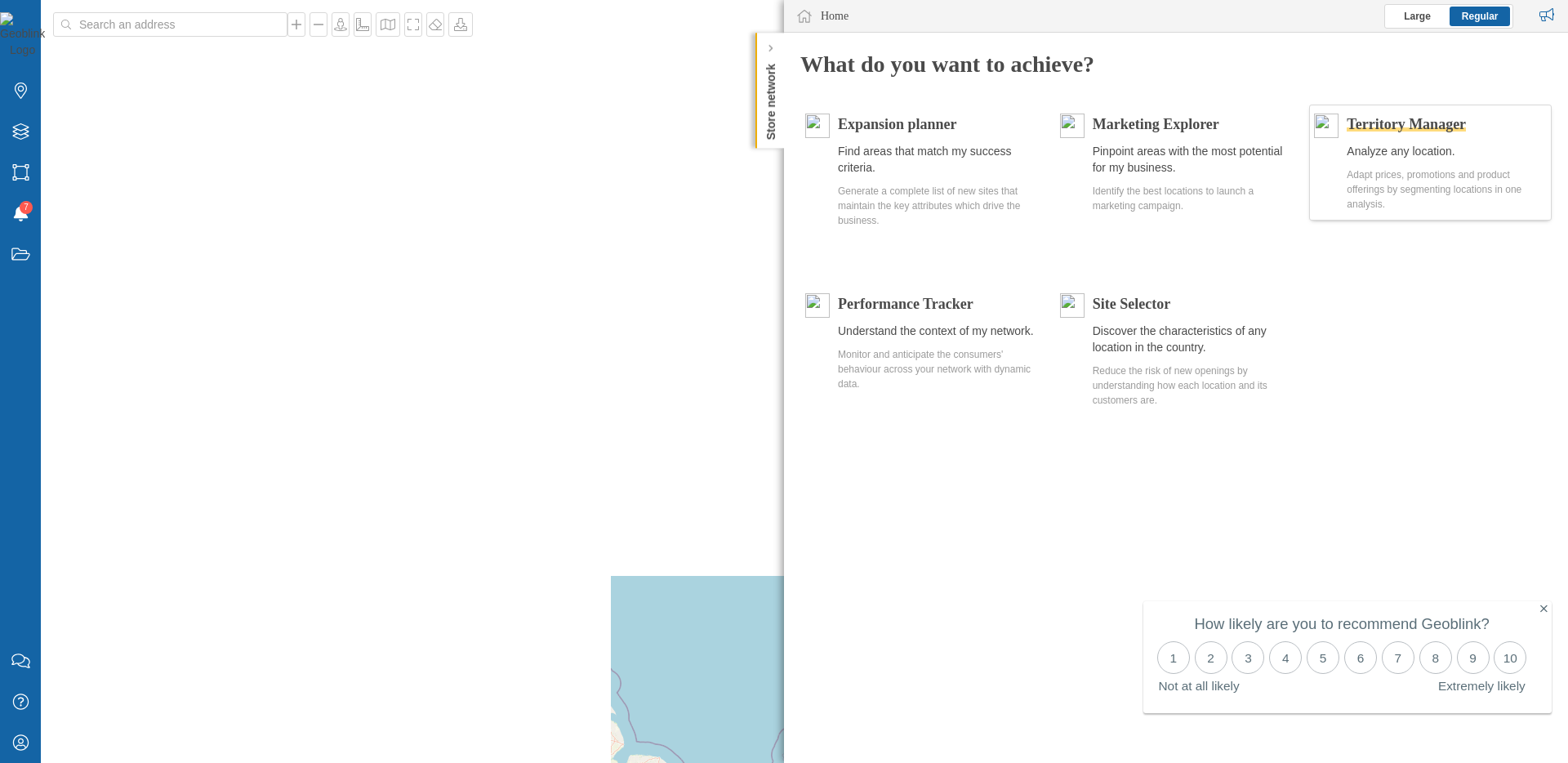
click at [1396, 120] on span "Territory Manager" at bounding box center [1407, 124] width 119 height 16
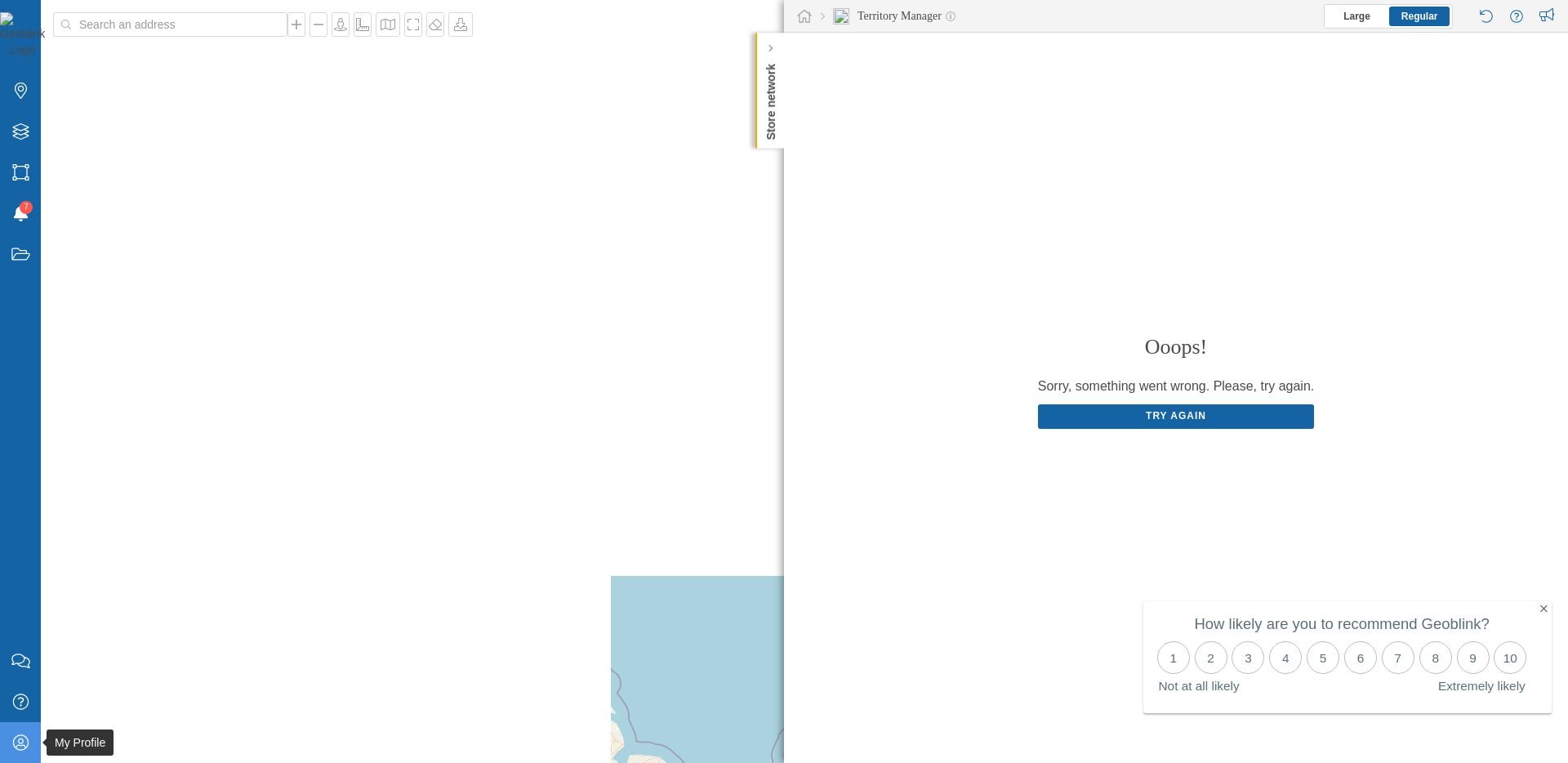
click at [26, 738] on icon "My Profile" at bounding box center [21, 742] width 21 height 16
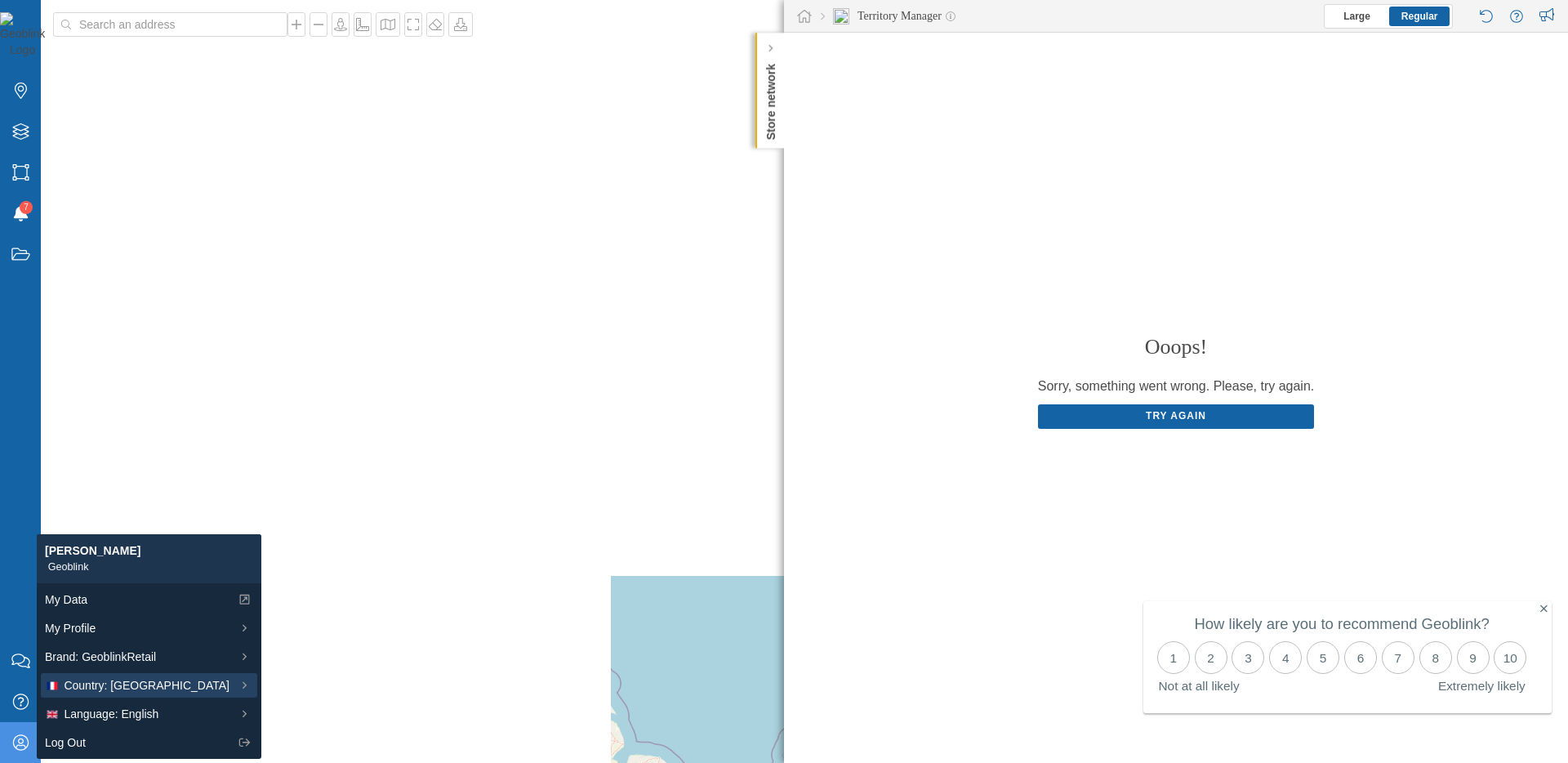
click at [106, 685] on span "Country: [GEOGRAPHIC_DATA]" at bounding box center [146, 686] width 165 height 17
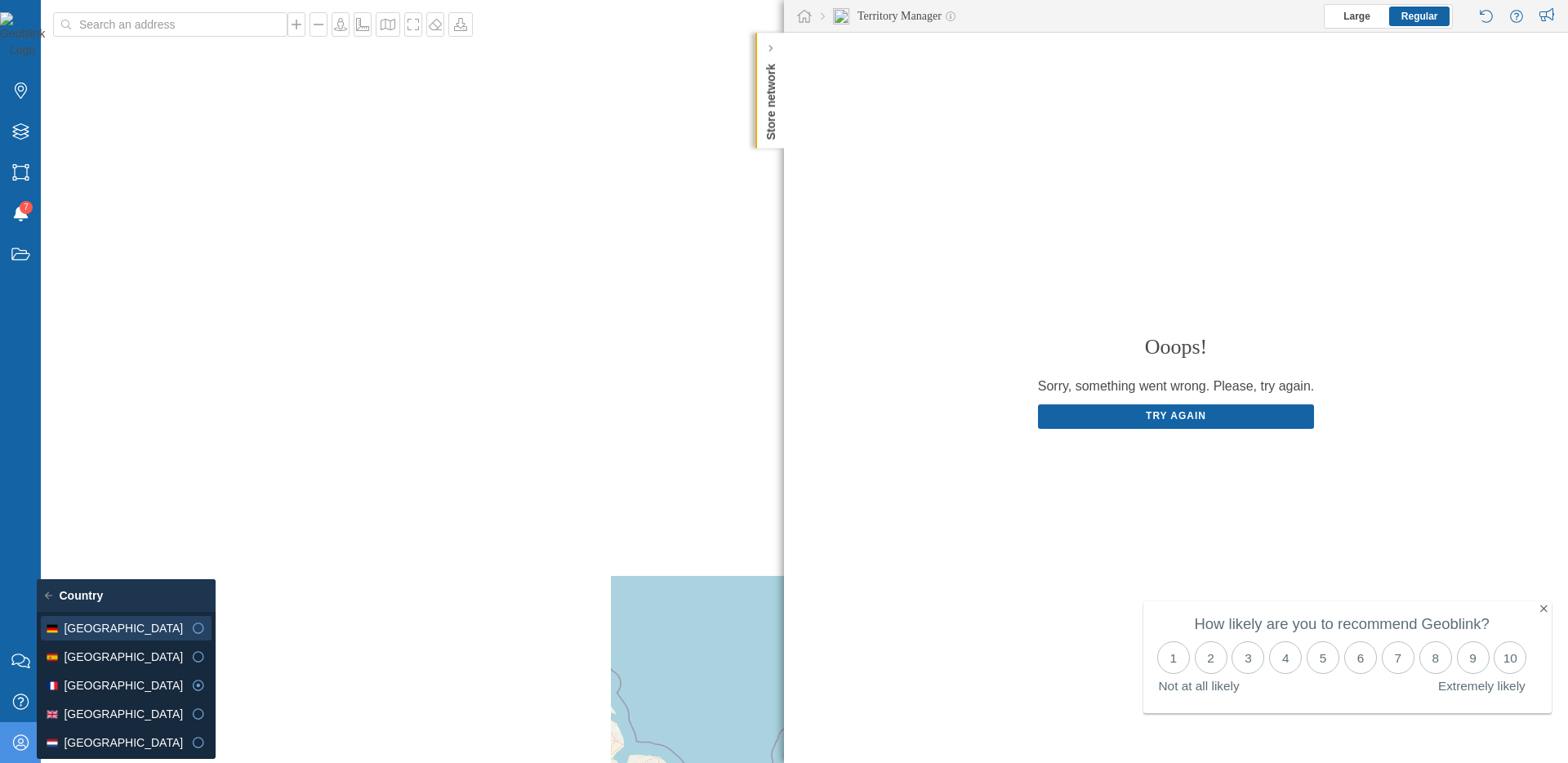
click at [135, 624] on div "[GEOGRAPHIC_DATA]" at bounding box center [113, 628] width 138 height 17
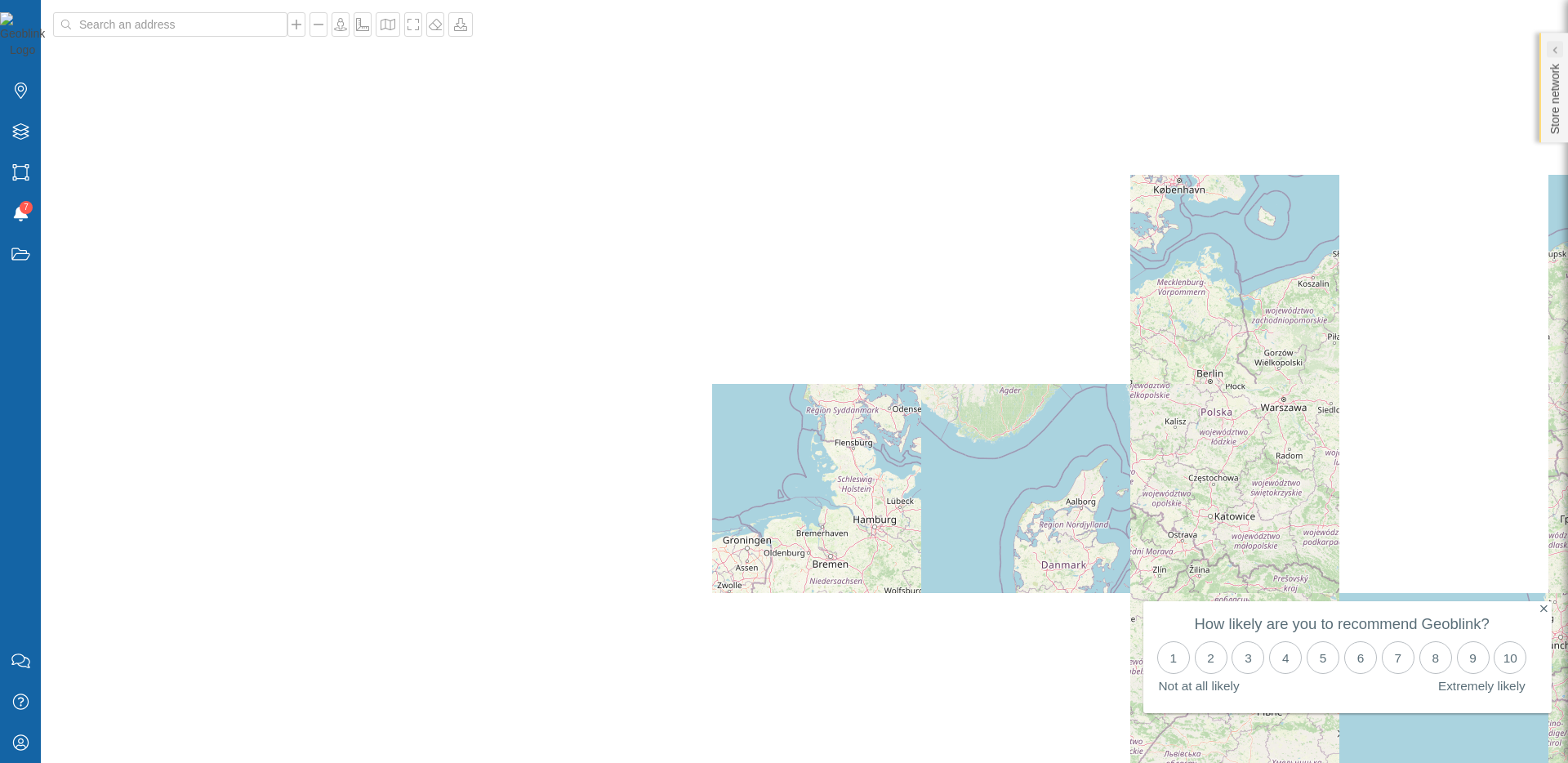
click at [1557, 48] on div at bounding box center [1555, 49] width 16 height 16
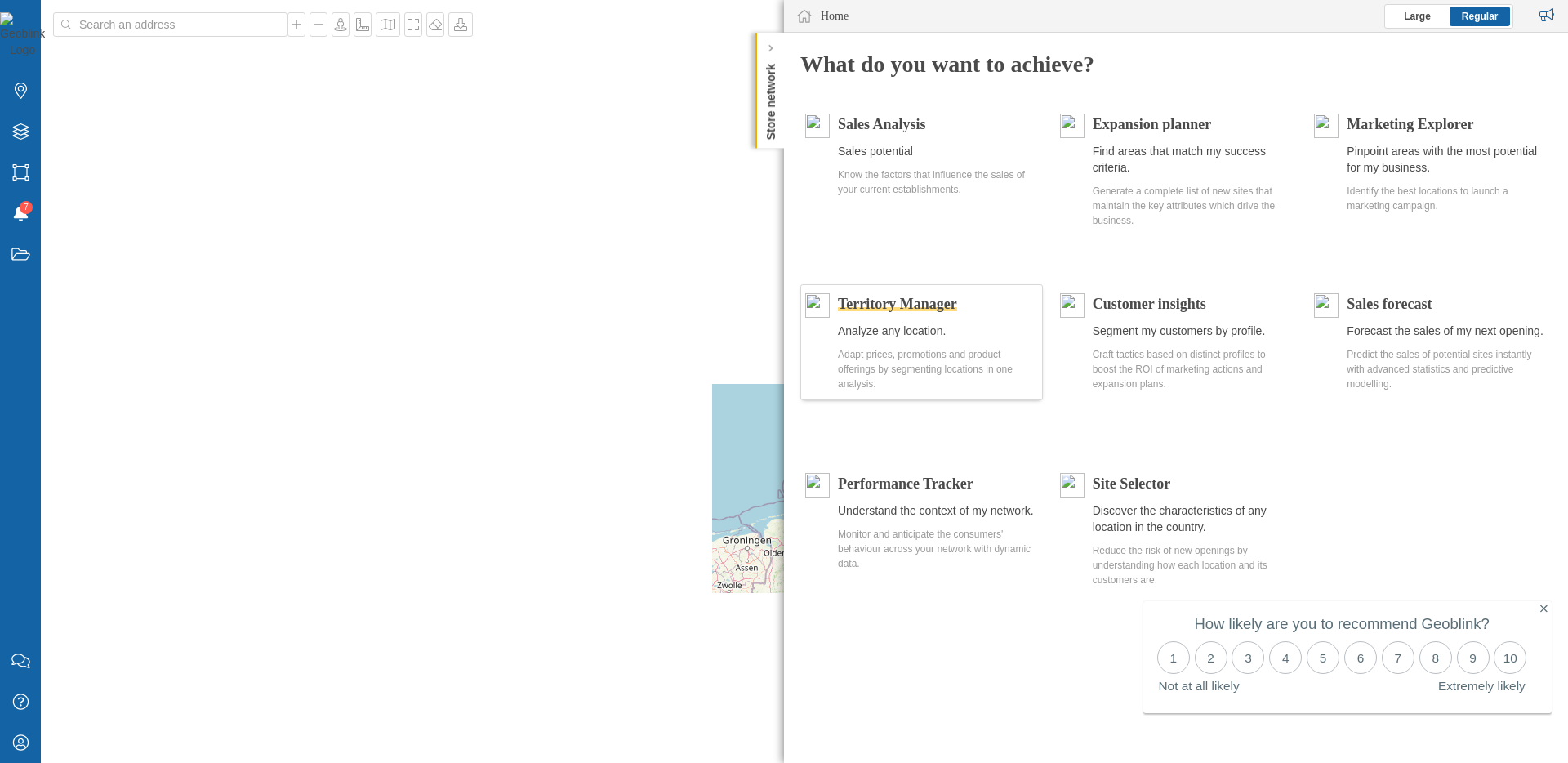
click at [857, 302] on span "Territory Manager" at bounding box center [897, 303] width 119 height 16
